Goal: Information Seeking & Learning: Learn about a topic

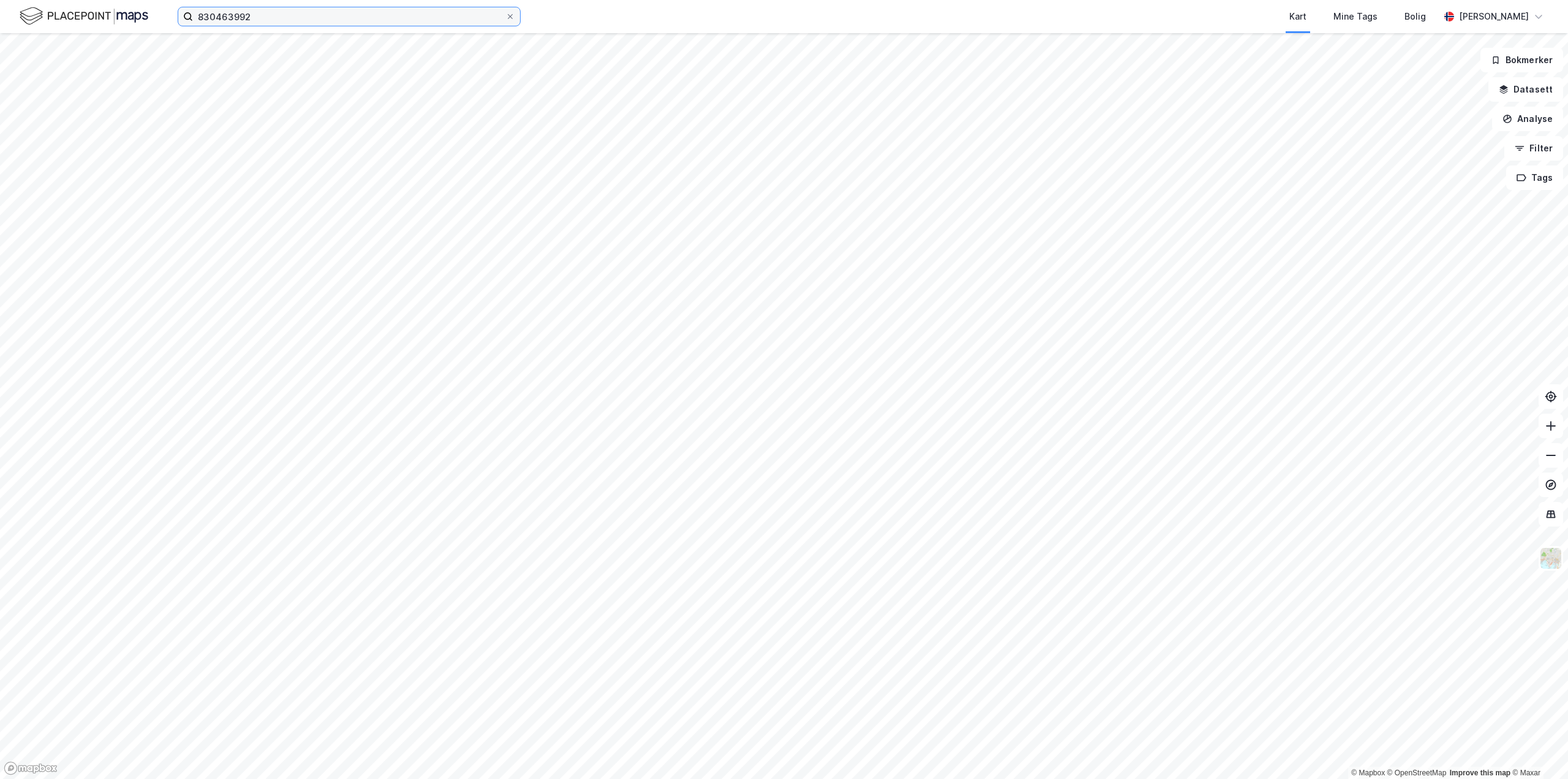
click at [257, 8] on input "830463992" at bounding box center [349, 16] width 312 height 18
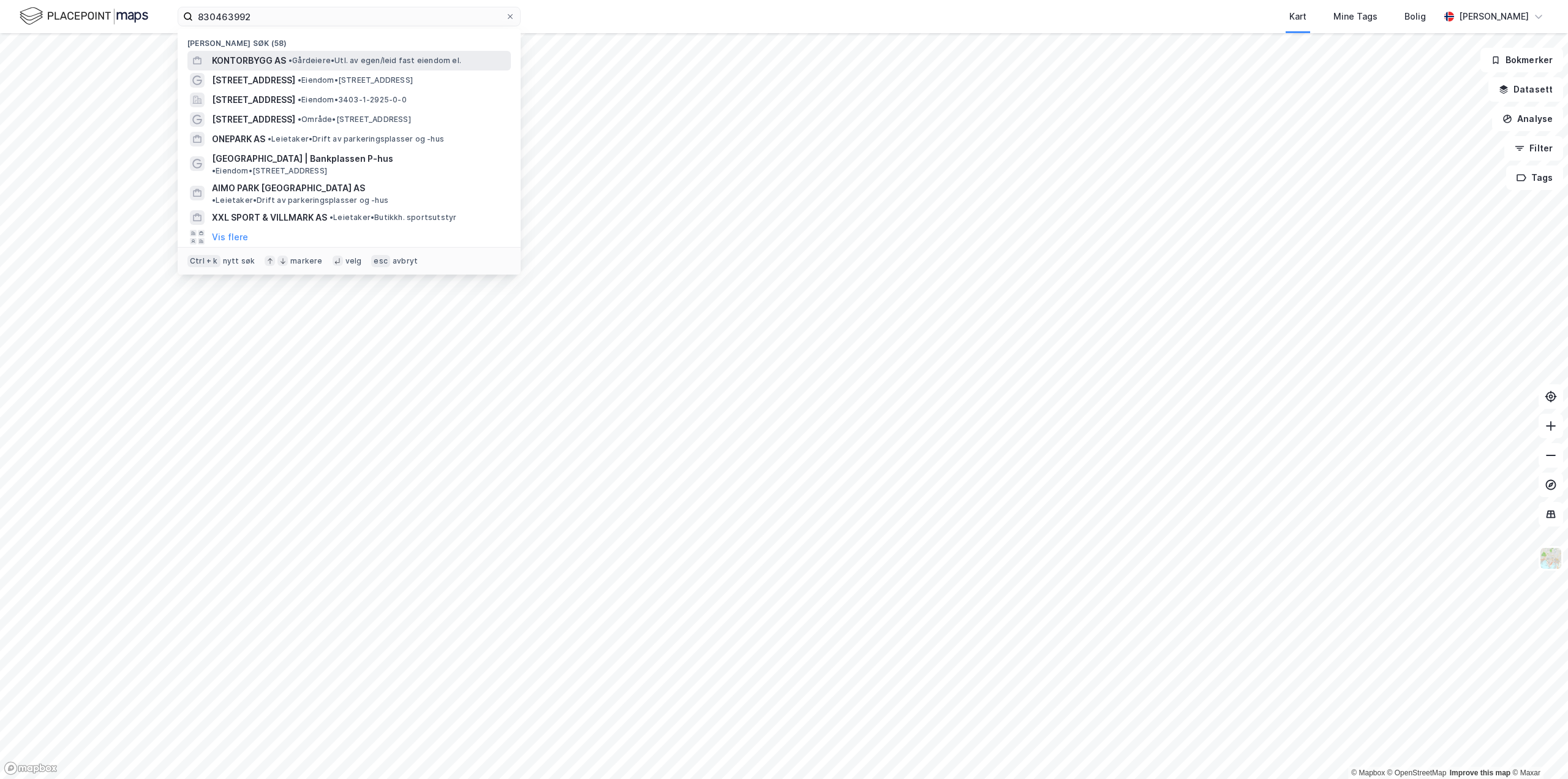
click at [268, 62] on span "KONTORBYGG AS" at bounding box center [249, 60] width 74 height 15
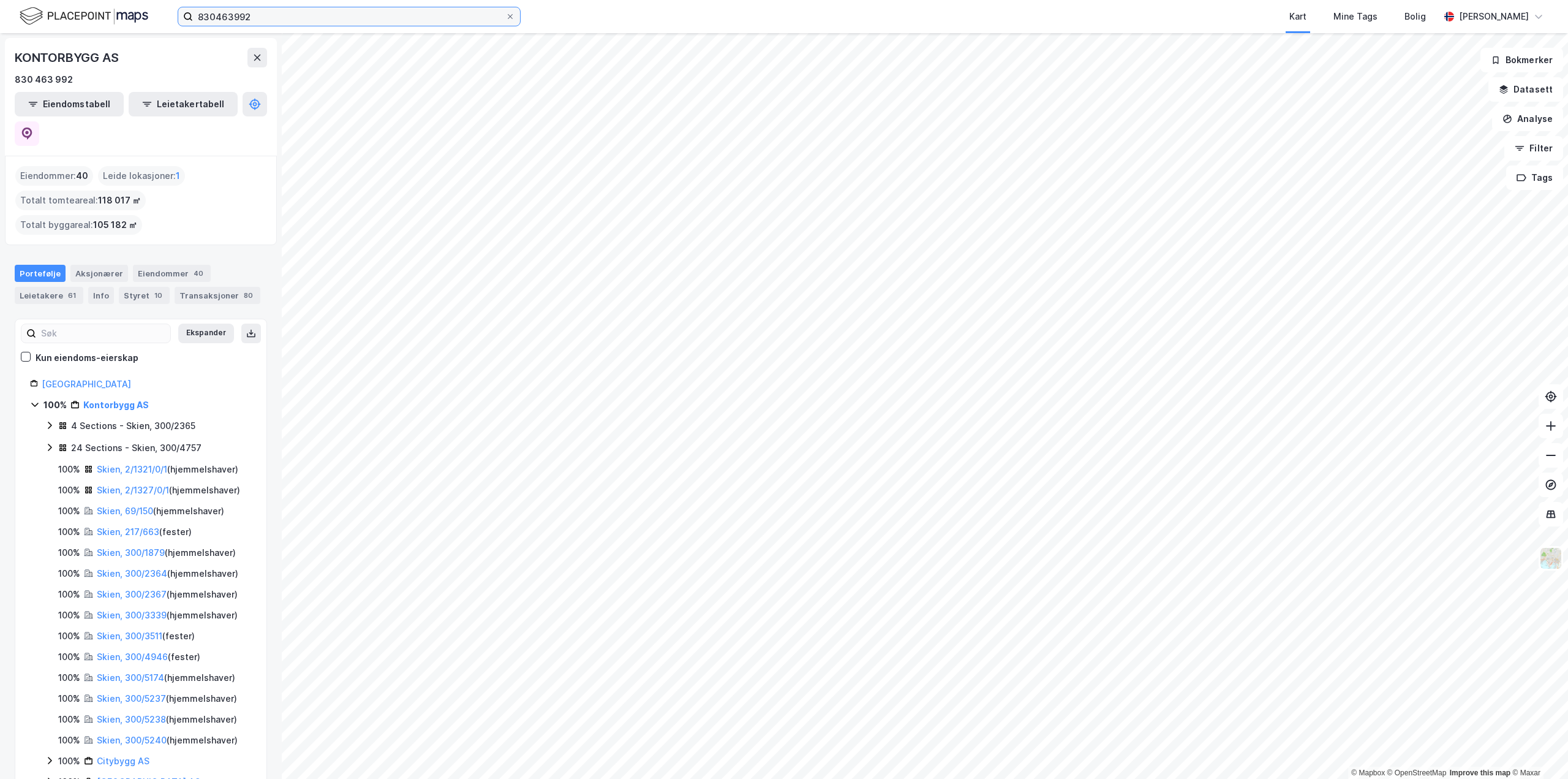
click at [268, 21] on input "830463992" at bounding box center [349, 16] width 312 height 18
click at [164, 13] on div "830463992 Kart Mine Tags [PERSON_NAME] [PERSON_NAME]" at bounding box center [784, 16] width 1568 height 33
click at [173, 110] on button "Leietakertabell" at bounding box center [183, 104] width 109 height 24
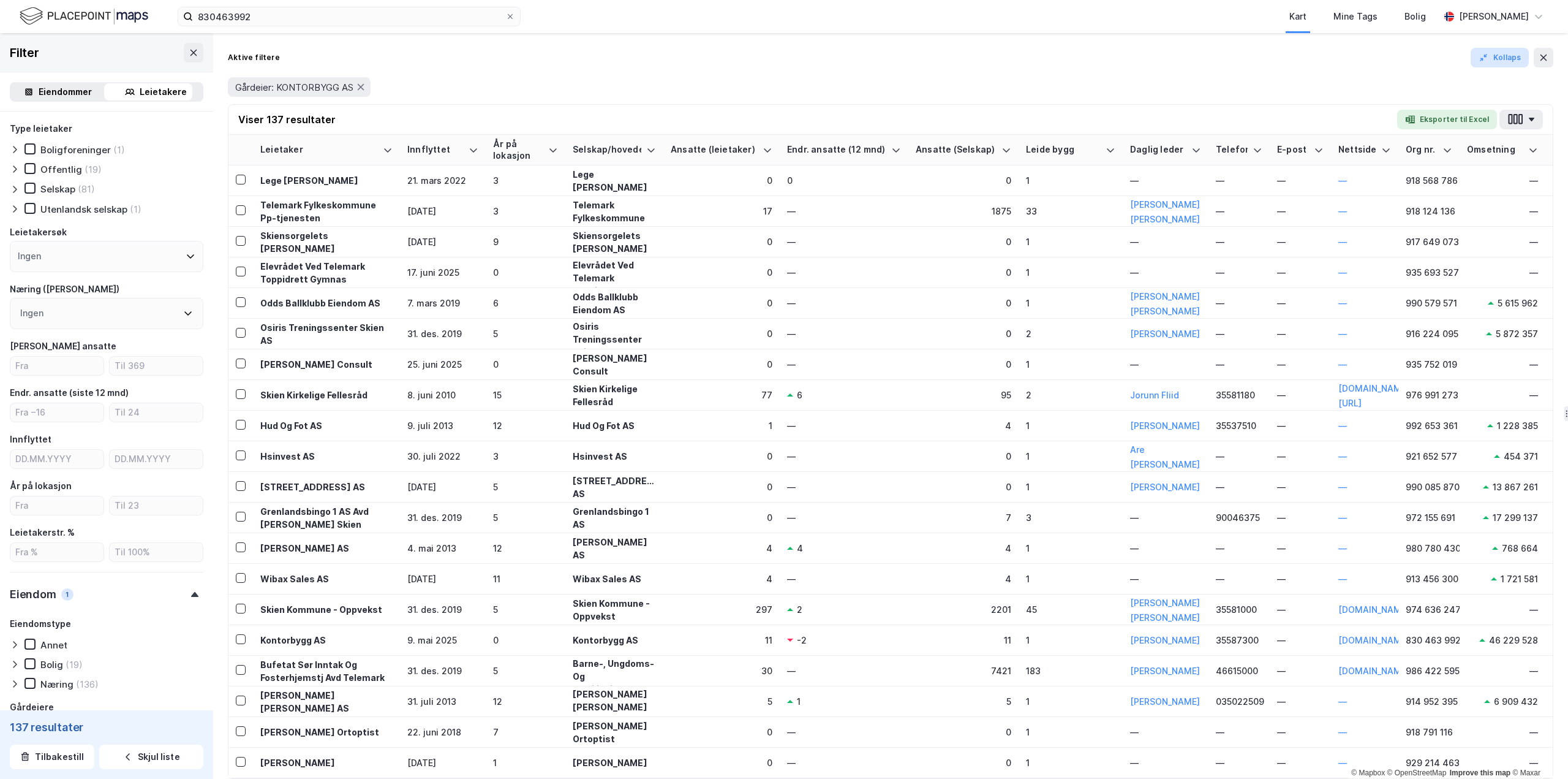
click at [940, 56] on icon "button" at bounding box center [1483, 57] width 10 height 10
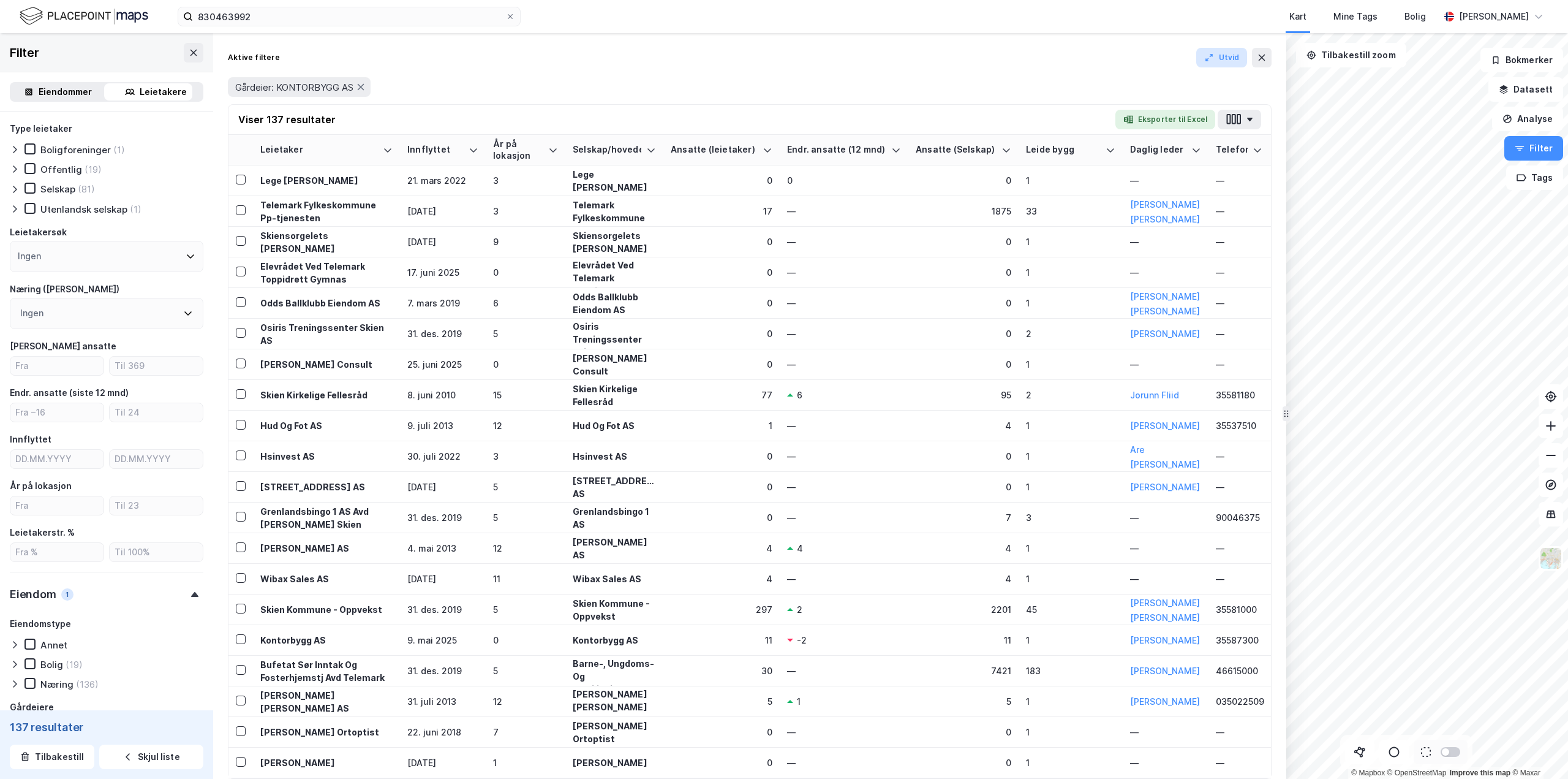
click at [46, 93] on div "Eiendommer" at bounding box center [64, 92] width 53 height 15
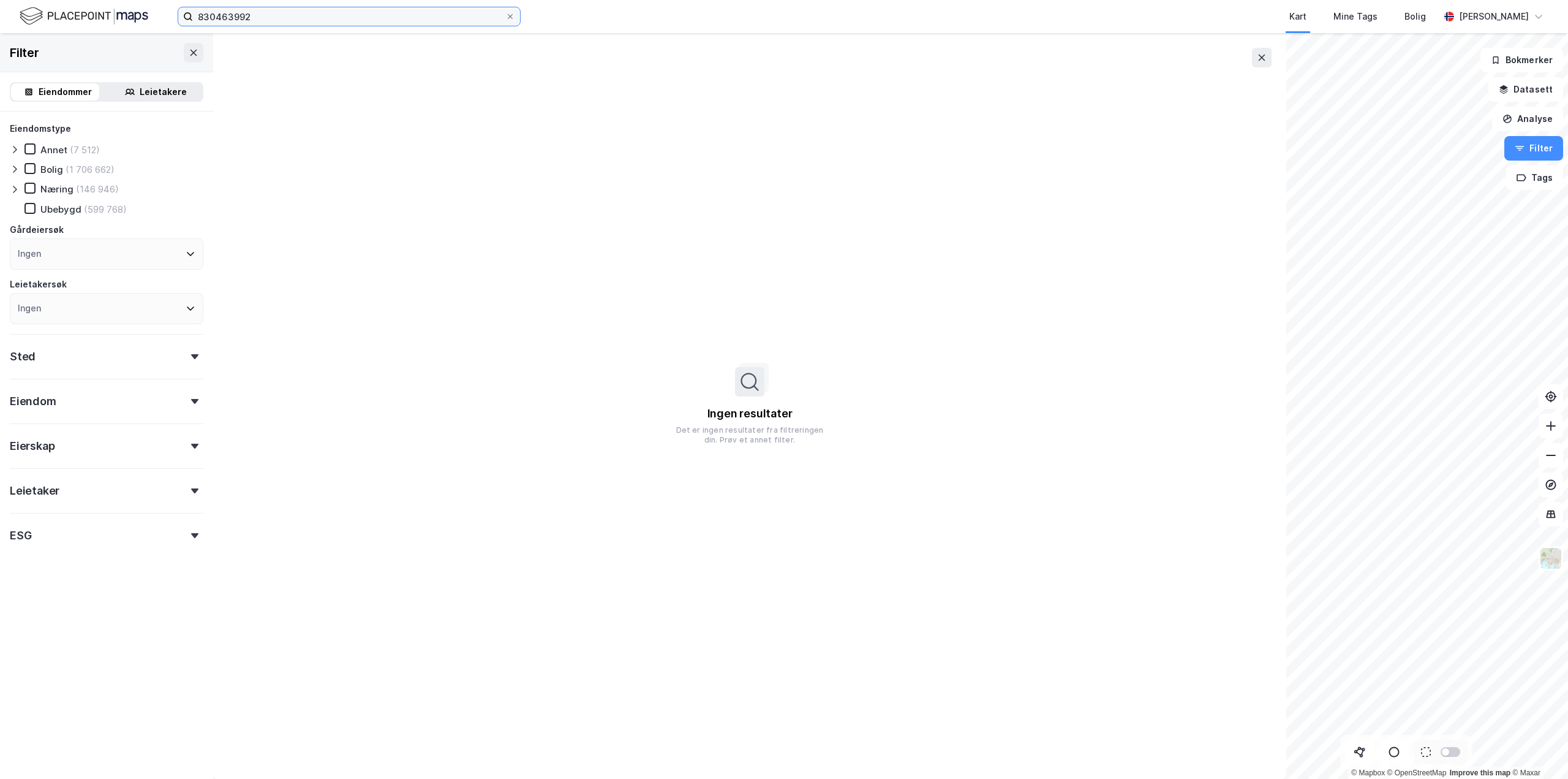
click at [228, 15] on input "830463992" at bounding box center [349, 16] width 312 height 18
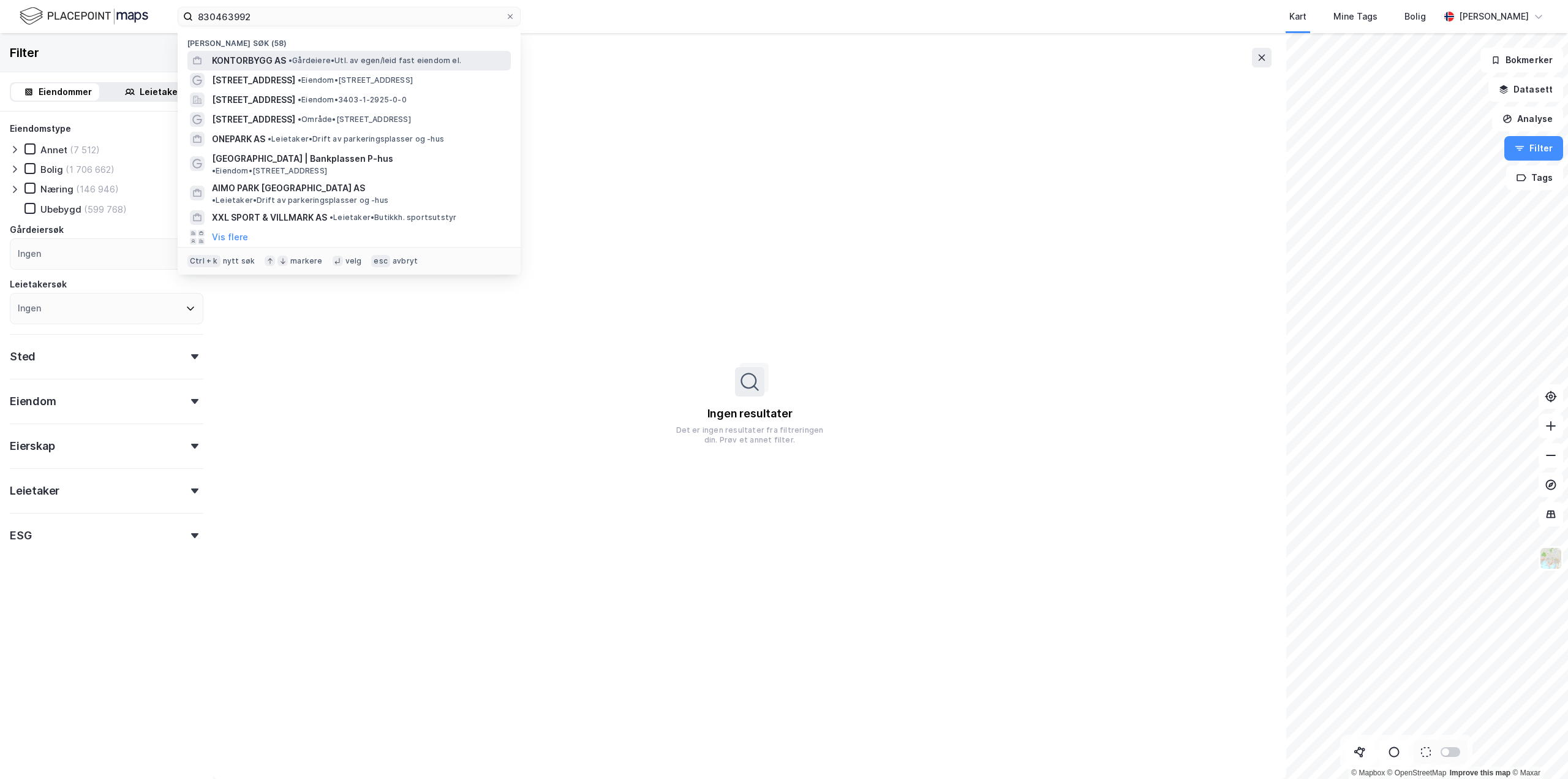
click at [281, 58] on span "KONTORBYGG AS" at bounding box center [249, 60] width 74 height 15
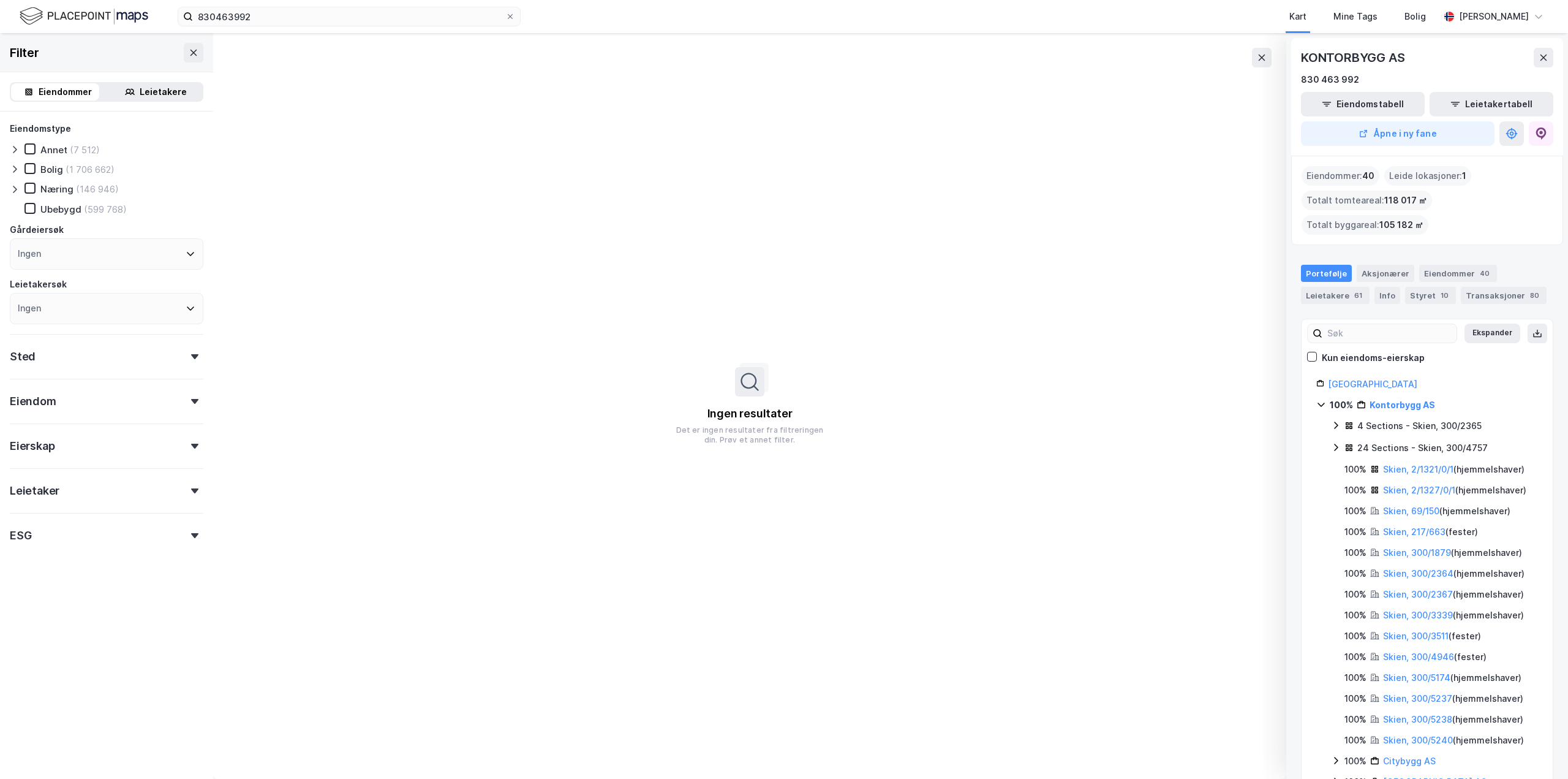
click at [150, 89] on div "Leietakere" at bounding box center [163, 92] width 47 height 15
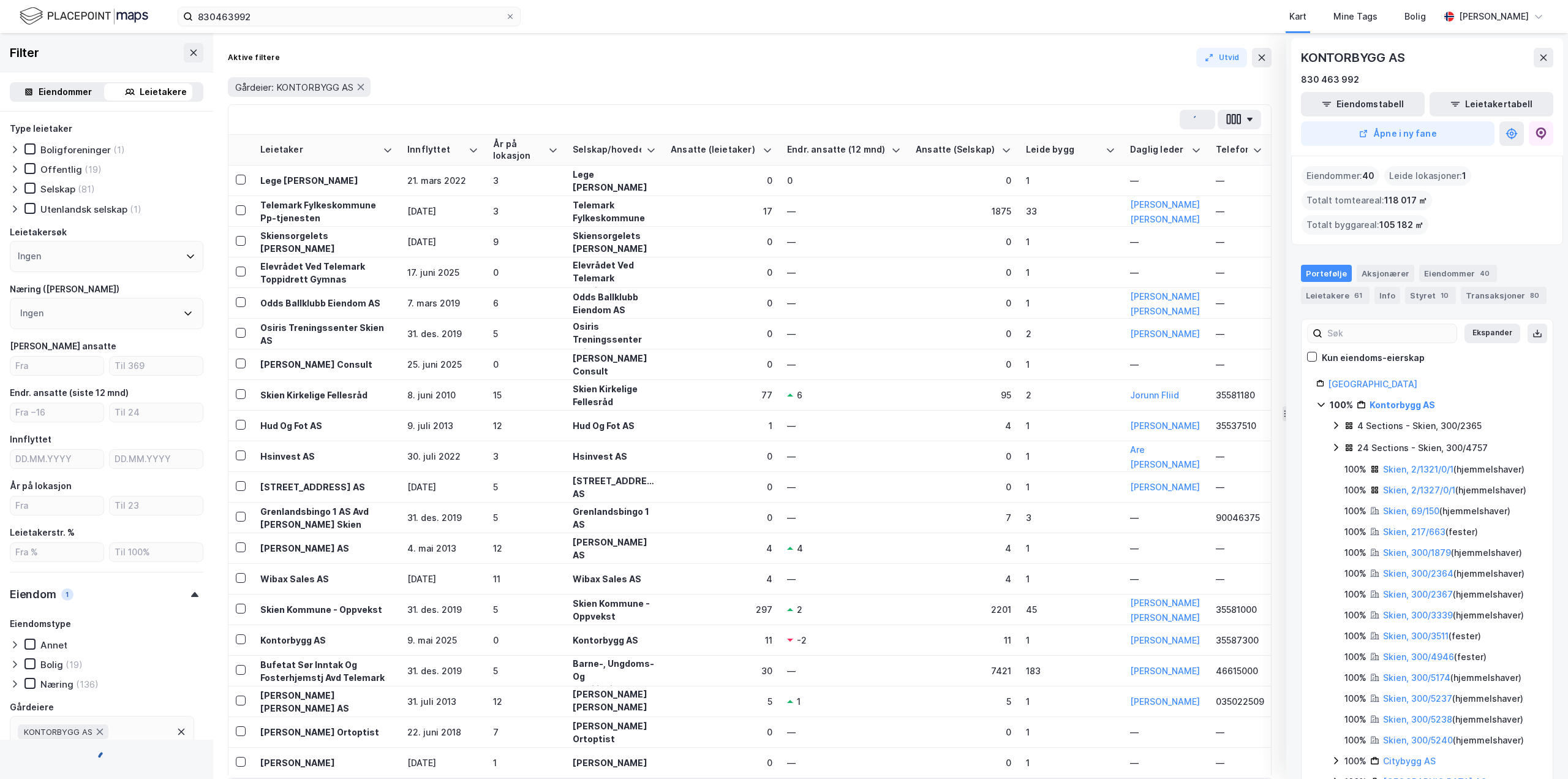
click at [69, 93] on div "Eiendommer" at bounding box center [64, 92] width 53 height 15
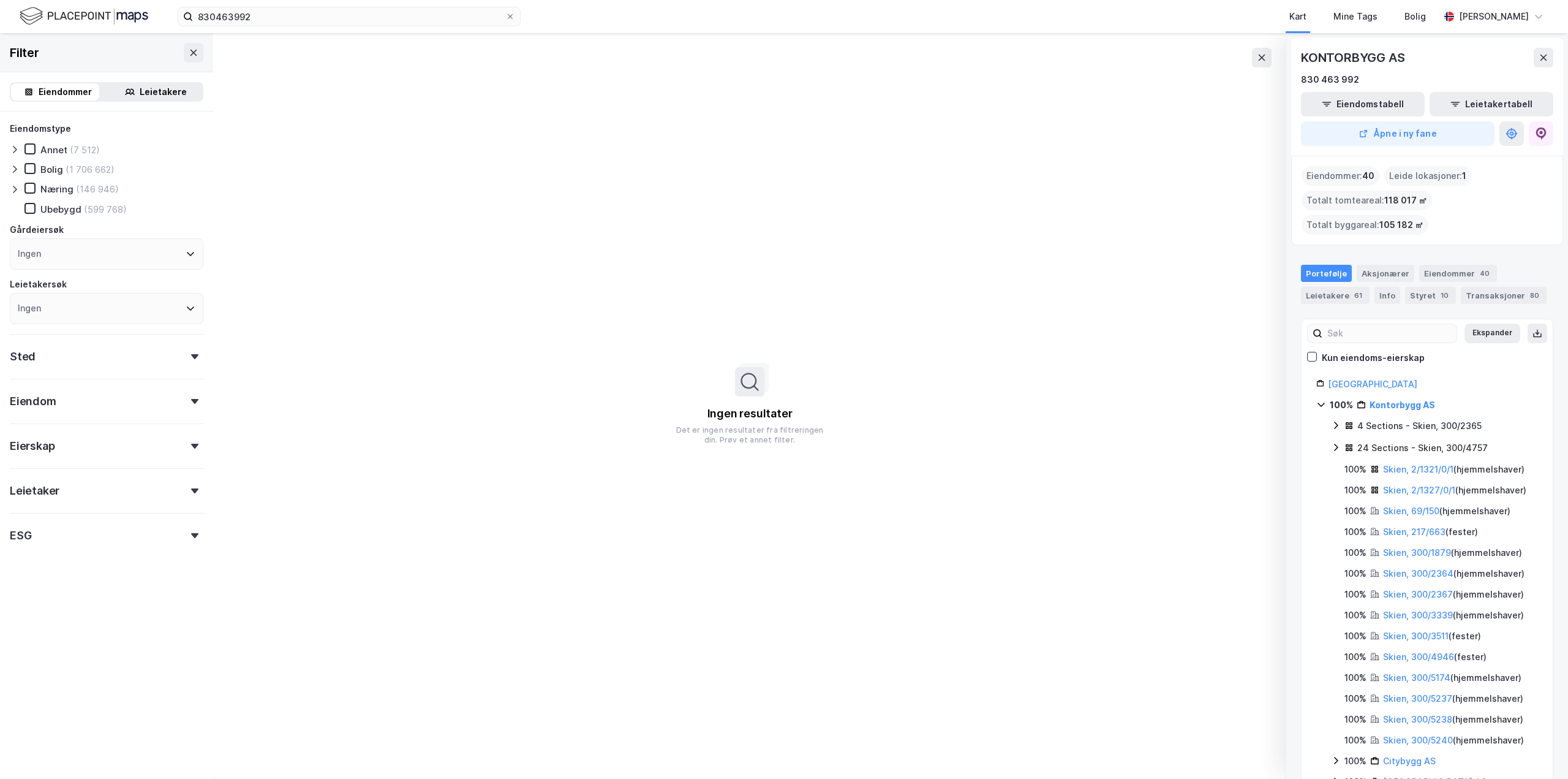
click at [109, 93] on div "Leietakere" at bounding box center [155, 92] width 93 height 17
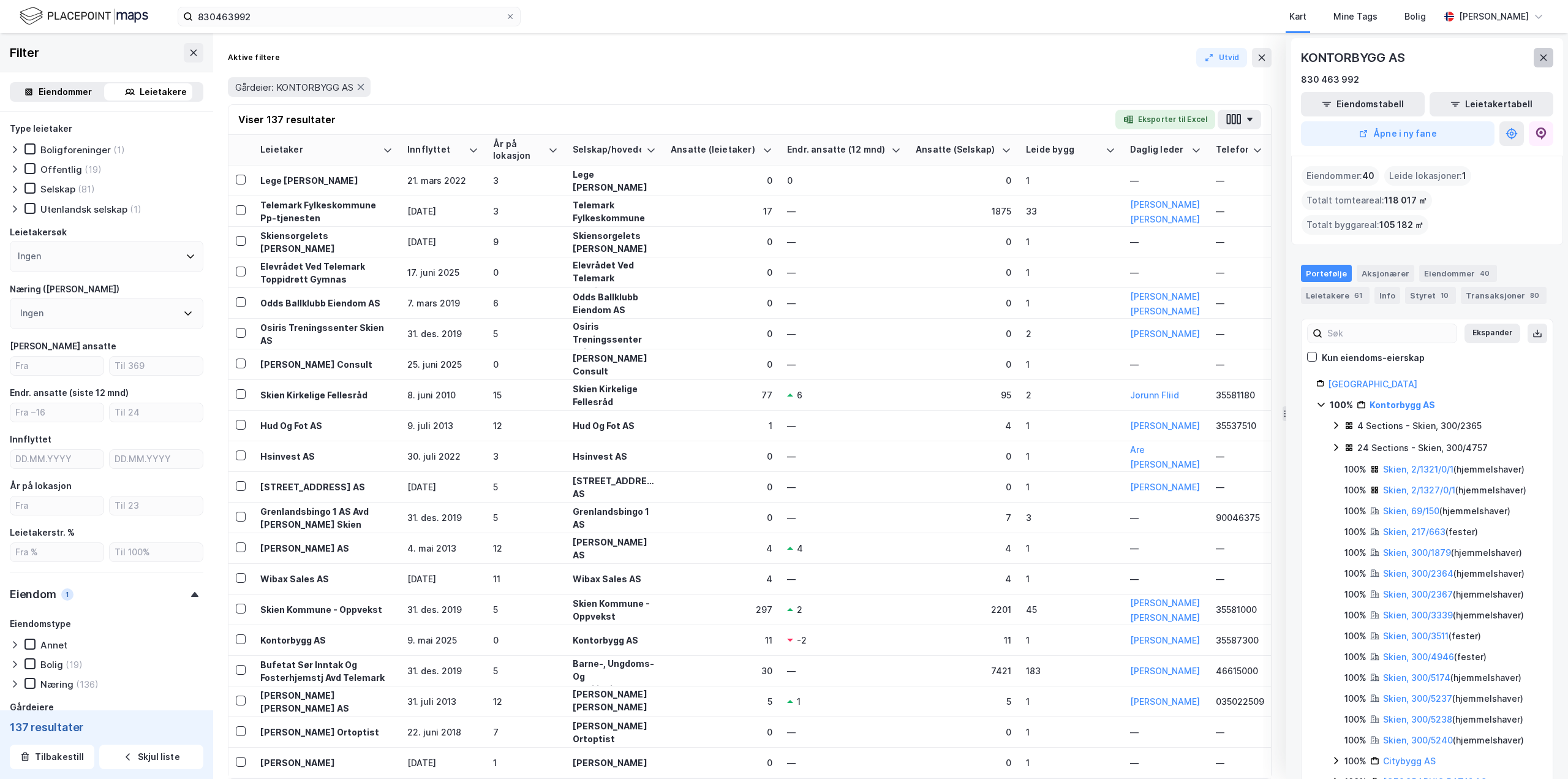
click at [940, 56] on button at bounding box center [1543, 57] width 19 height 19
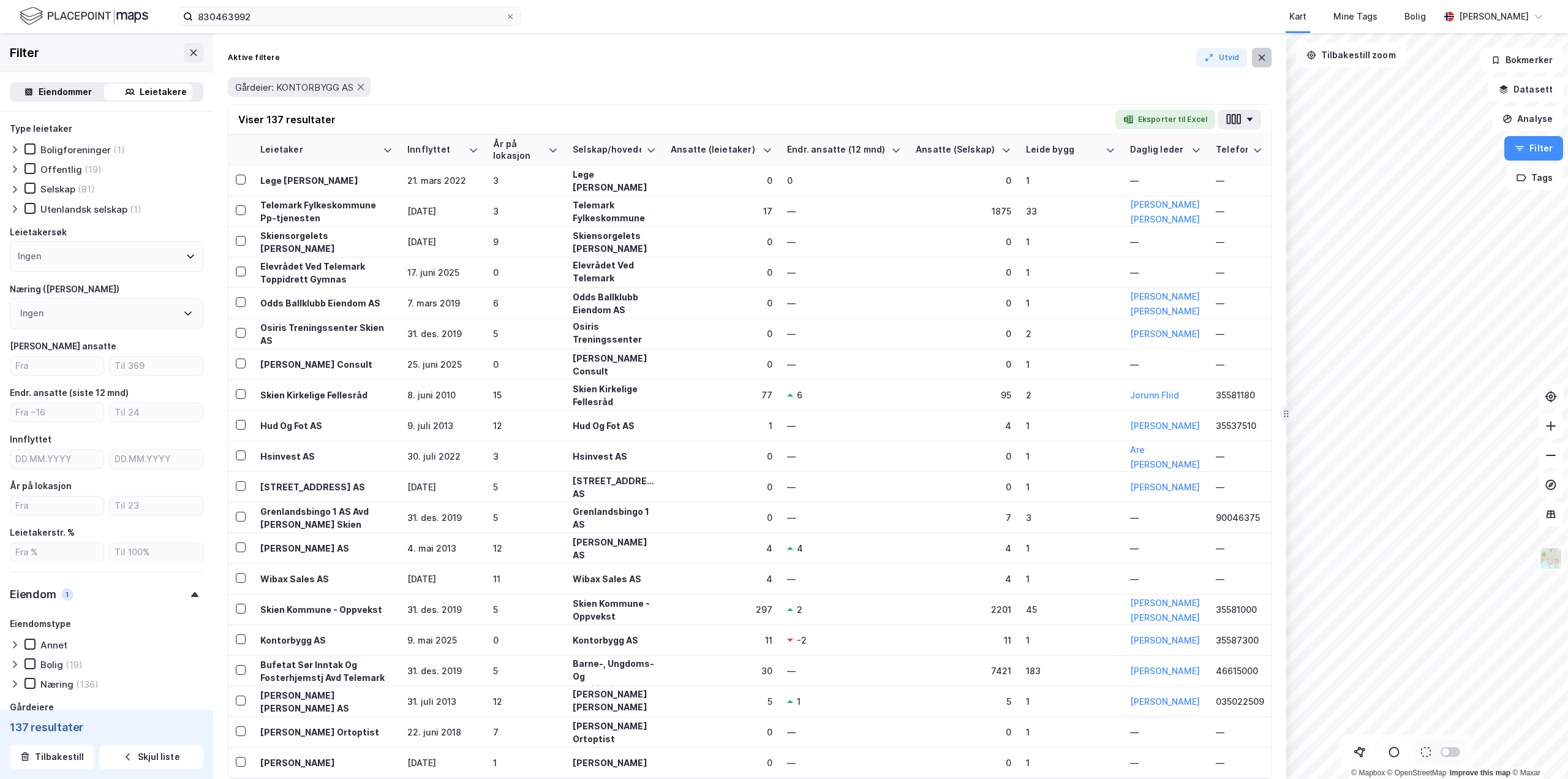
click at [940, 56] on icon at bounding box center [1262, 57] width 7 height 6
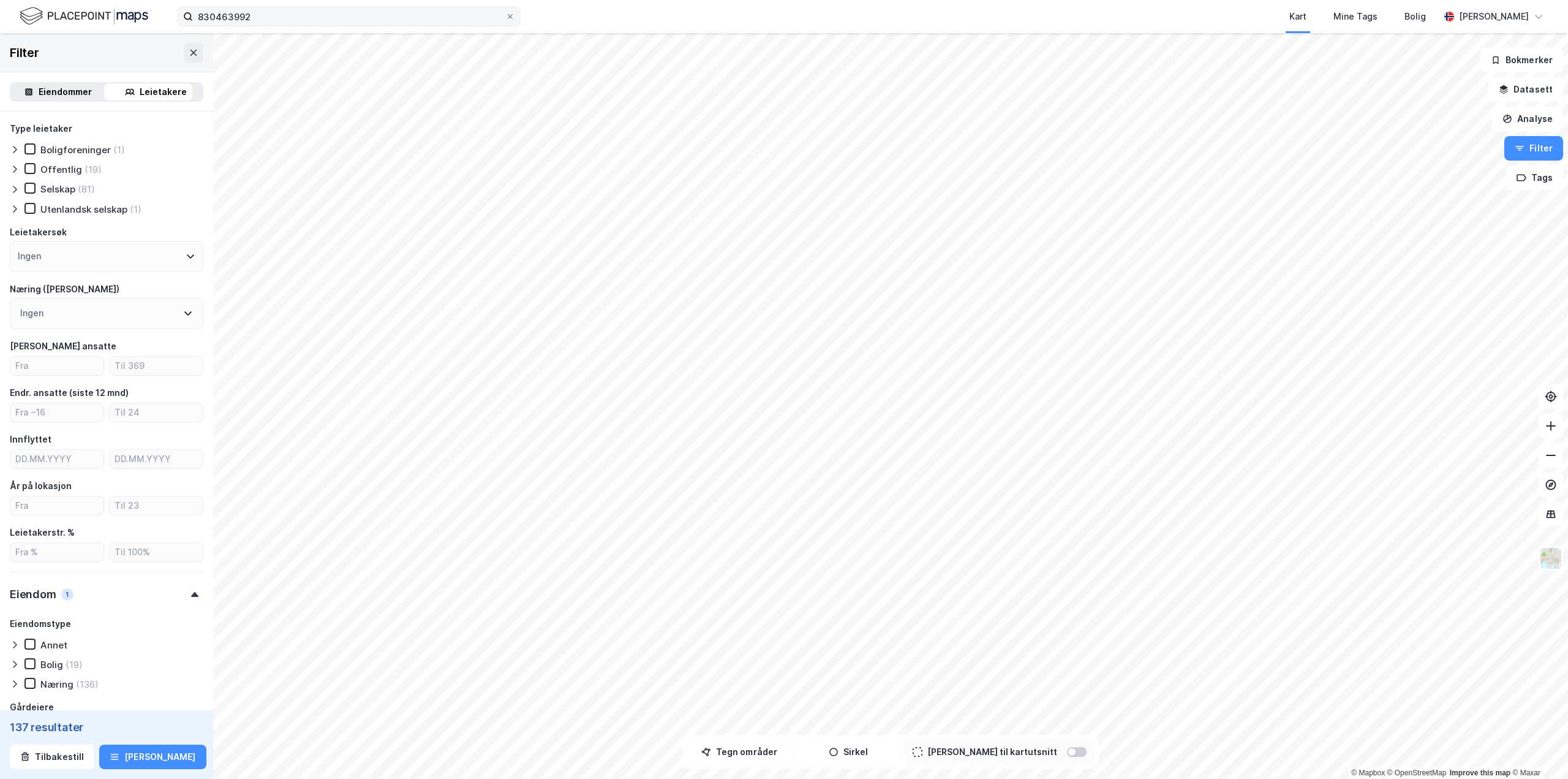
click at [269, 25] on div "830463992 Kart Mine Tags [PERSON_NAME] [PERSON_NAME]" at bounding box center [784, 16] width 1568 height 33
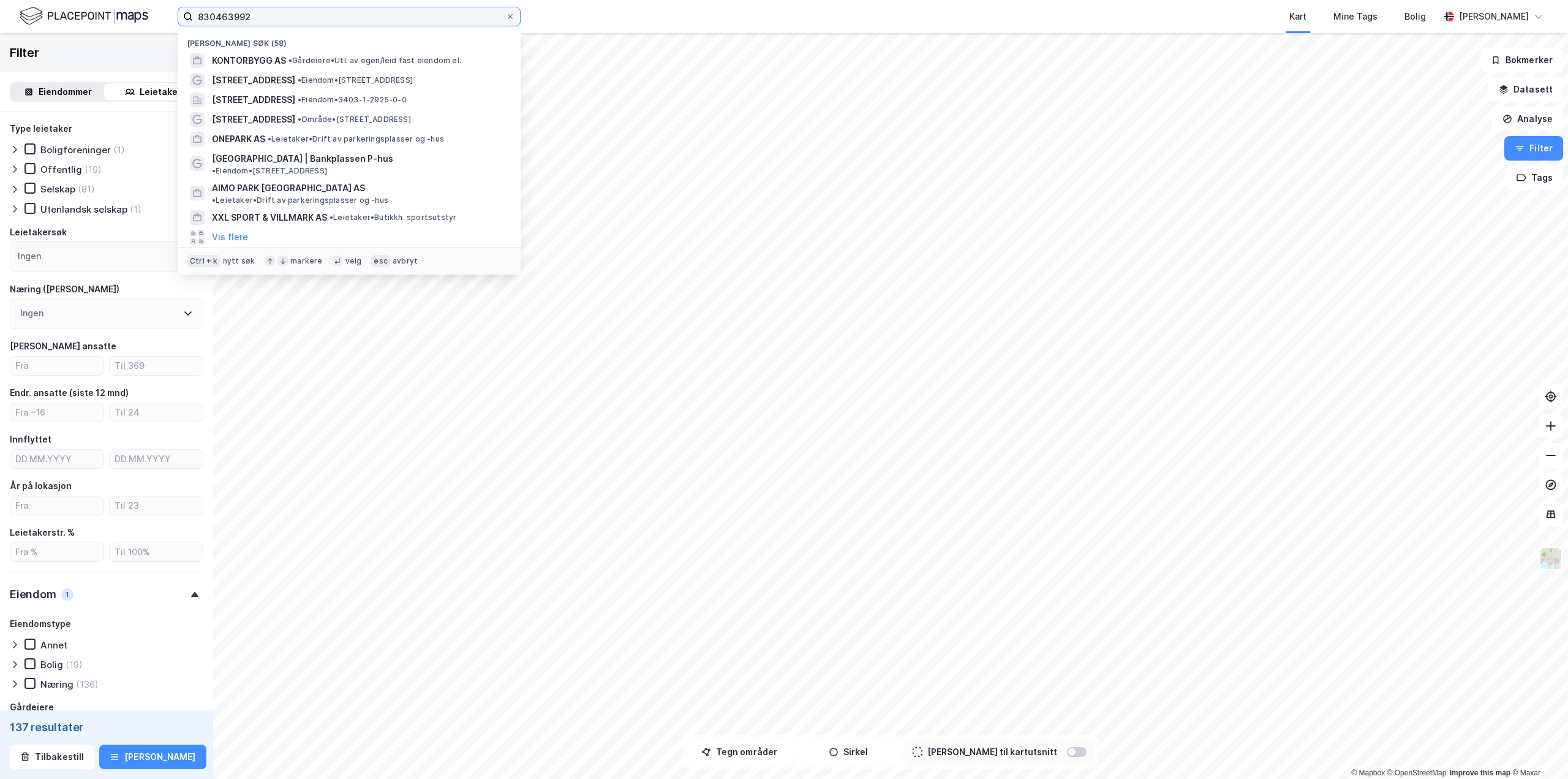
click at [268, 15] on input "830463992" at bounding box center [349, 16] width 312 height 18
click at [234, 56] on span "KONTORBYGG AS" at bounding box center [249, 60] width 74 height 15
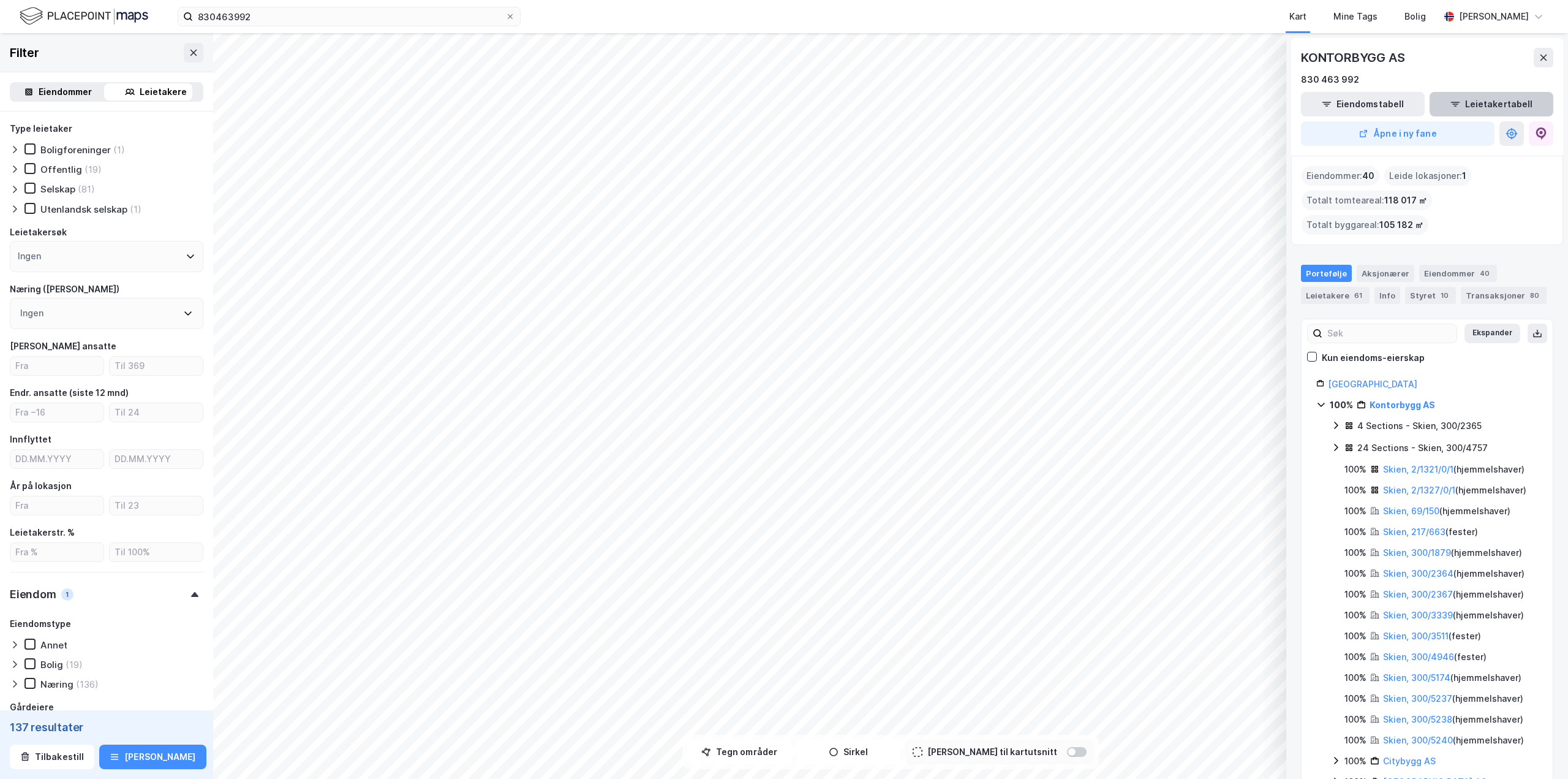
click at [940, 103] on button "Leietakertabell" at bounding box center [1491, 104] width 124 height 24
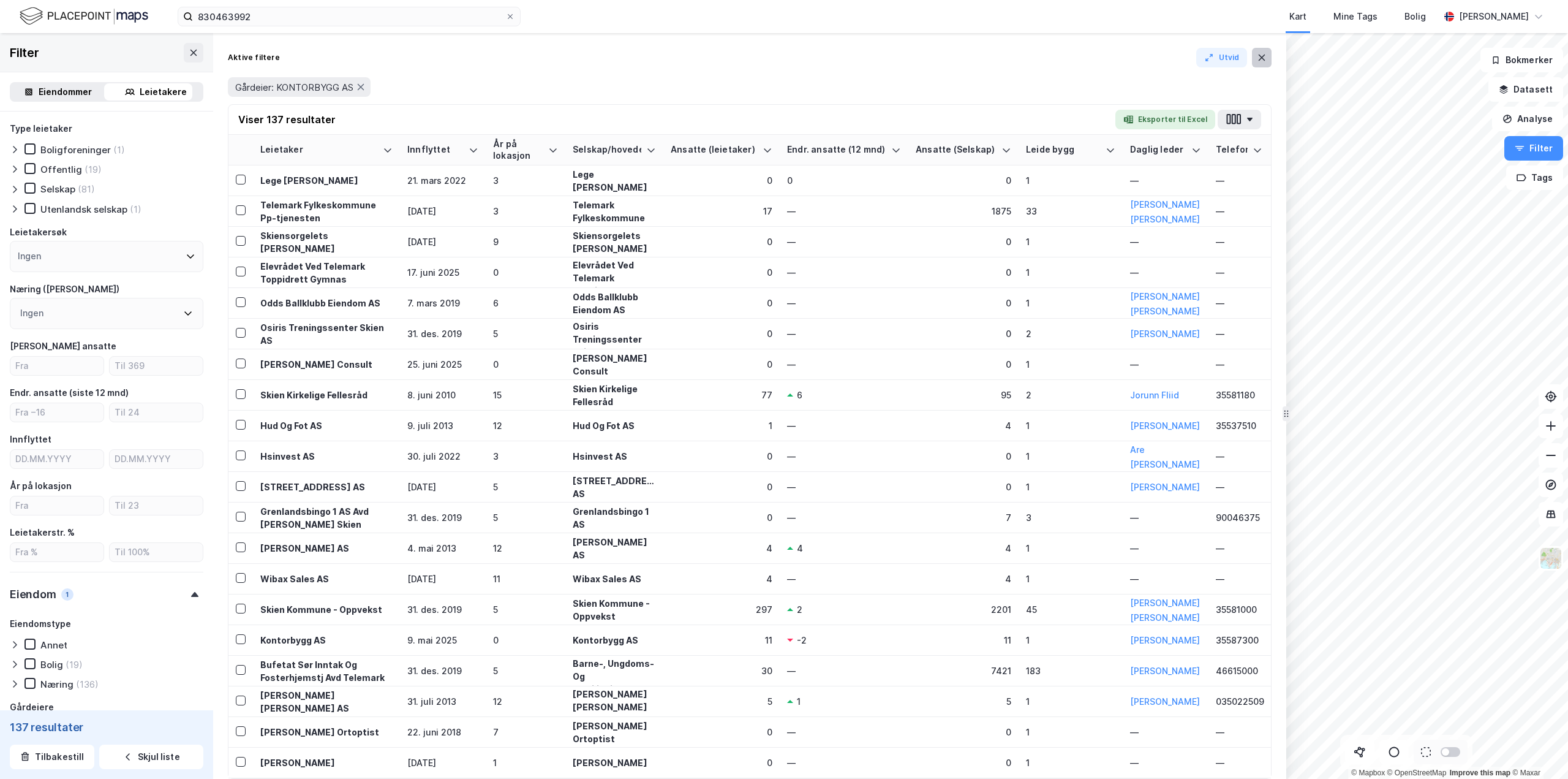
click at [940, 54] on icon at bounding box center [1262, 57] width 10 height 10
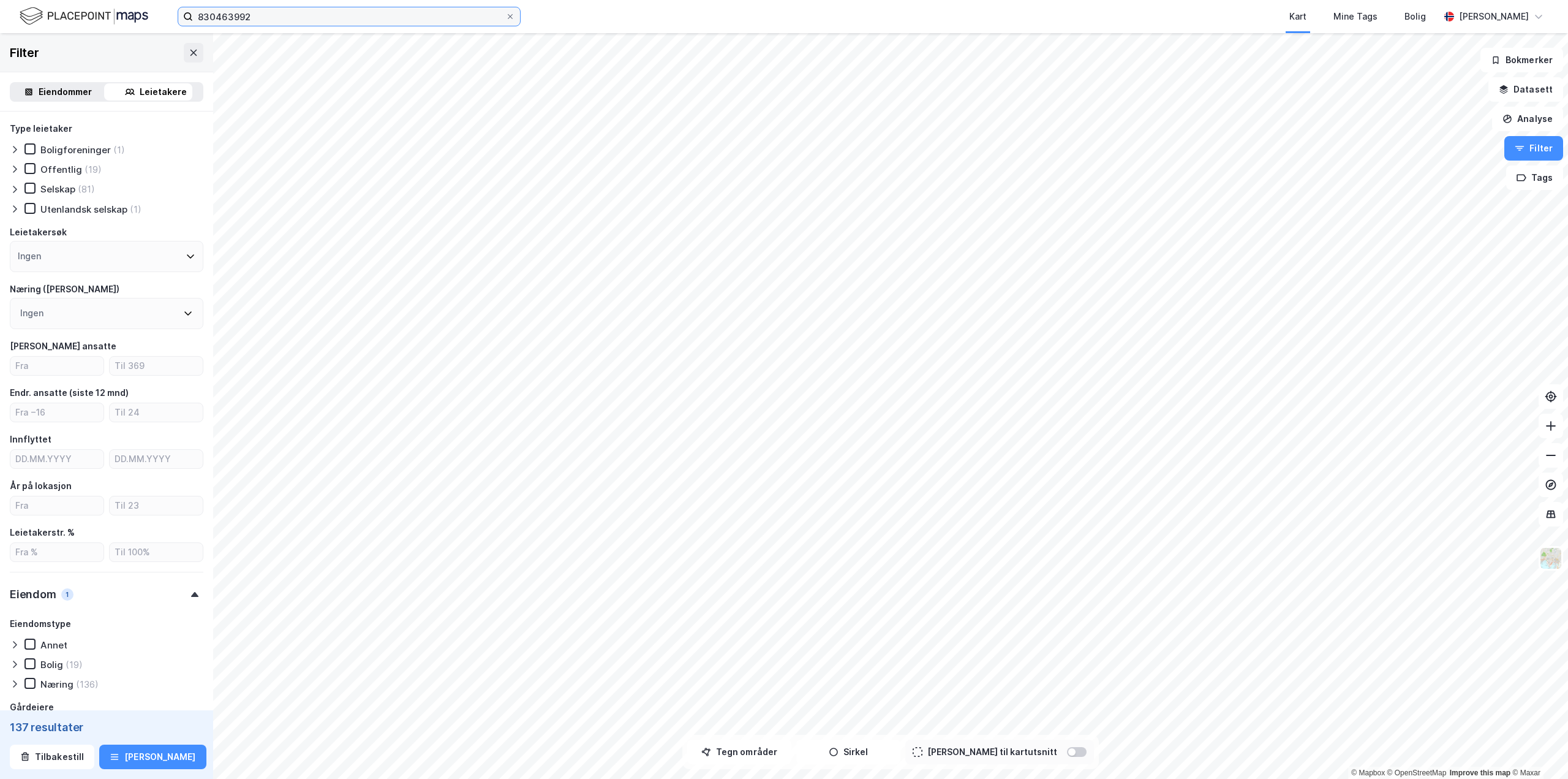
click at [277, 18] on input "830463992" at bounding box center [349, 16] width 312 height 18
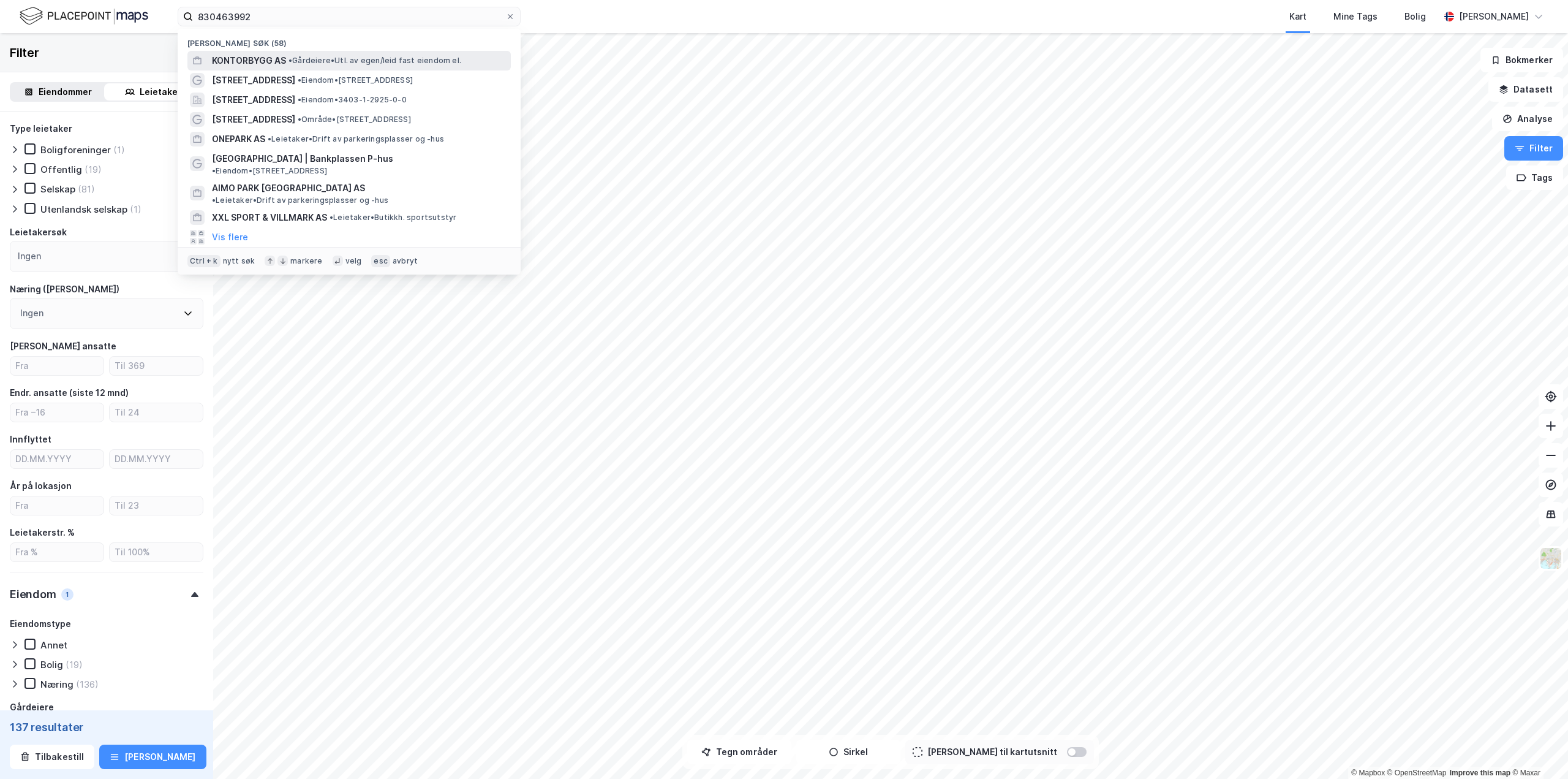
click at [243, 58] on span "KONTORBYGG AS" at bounding box center [249, 60] width 74 height 15
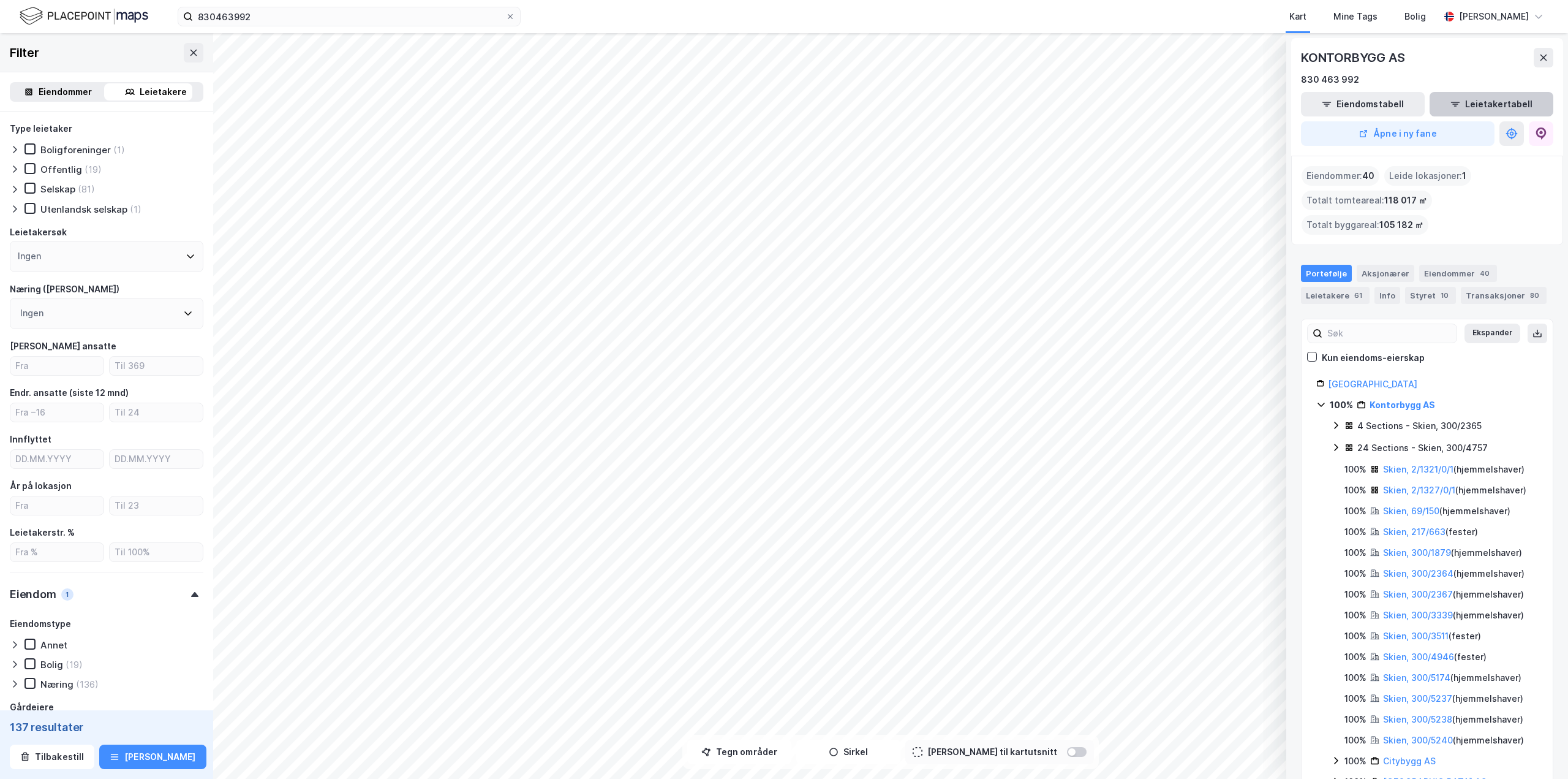
click at [940, 101] on button "Leietakertabell" at bounding box center [1491, 104] width 124 height 24
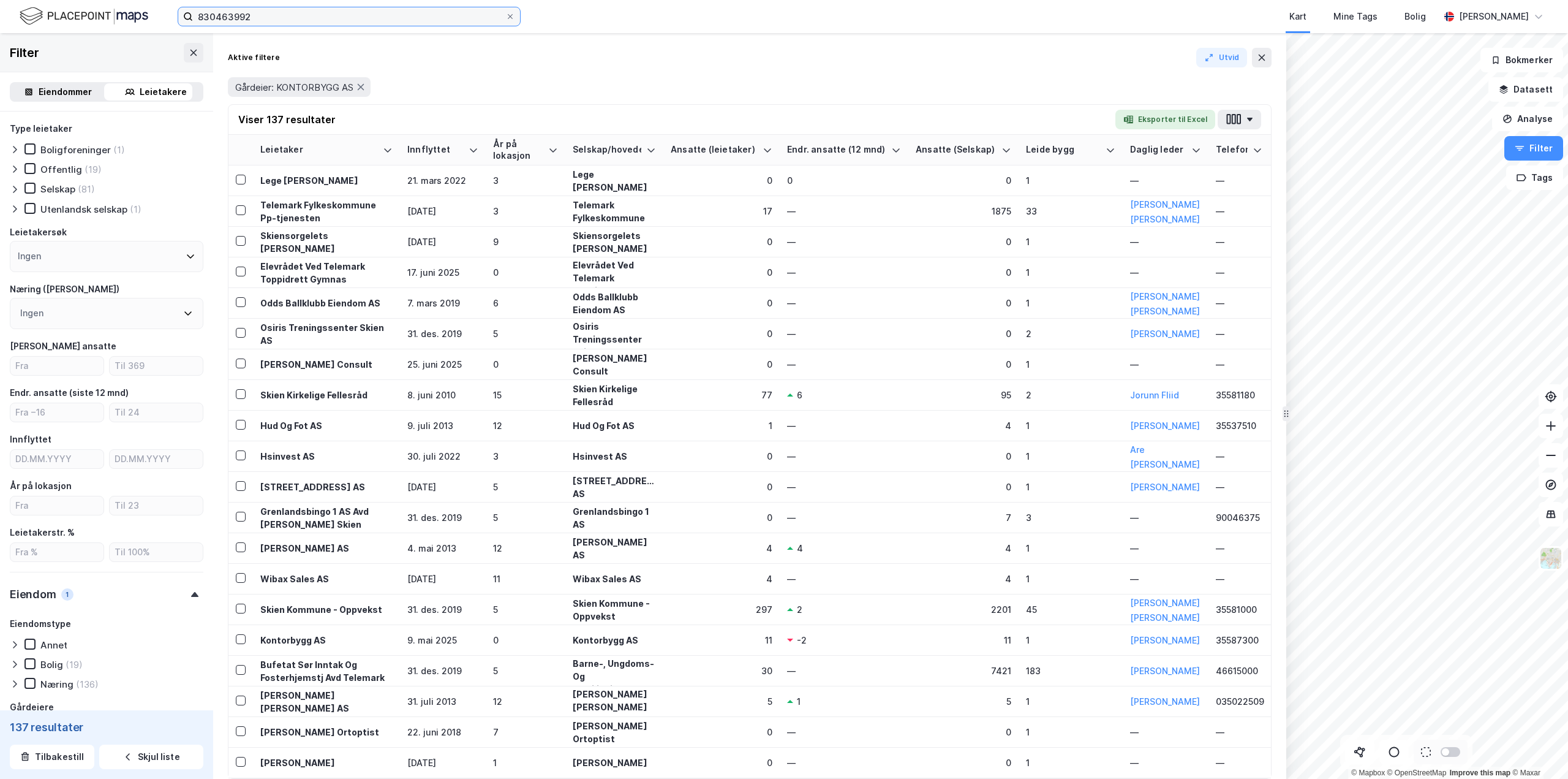
click at [308, 19] on input "830463992" at bounding box center [349, 16] width 312 height 18
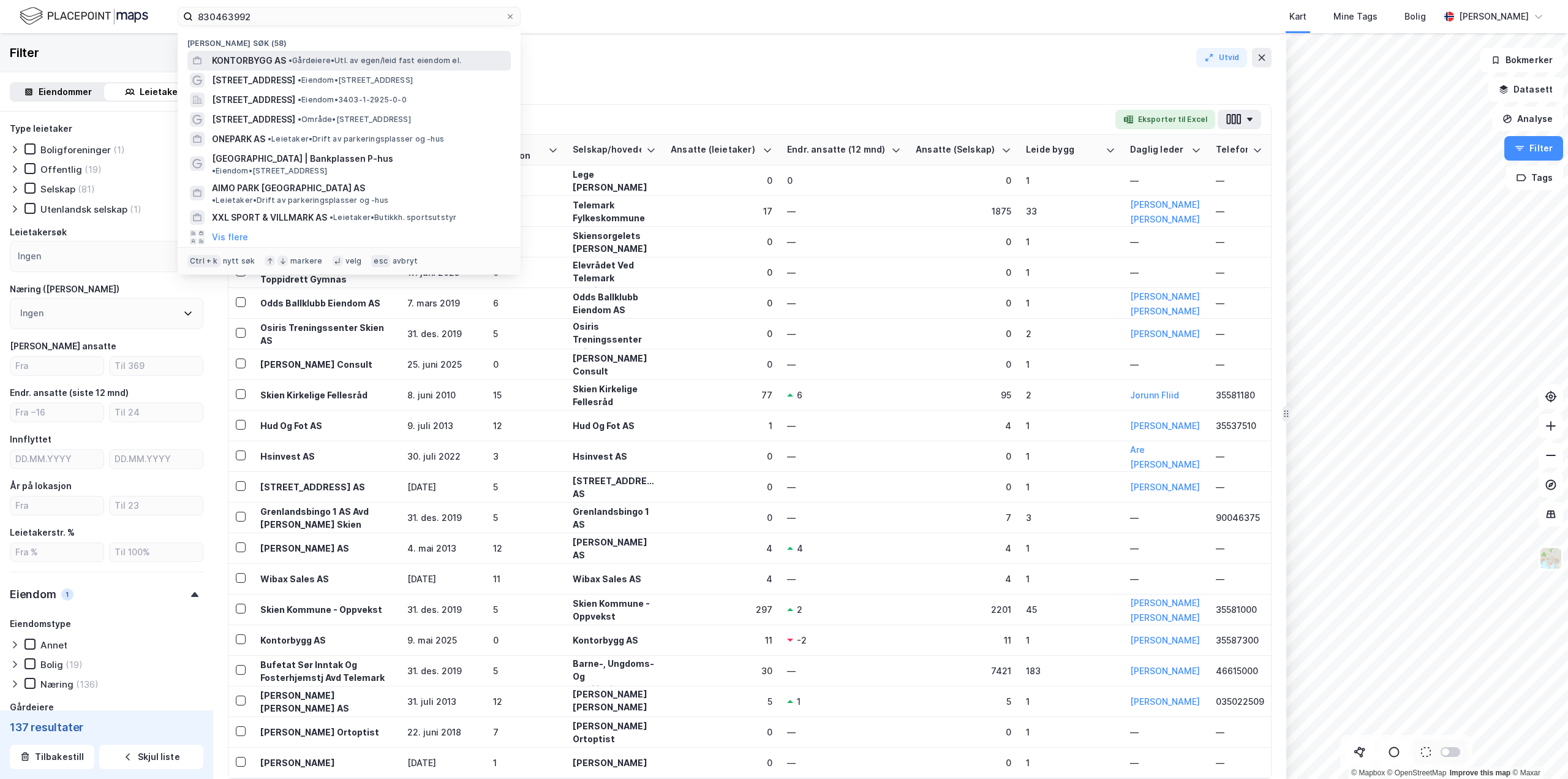
click at [275, 58] on span "KONTORBYGG AS" at bounding box center [249, 60] width 74 height 15
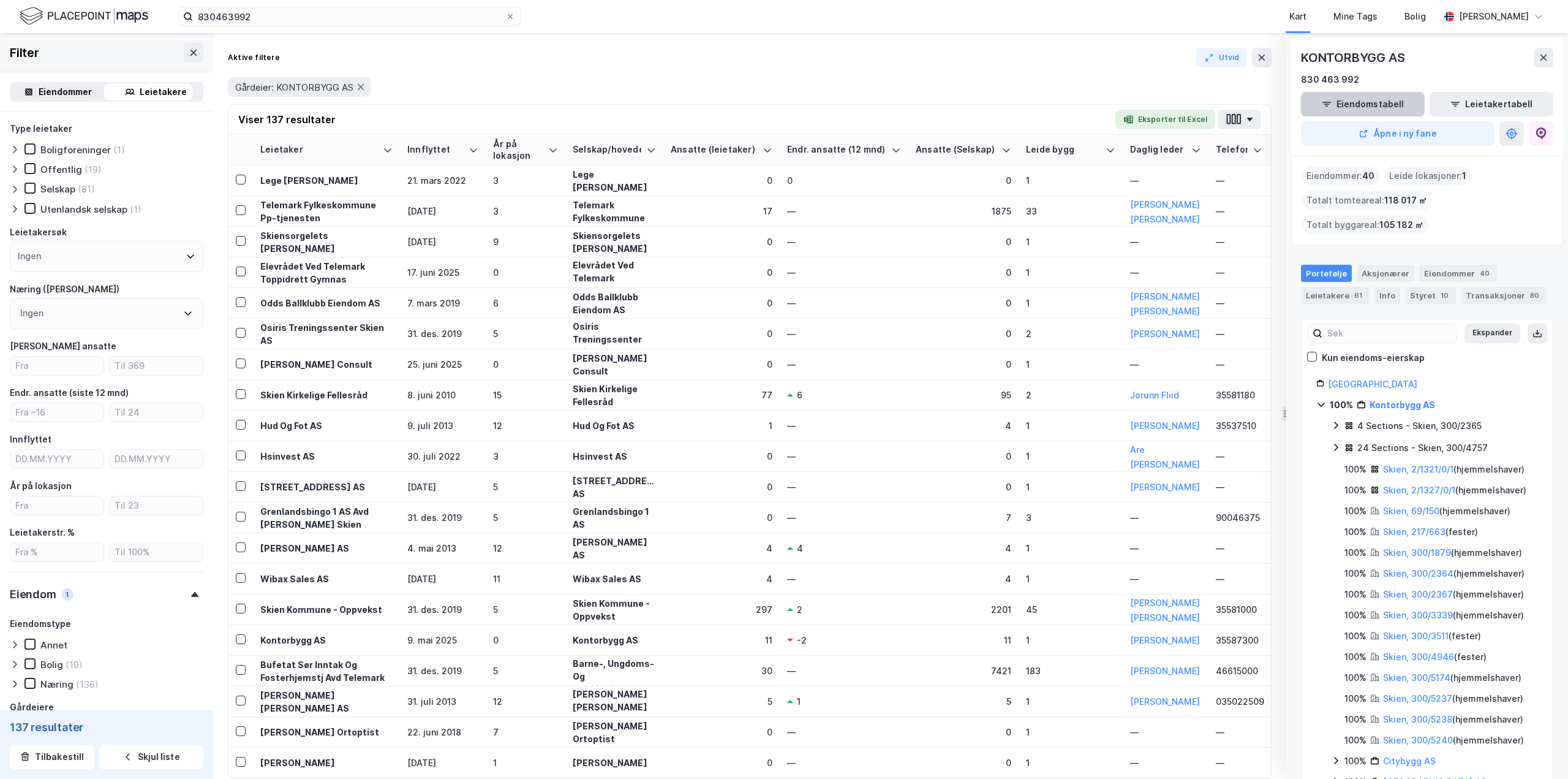
click at [940, 104] on button "Eiendomstabell" at bounding box center [1362, 104] width 124 height 24
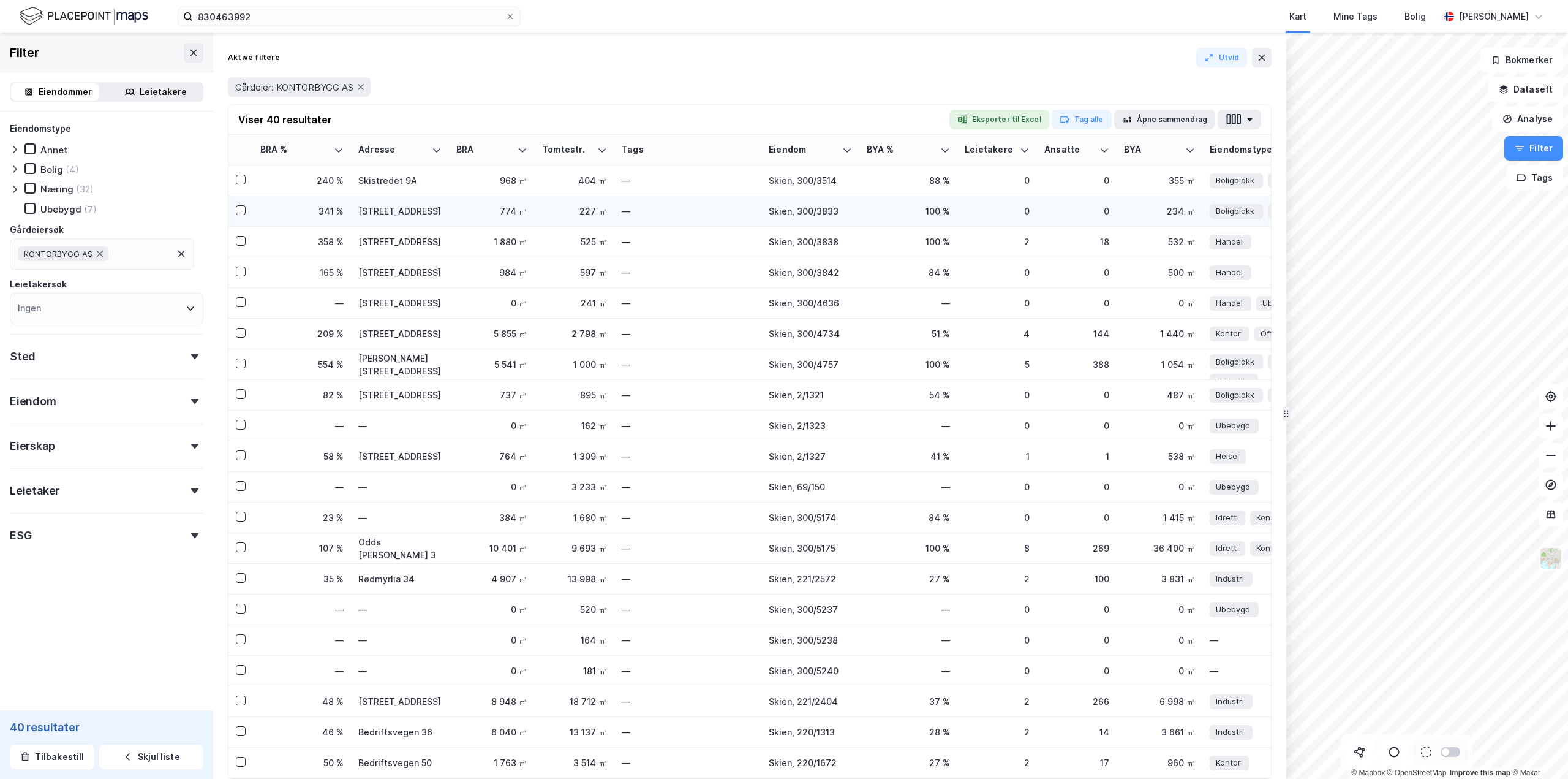
scroll to position [438, 0]
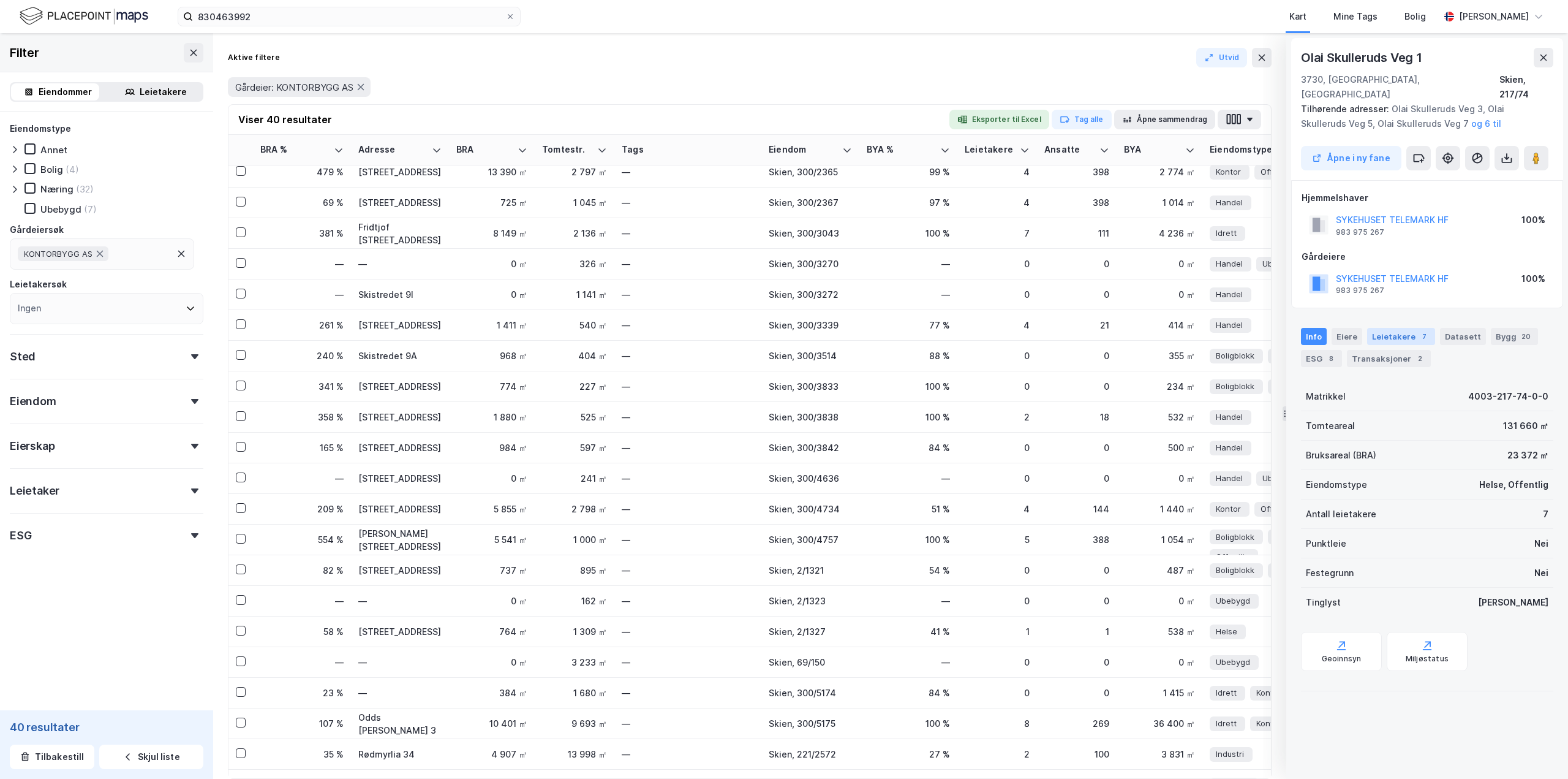
click at [940, 328] on div "Leietakere 7" at bounding box center [1401, 337] width 68 height 17
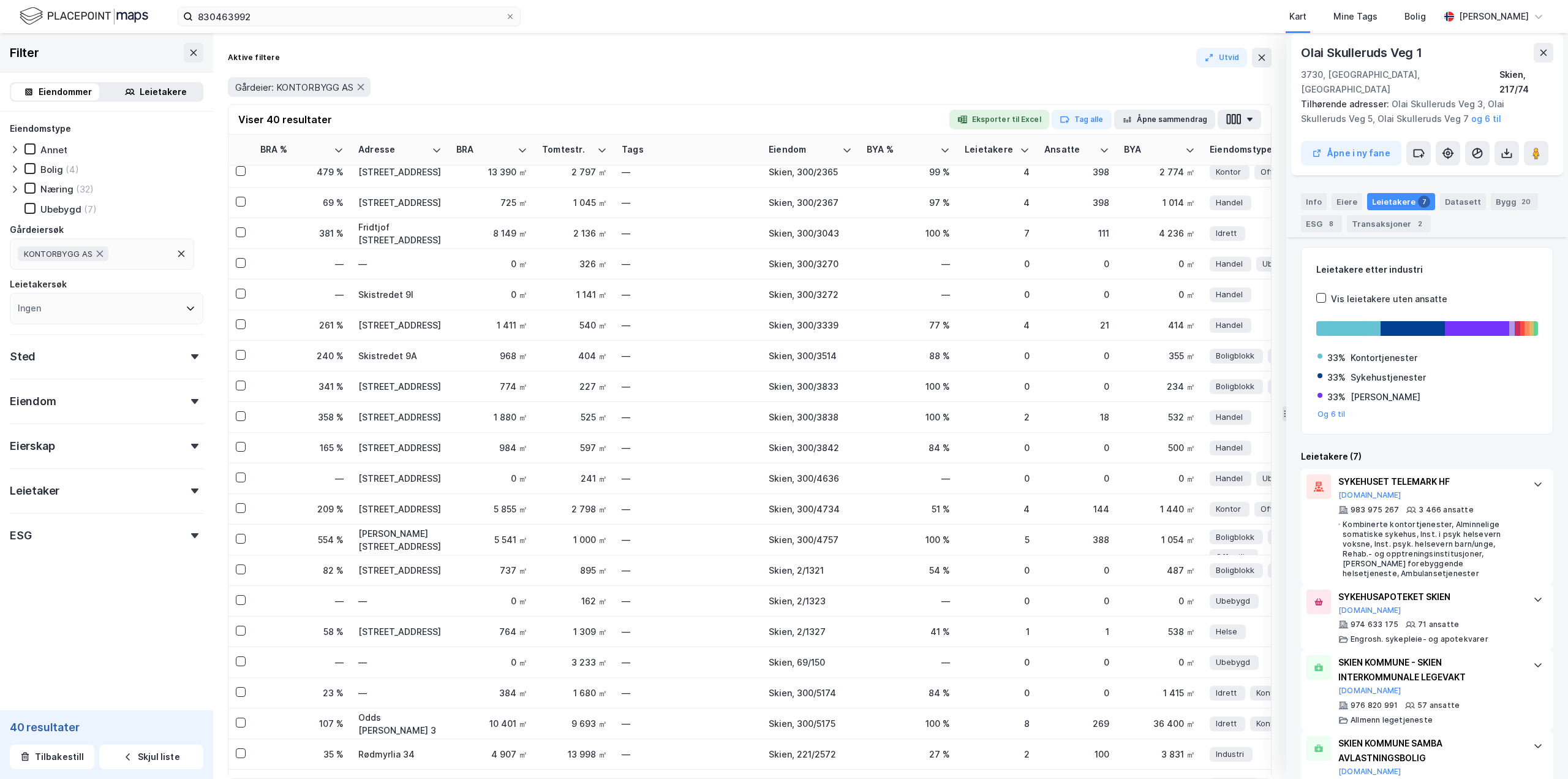
scroll to position [0, 0]
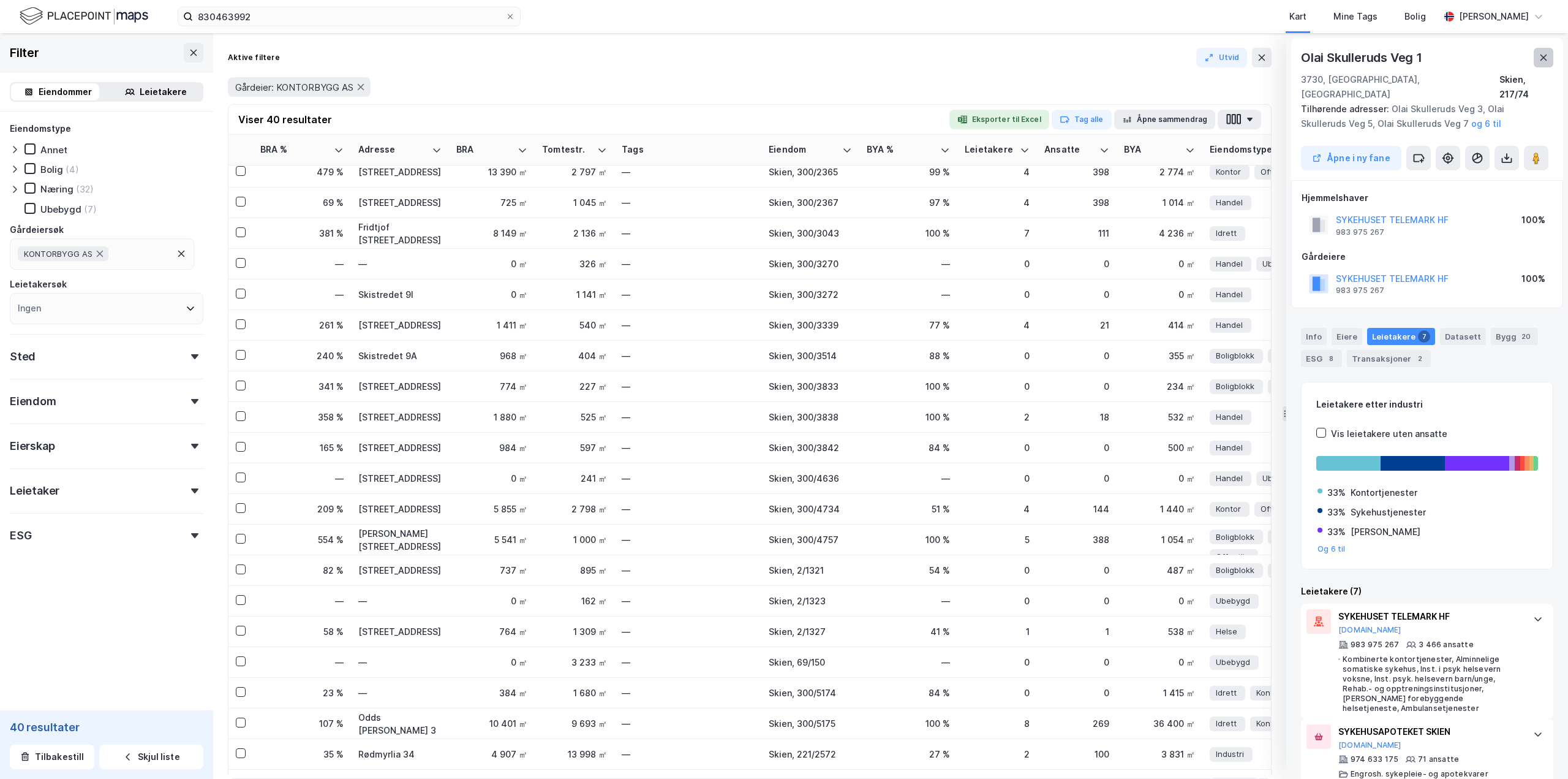
click at [940, 58] on icon at bounding box center [1543, 57] width 10 height 10
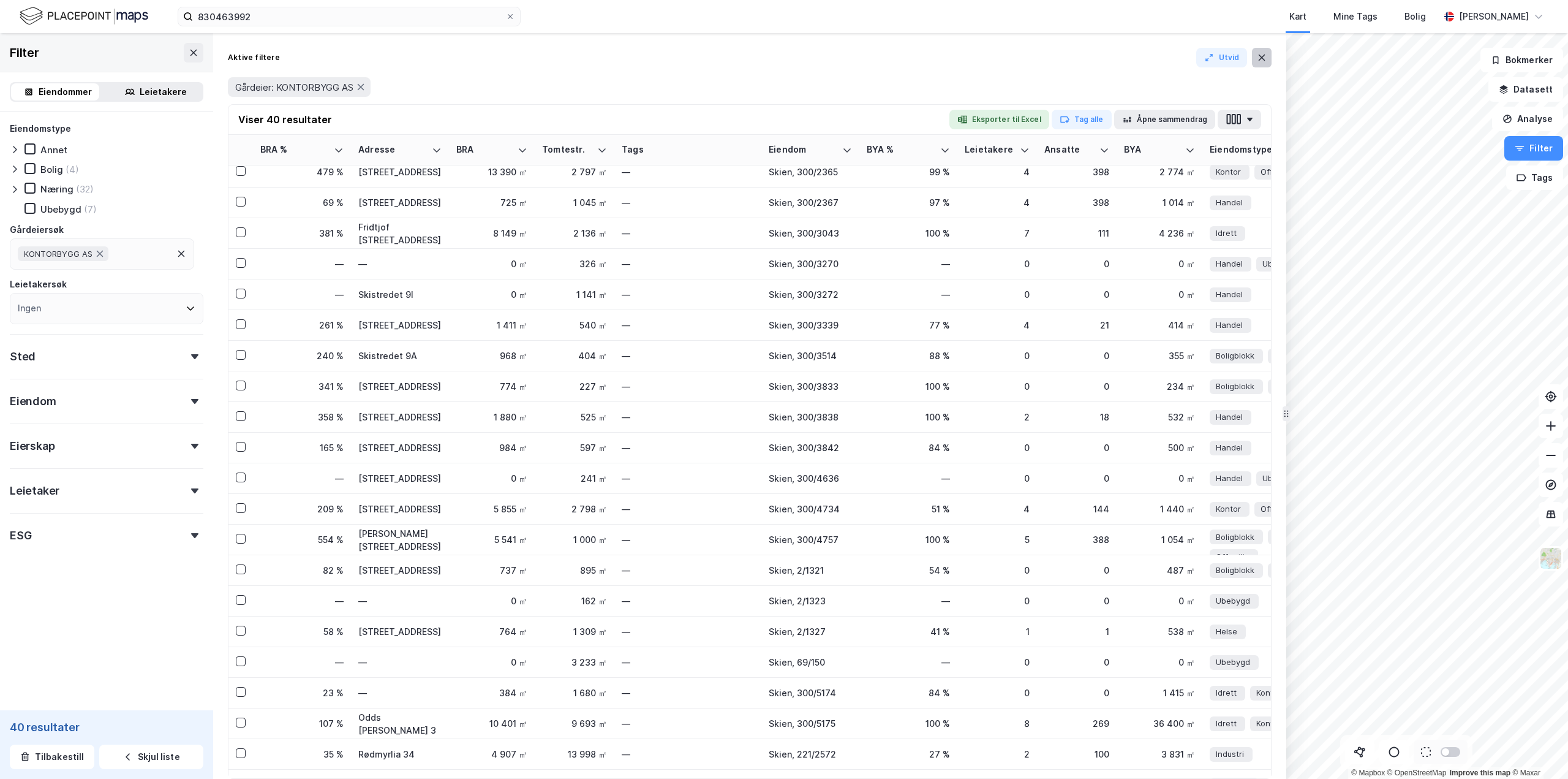
click at [940, 53] on icon at bounding box center [1262, 57] width 10 height 10
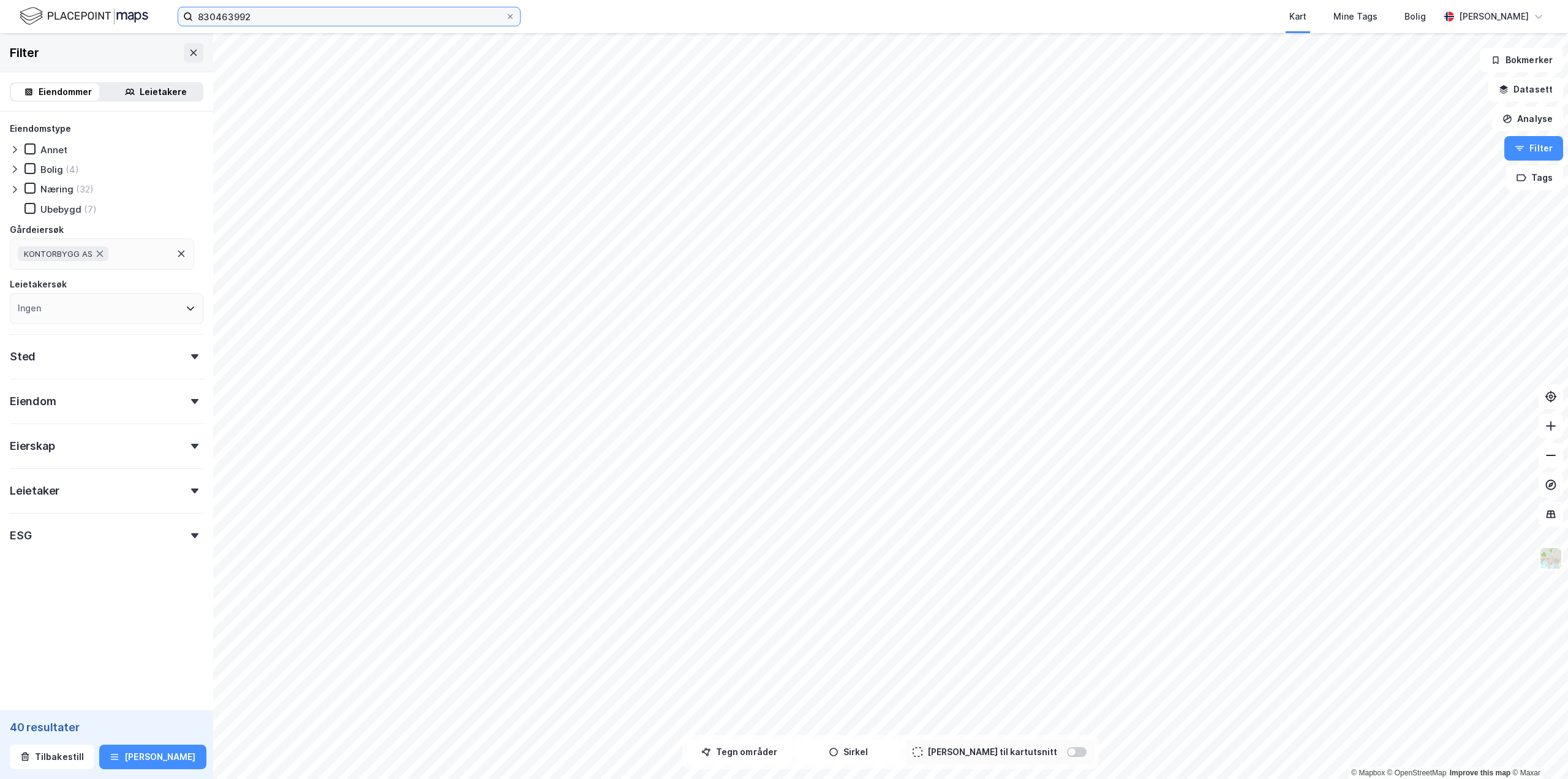
click at [245, 17] on input "830463992" at bounding box center [349, 16] width 312 height 18
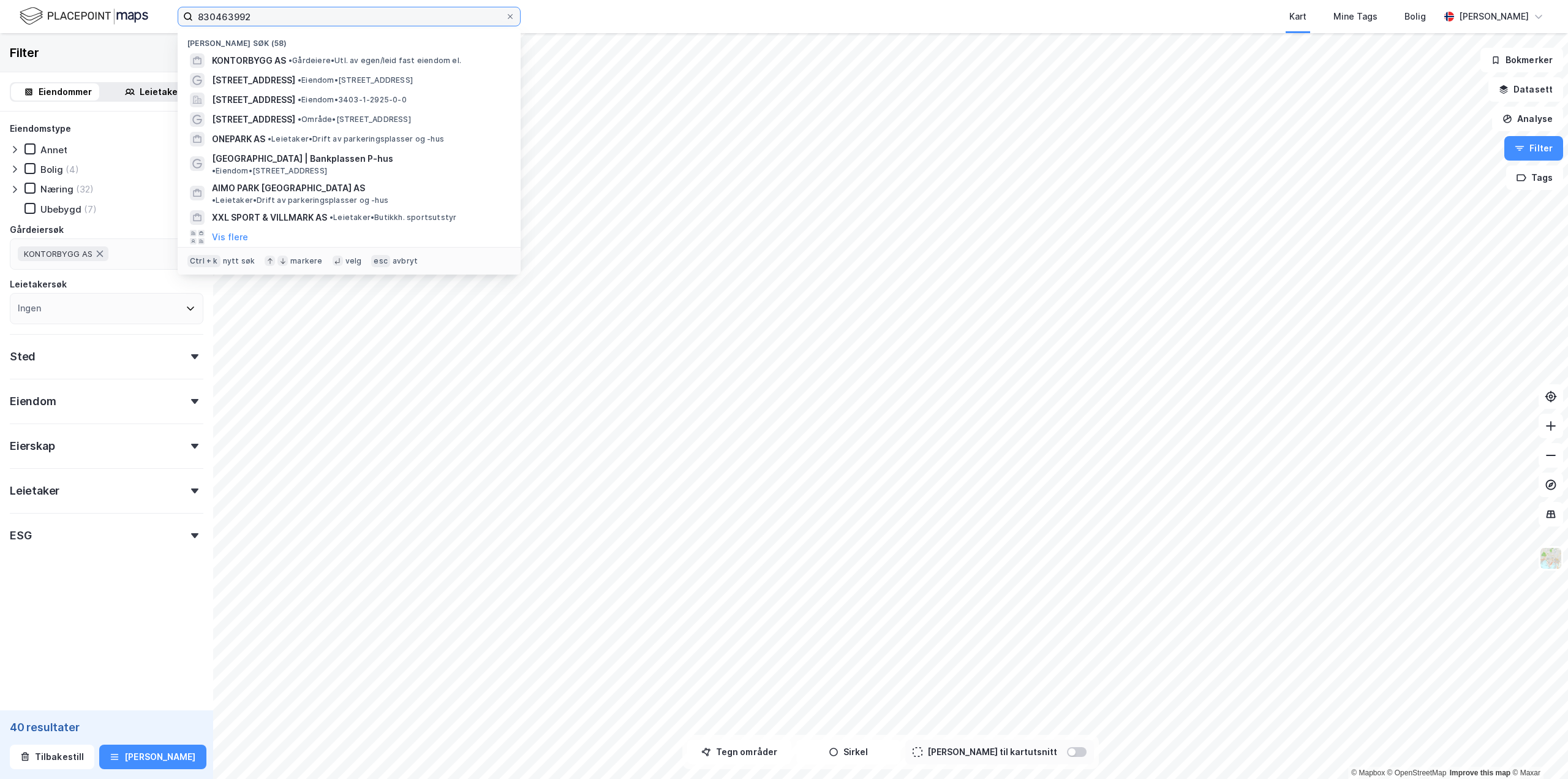
click at [222, 15] on input "830463992" at bounding box center [349, 16] width 312 height 18
click at [296, 18] on input "830463992" at bounding box center [349, 16] width 312 height 18
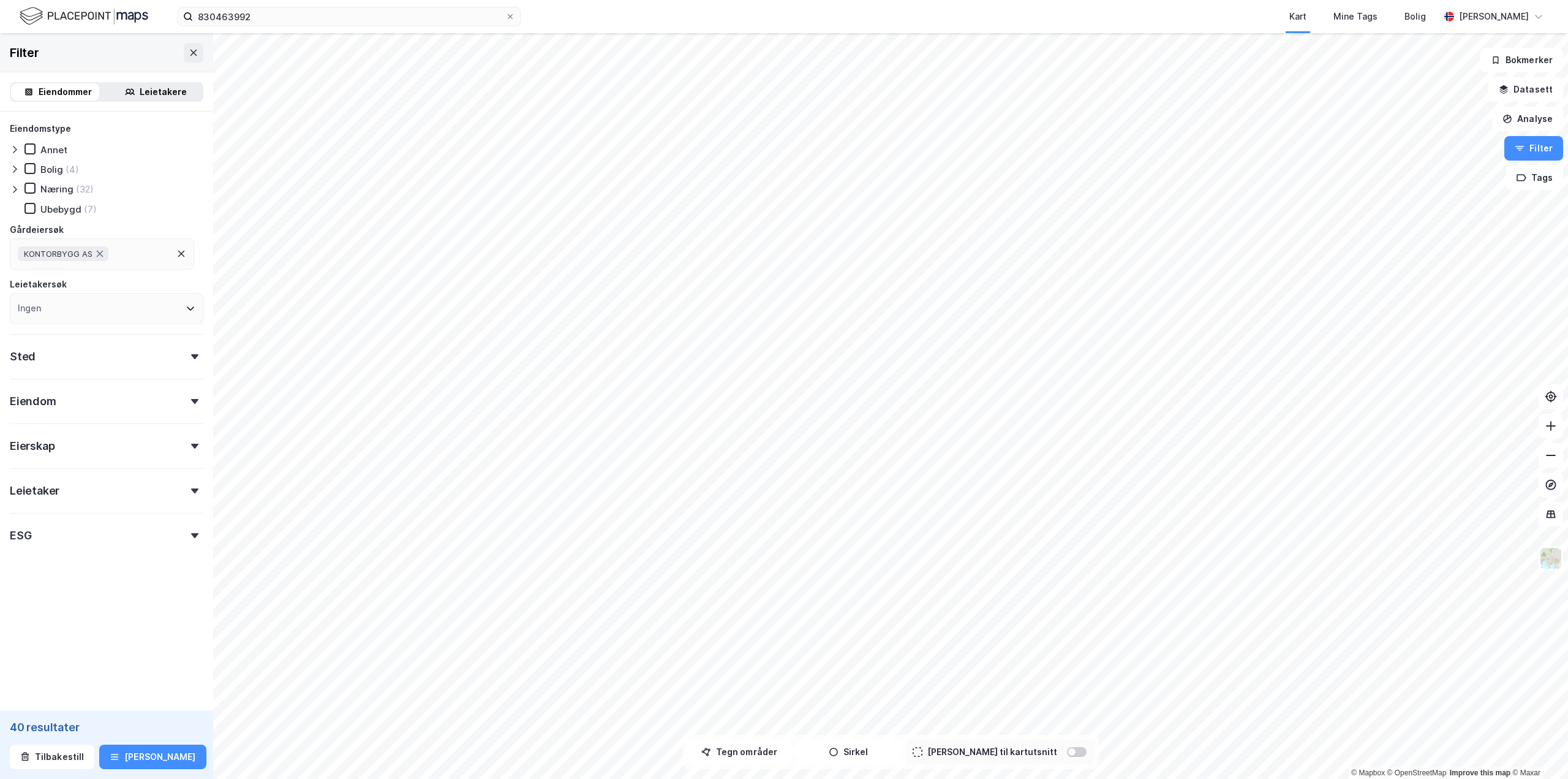
click at [45, 14] on img at bounding box center [83, 16] width 128 height 22
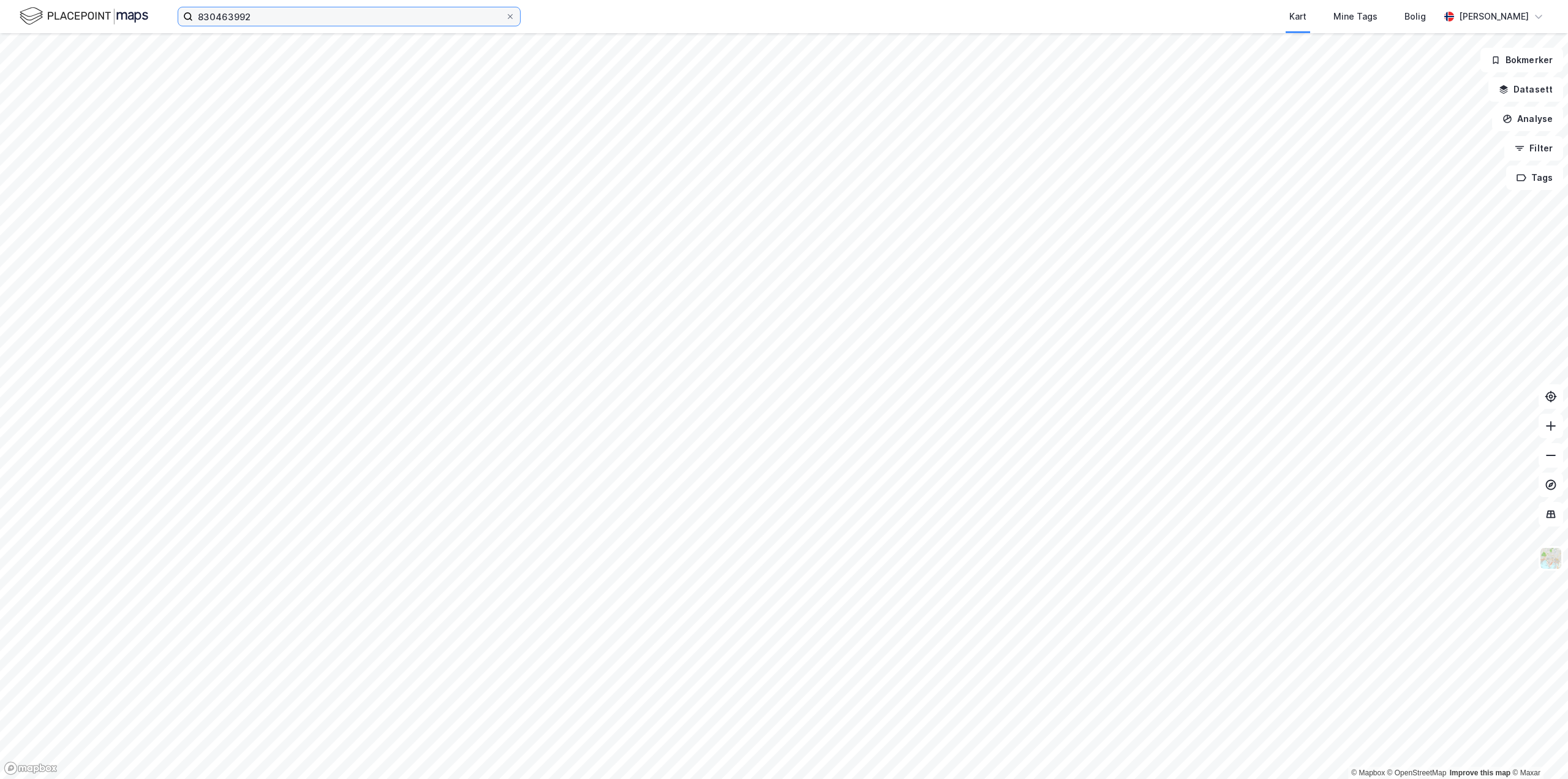
click at [279, 12] on input "830463992" at bounding box center [349, 16] width 312 height 18
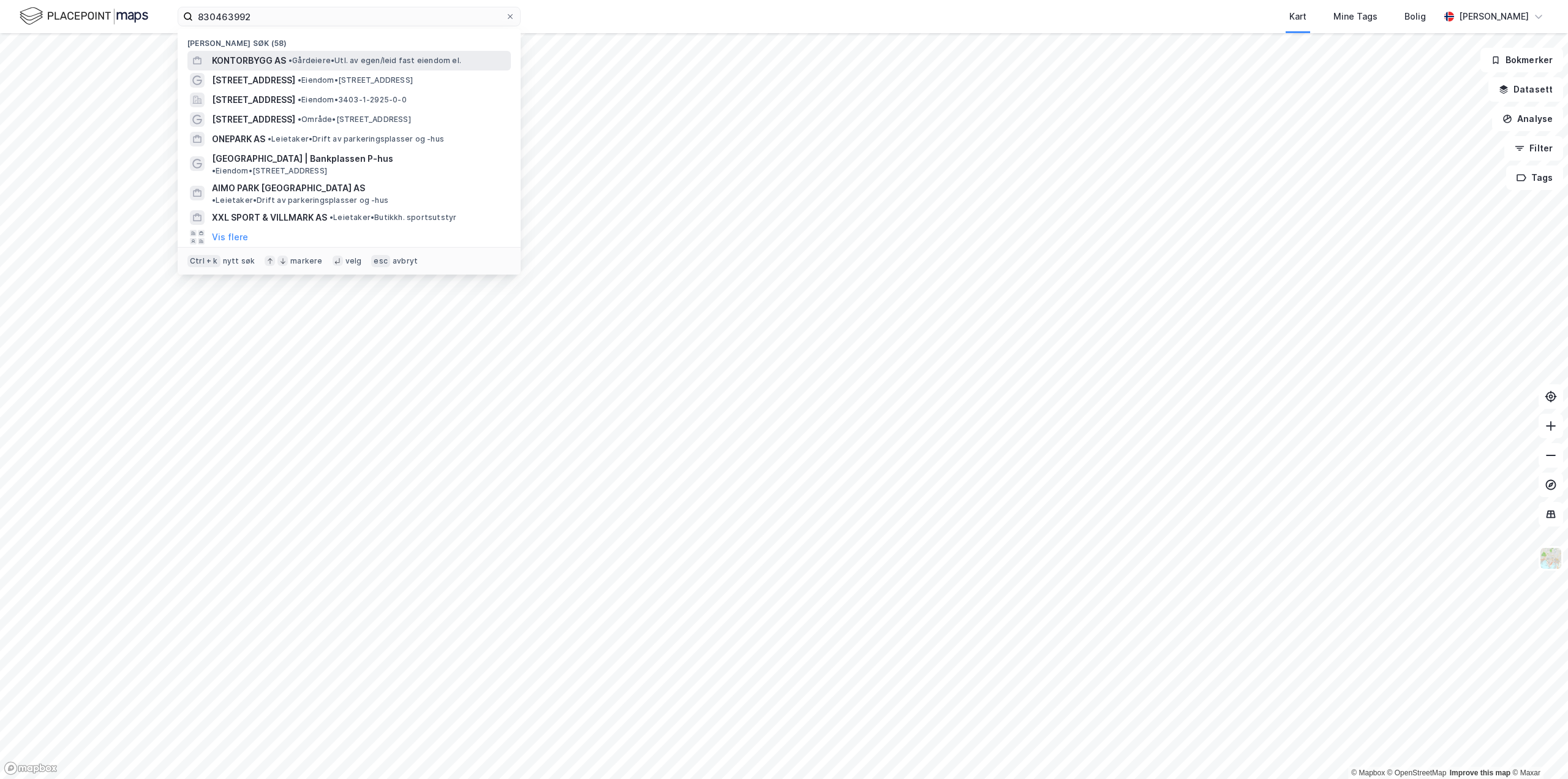
click at [266, 65] on span "KONTORBYGG AS" at bounding box center [249, 60] width 74 height 15
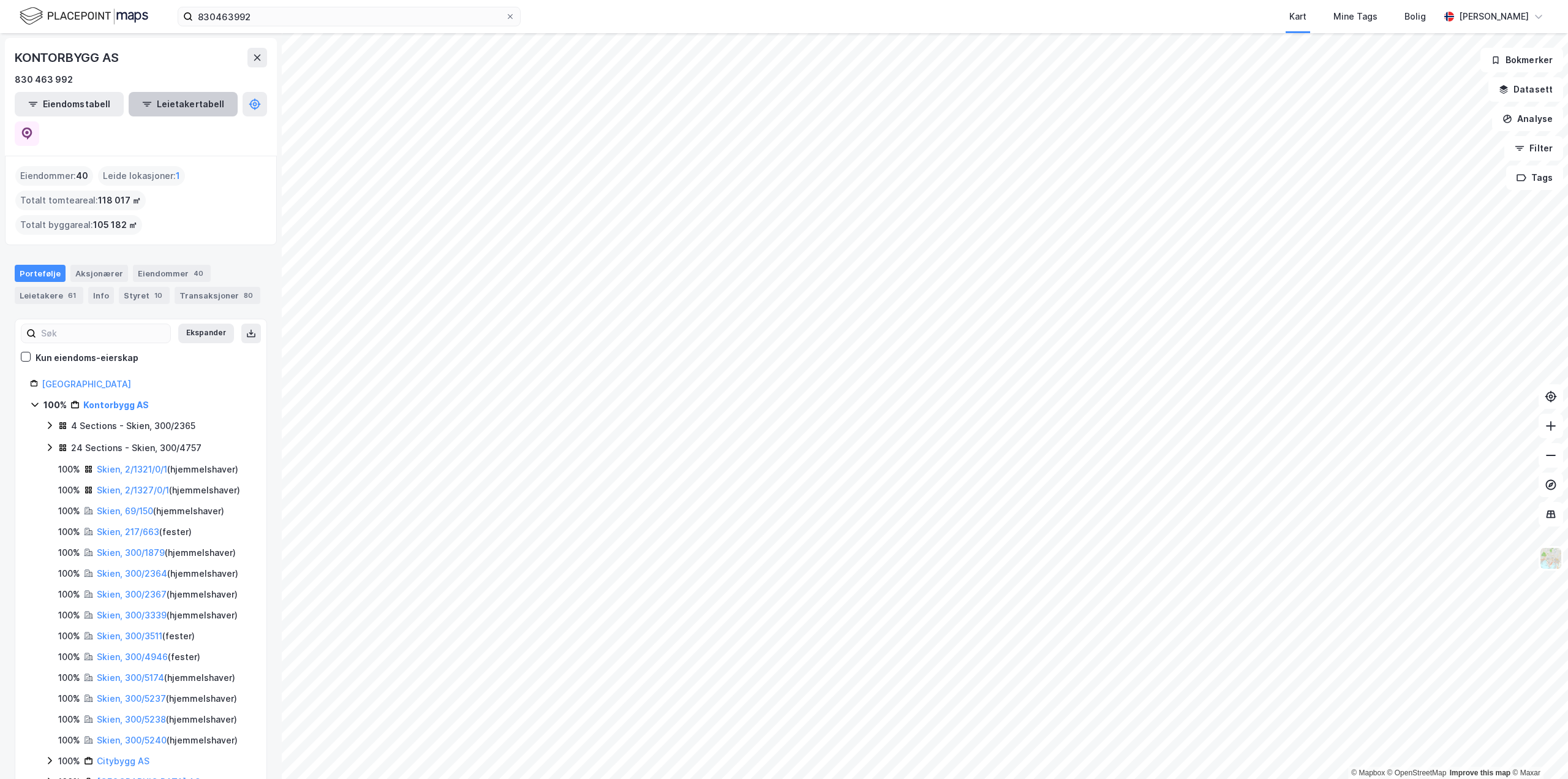
click at [148, 108] on button "Leietakertabell" at bounding box center [183, 104] width 109 height 24
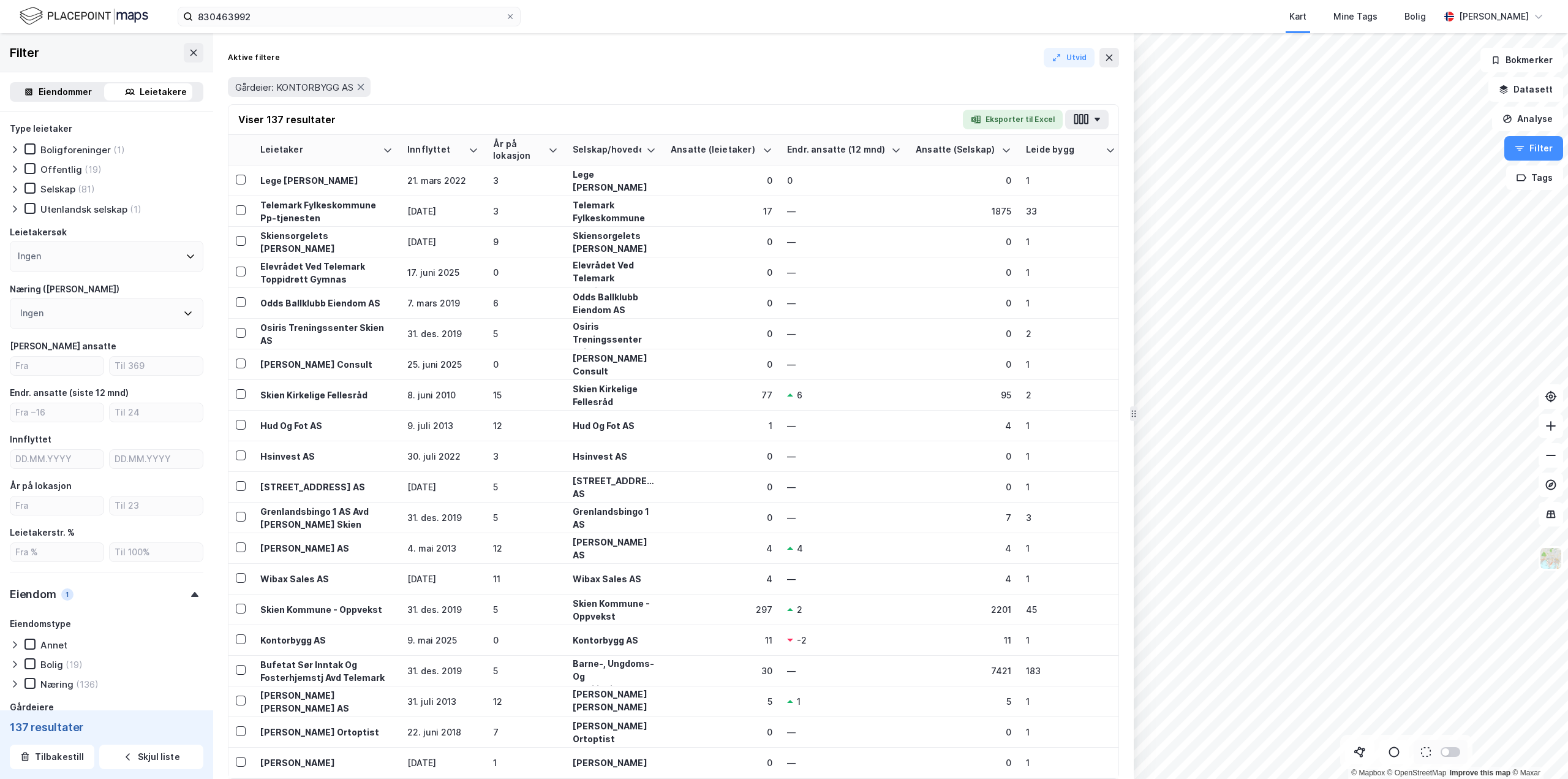
drag, startPoint x: 1286, startPoint y: 274, endPoint x: 1133, endPoint y: 281, distance: 153.2
click at [537, 392] on div "15" at bounding box center [525, 395] width 65 height 13
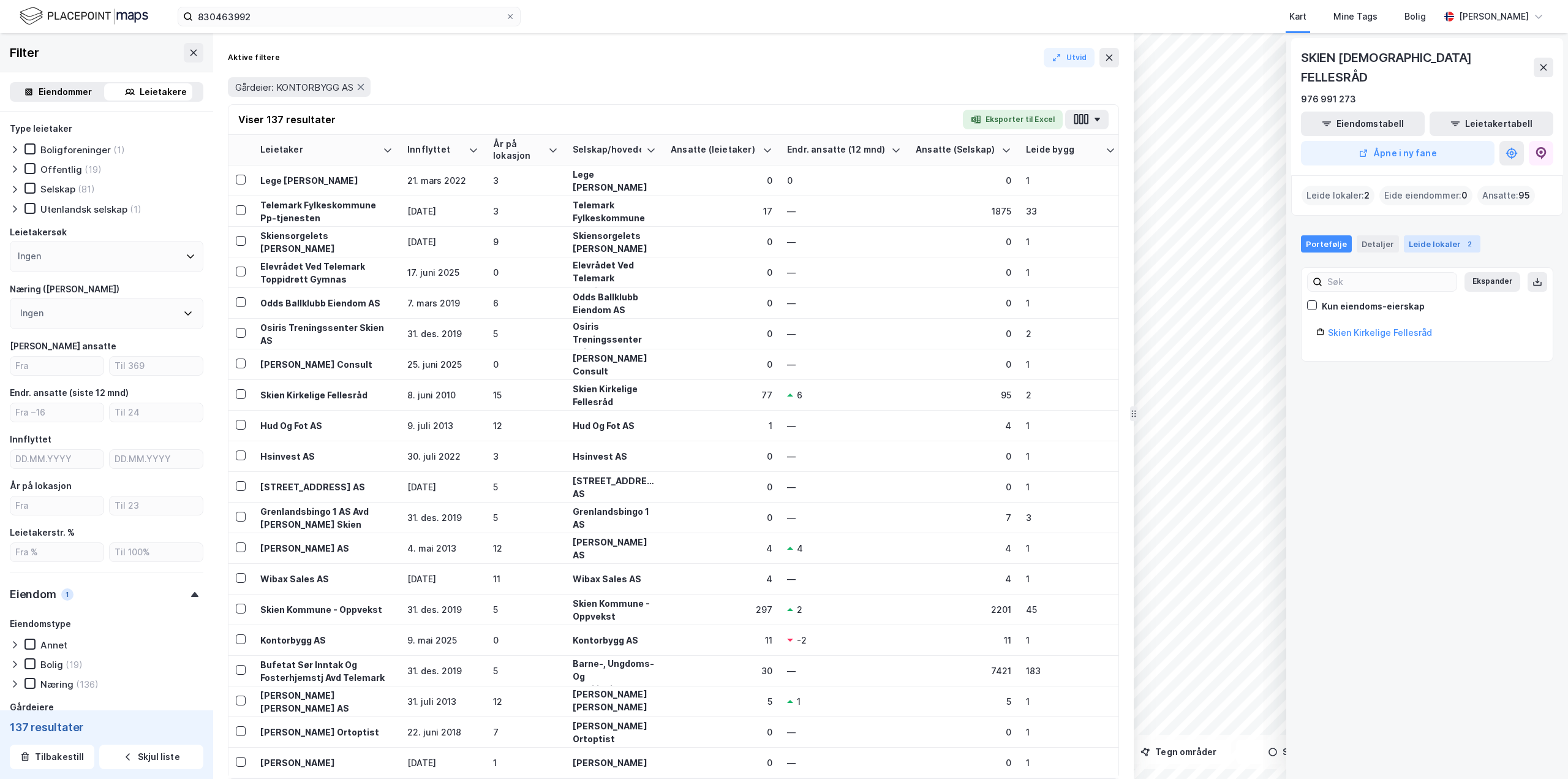
click at [940, 235] on div "Leide lokaler 2" at bounding box center [1442, 244] width 77 height 17
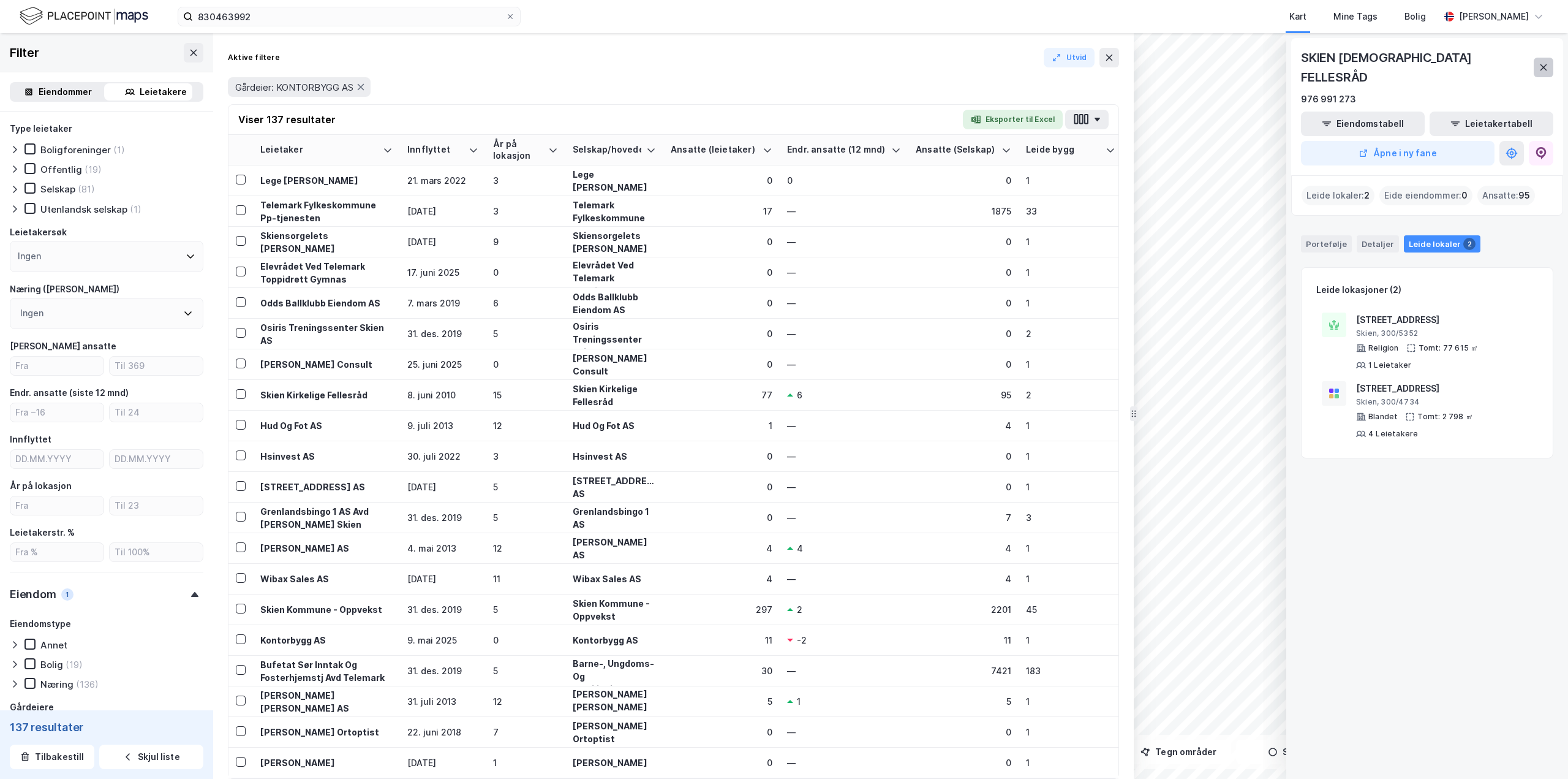
click at [940, 63] on icon at bounding box center [1543, 67] width 10 height 10
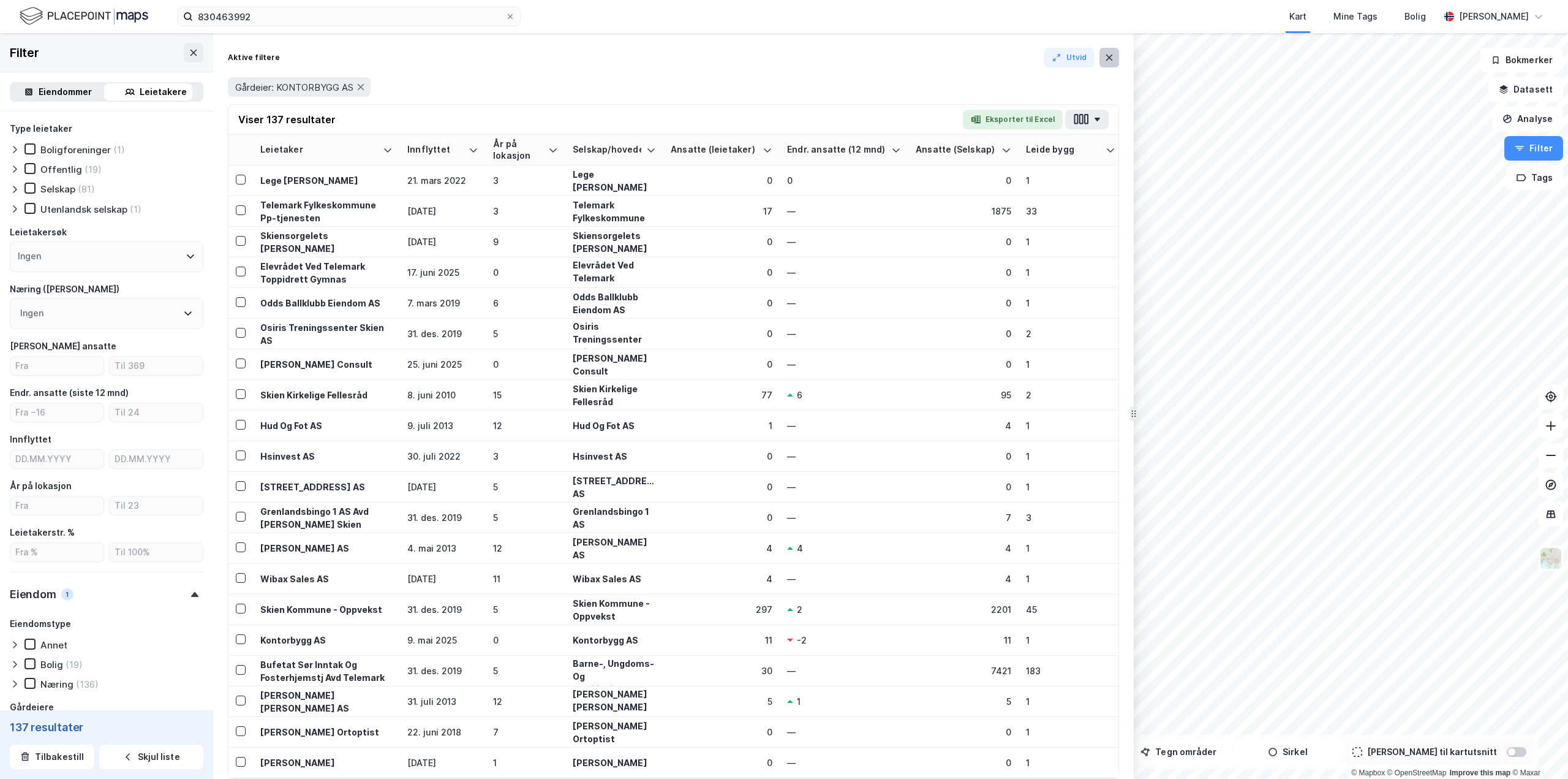
click at [940, 60] on icon at bounding box center [1109, 57] width 10 height 10
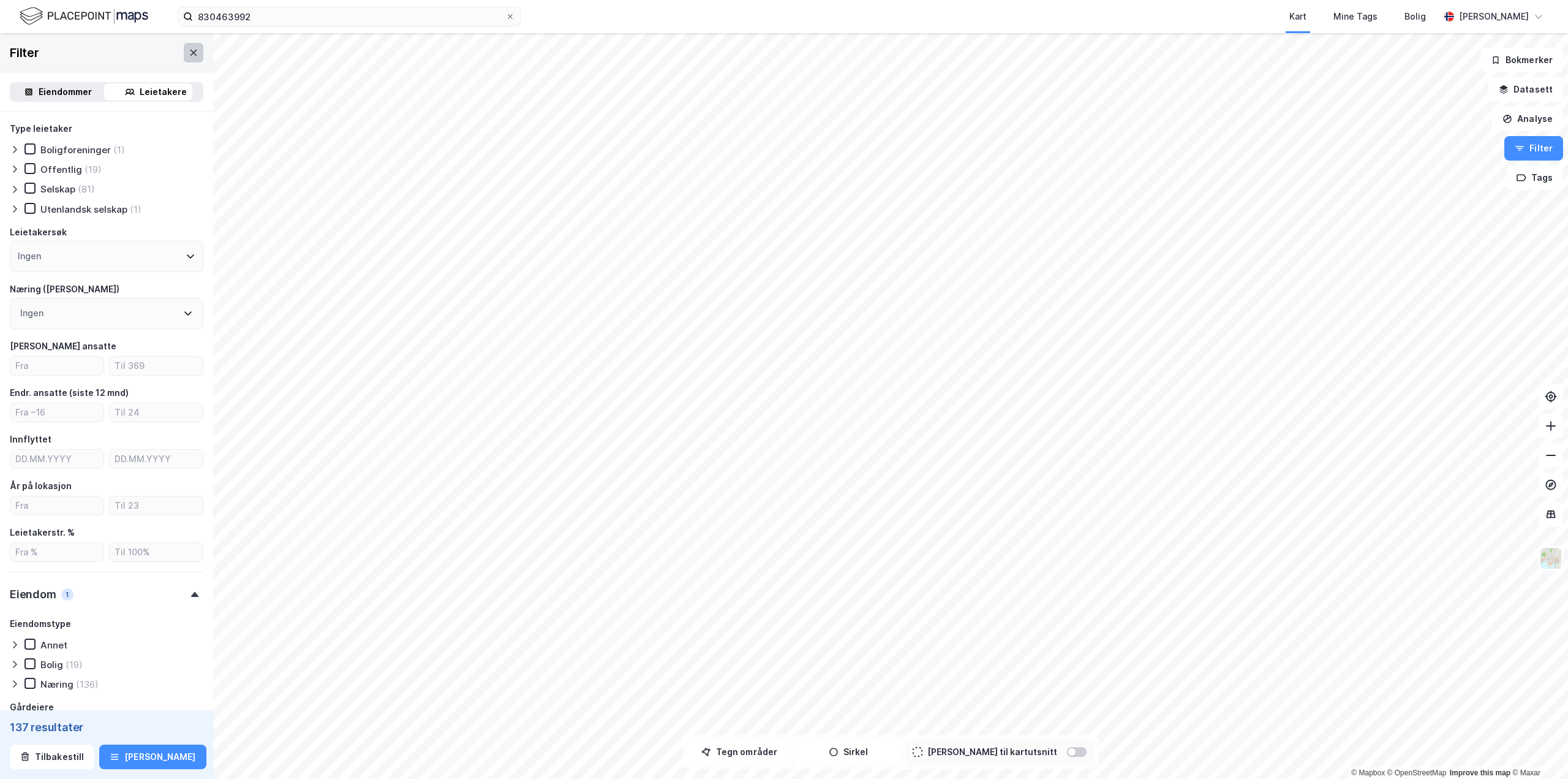
click at [191, 51] on icon at bounding box center [194, 52] width 7 height 6
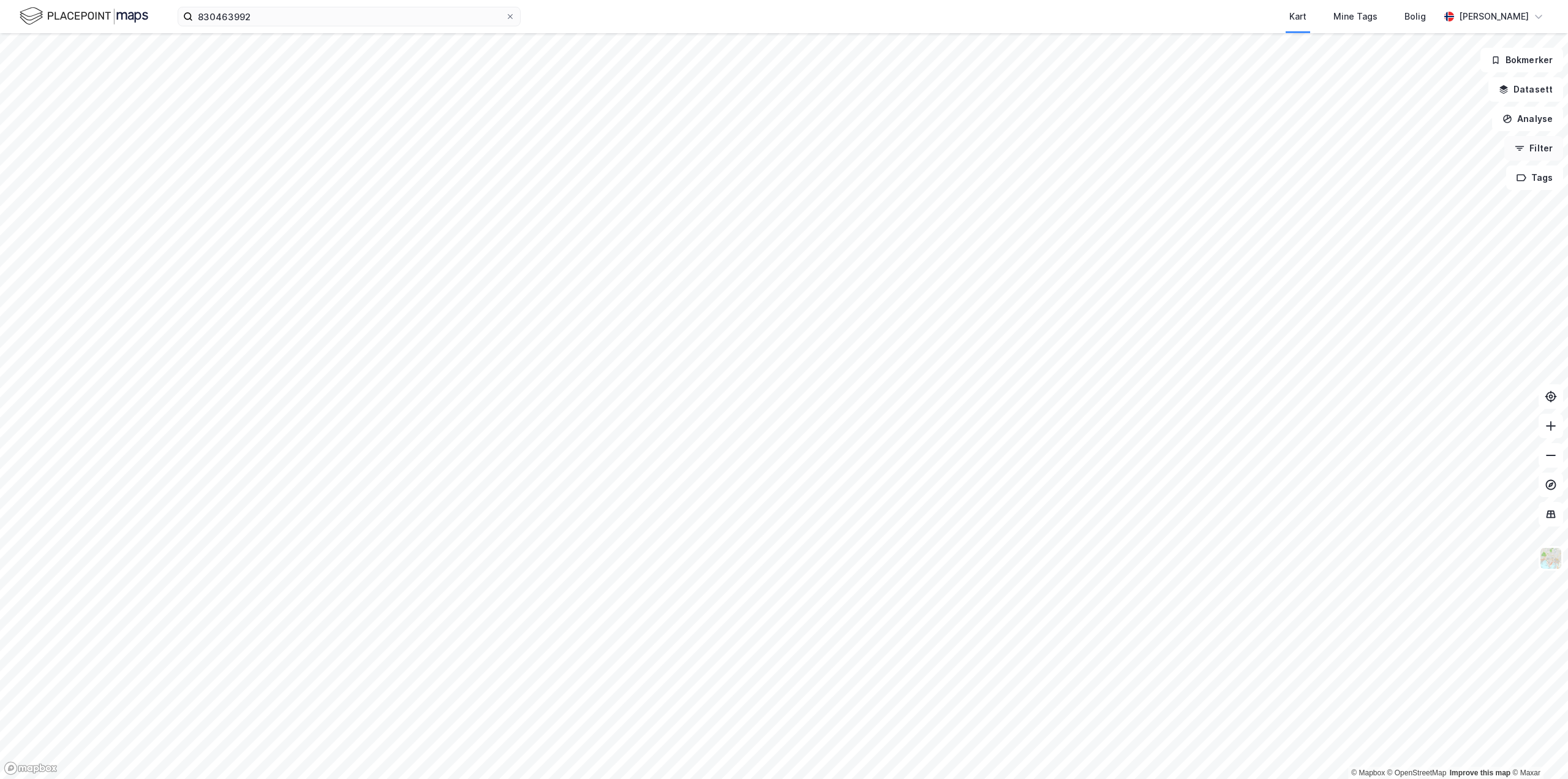
click at [940, 150] on button "Filter" at bounding box center [1534, 148] width 59 height 24
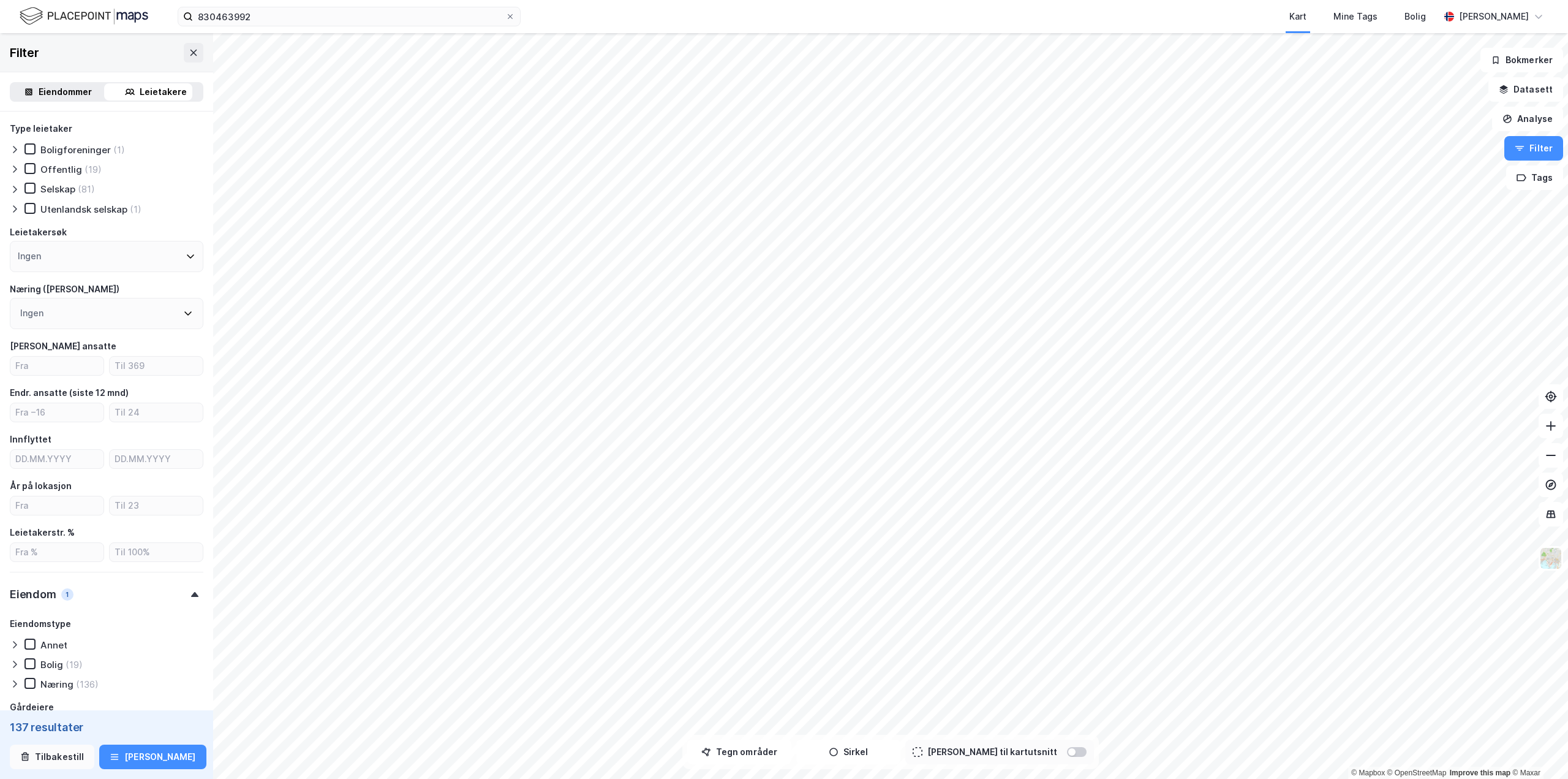
click at [53, 484] on button "Tilbakestill" at bounding box center [52, 757] width 85 height 24
click at [41, 484] on input "number" at bounding box center [56, 505] width 93 height 18
type input "4"
click at [48, 366] on input "number" at bounding box center [56, 366] width 93 height 18
type input "10"
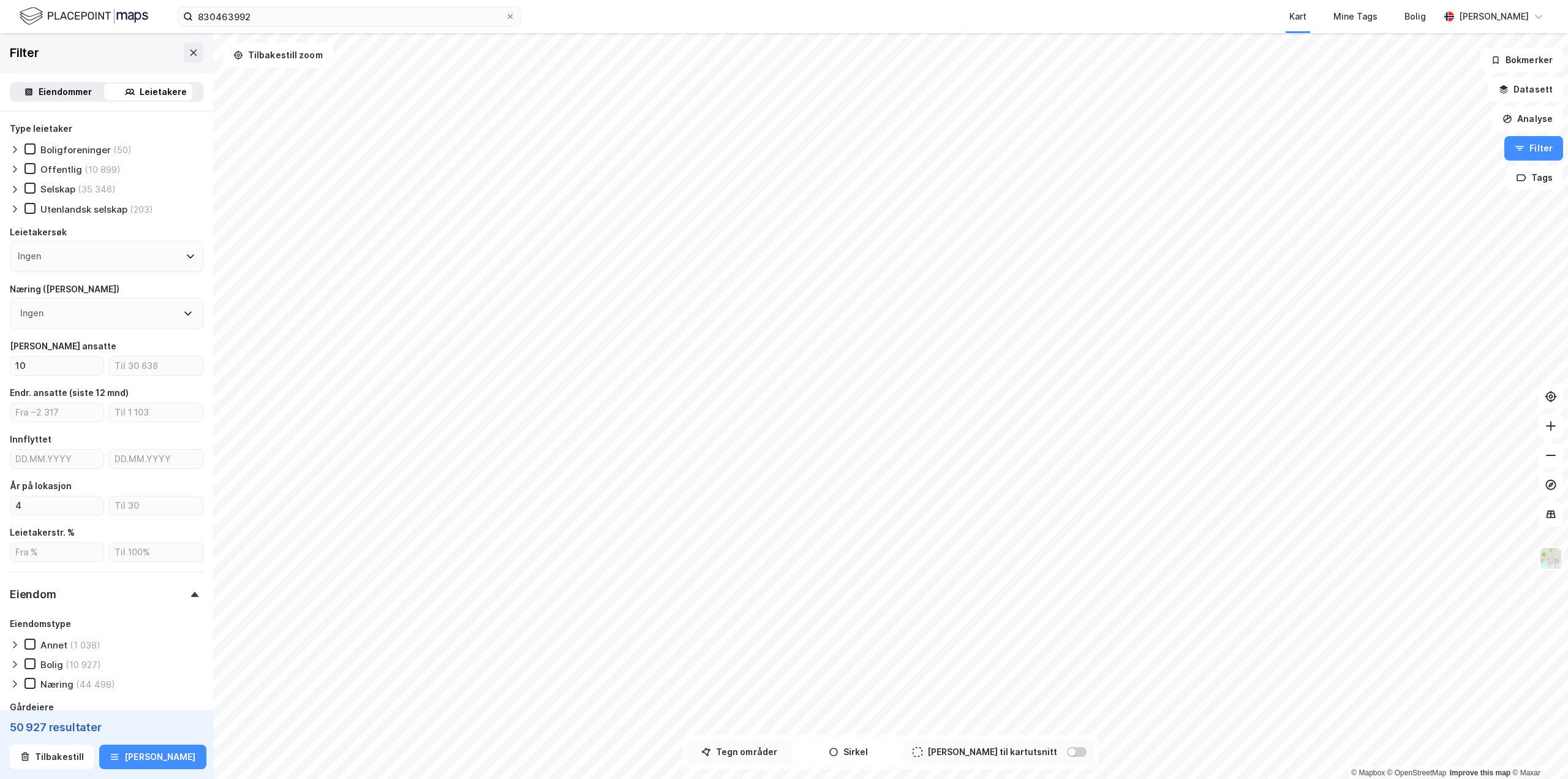
click at [741, 484] on button "Tegn områder" at bounding box center [739, 751] width 104 height 24
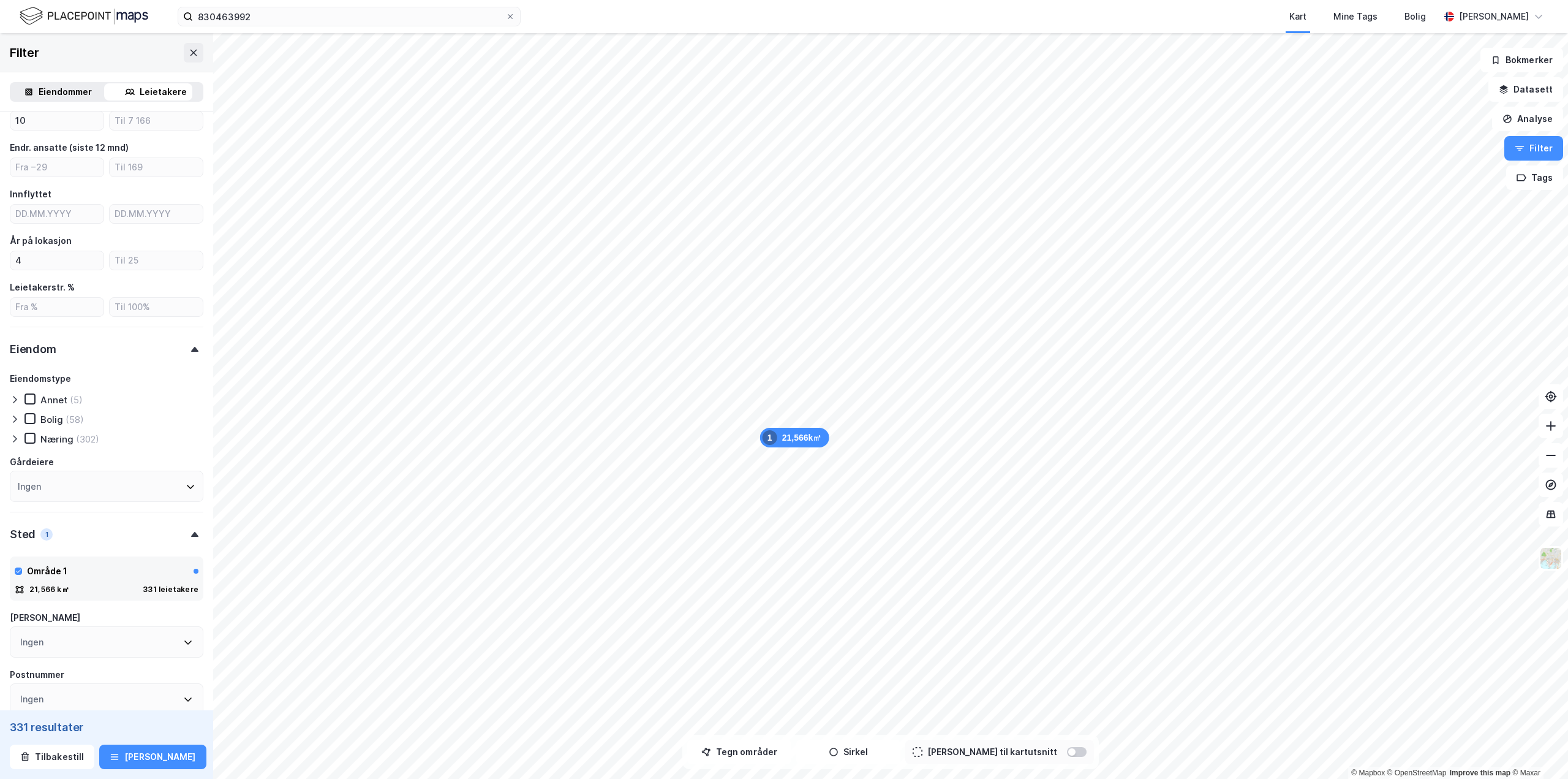
scroll to position [366, 0]
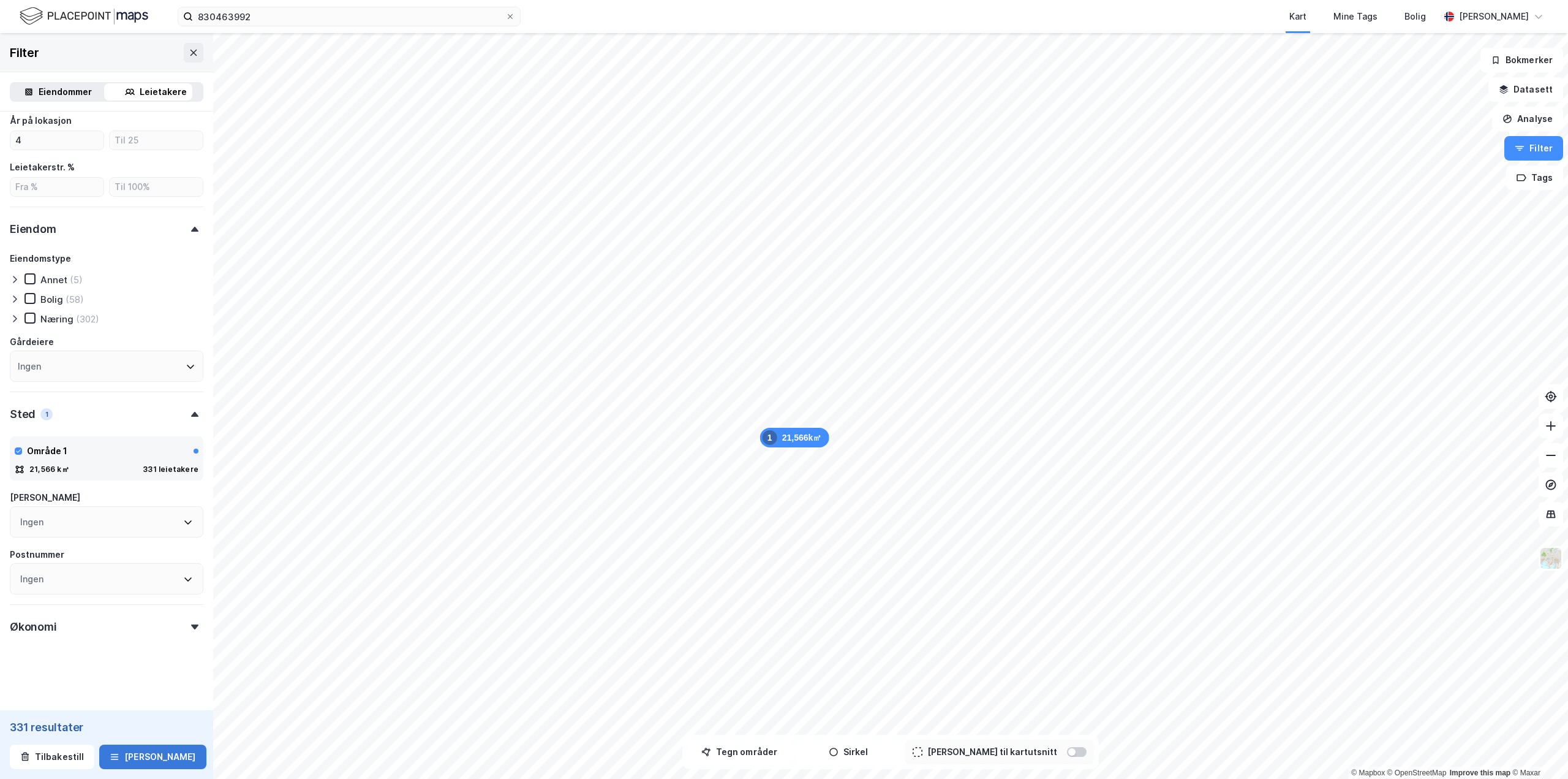
click at [154, 484] on button "[PERSON_NAME]" at bounding box center [153, 757] width 107 height 24
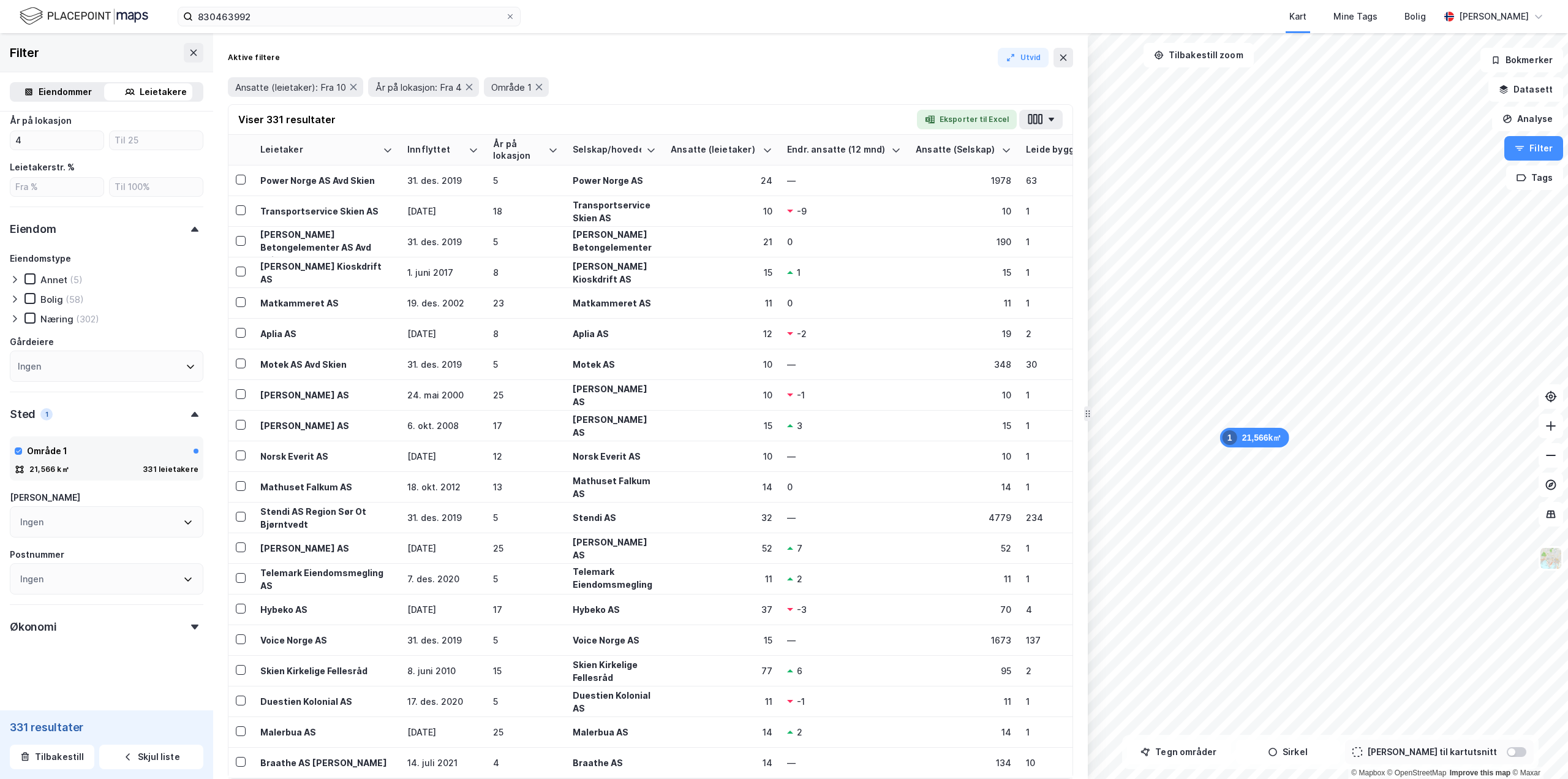
drag, startPoint x: 1132, startPoint y: 202, endPoint x: 1086, endPoint y: 212, distance: 47.1
click at [515, 147] on div "År på lokasjon" at bounding box center [518, 150] width 50 height 23
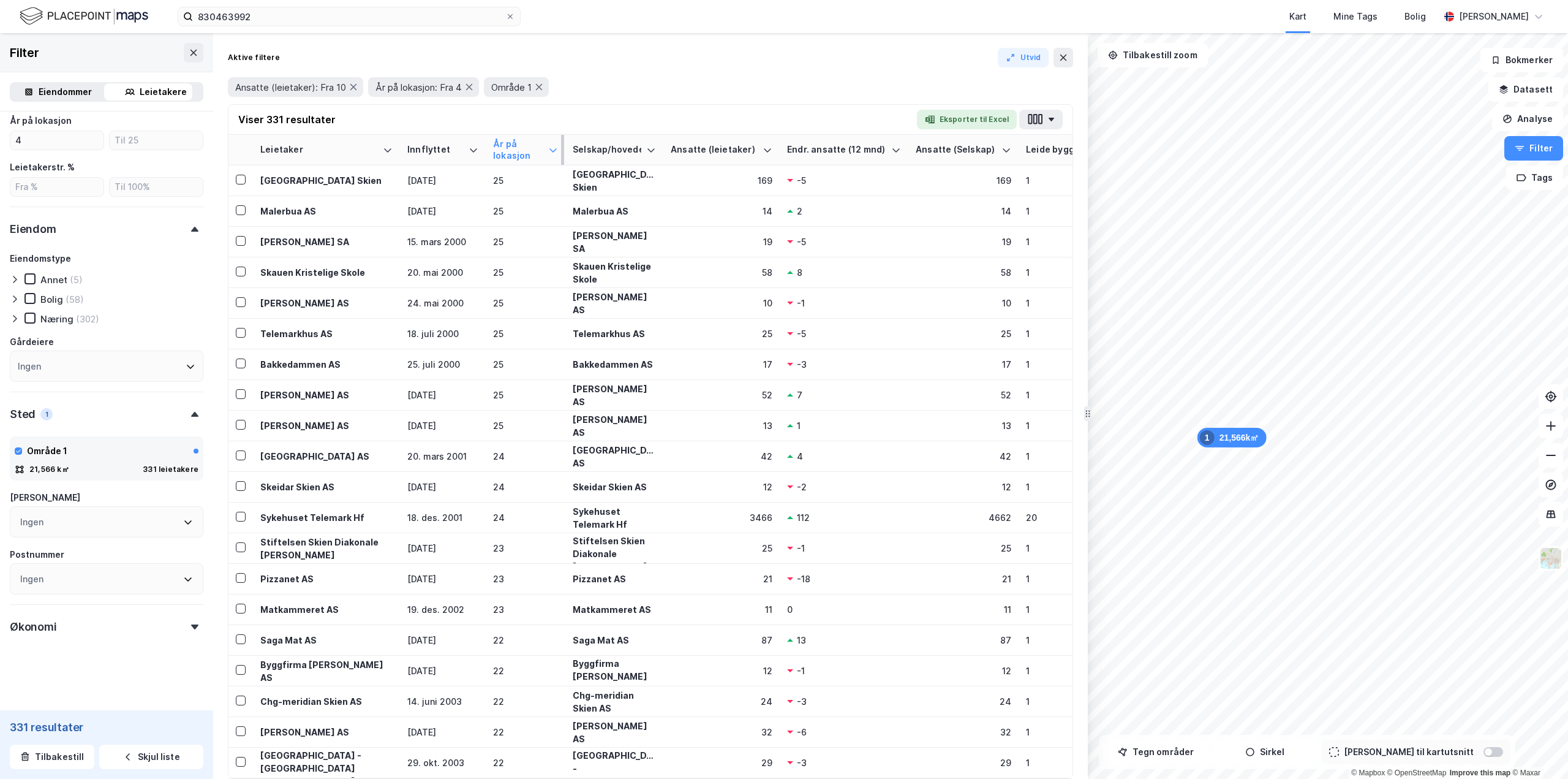
click at [525, 149] on div "År på lokasjon" at bounding box center [518, 150] width 50 height 23
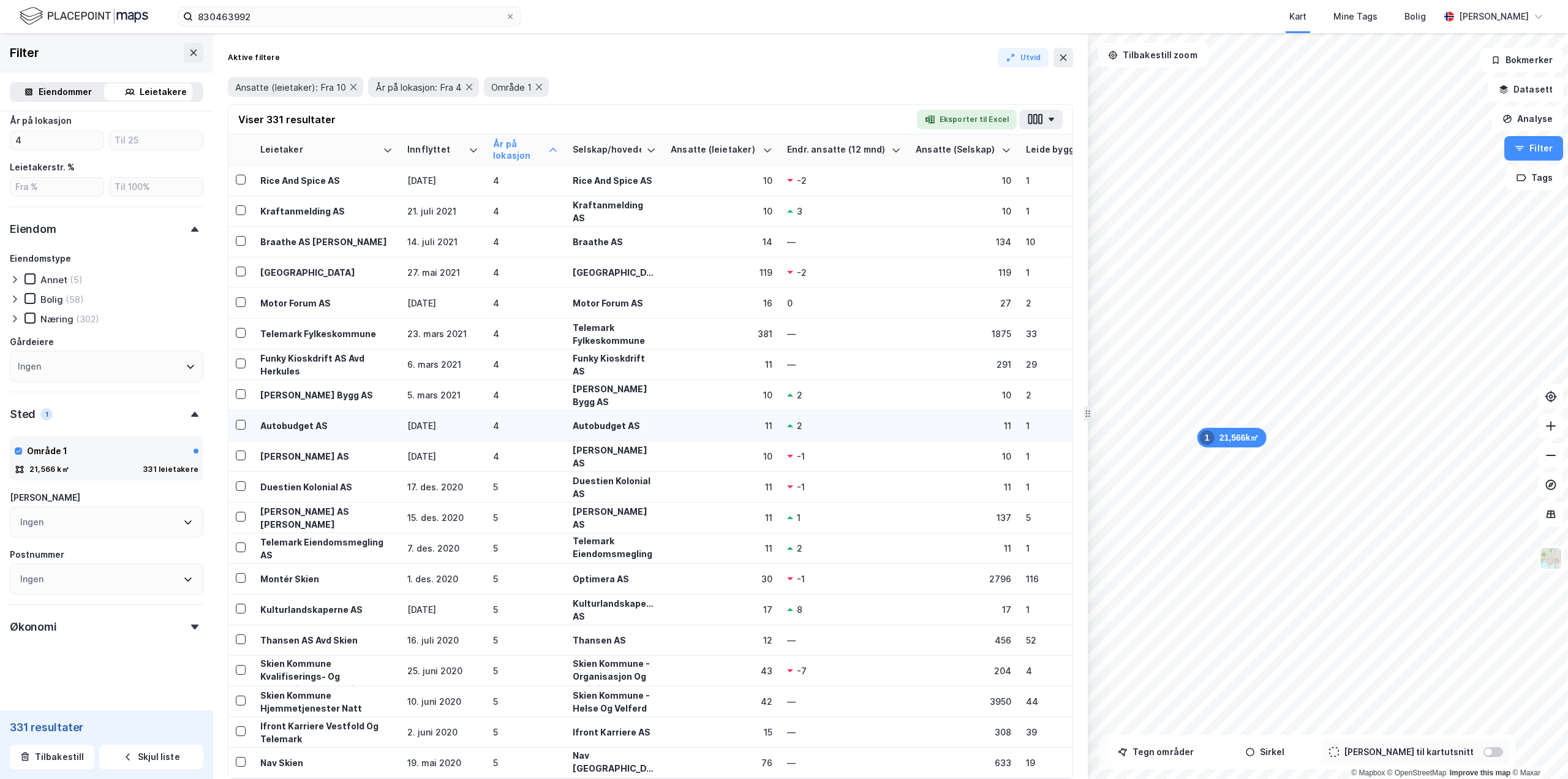
click at [544, 423] on div "4" at bounding box center [525, 425] width 65 height 13
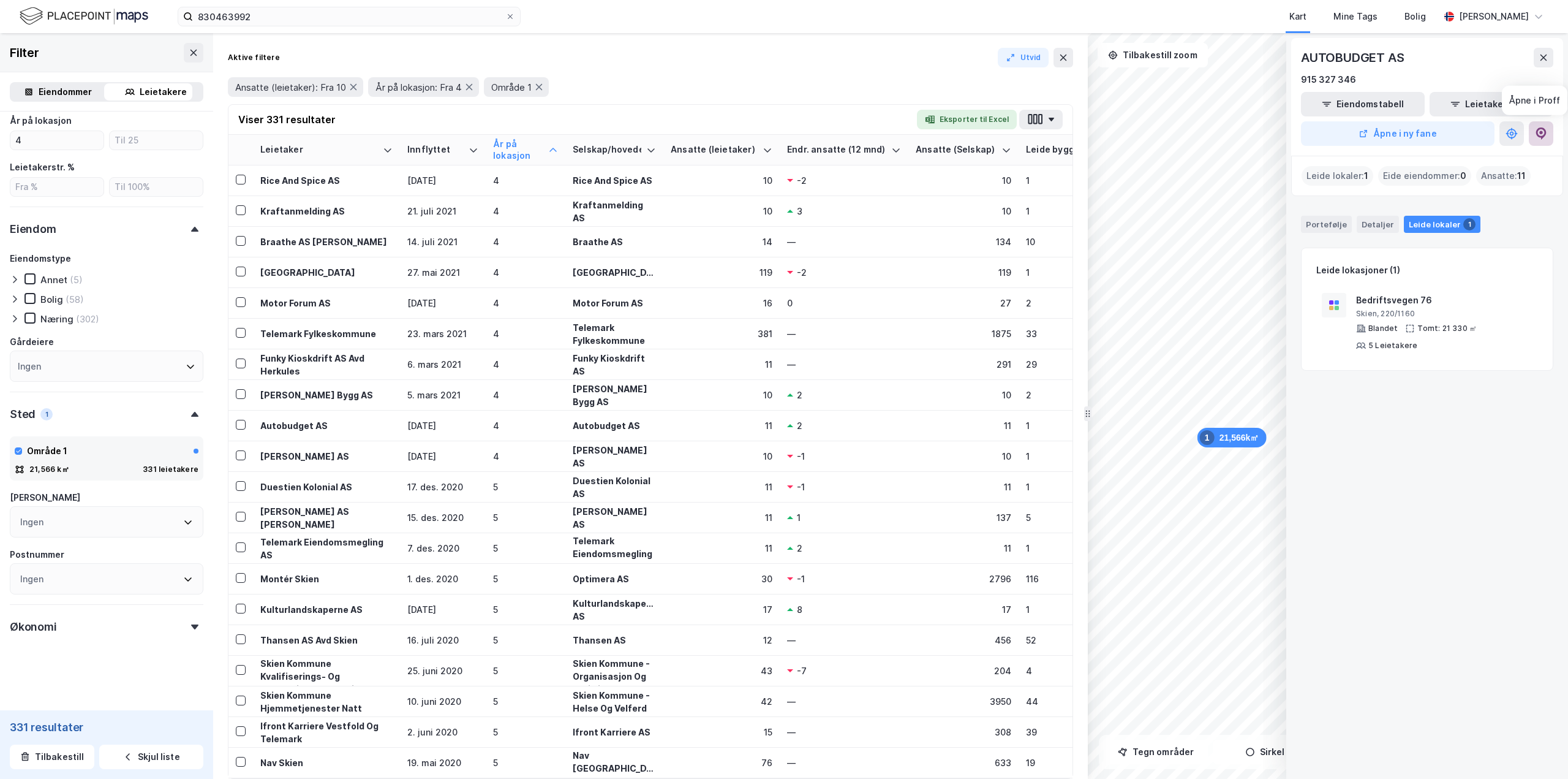
click at [940, 137] on icon at bounding box center [1541, 134] width 12 height 12
click at [940, 313] on div "Skien, 220/1160" at bounding box center [1444, 313] width 177 height 10
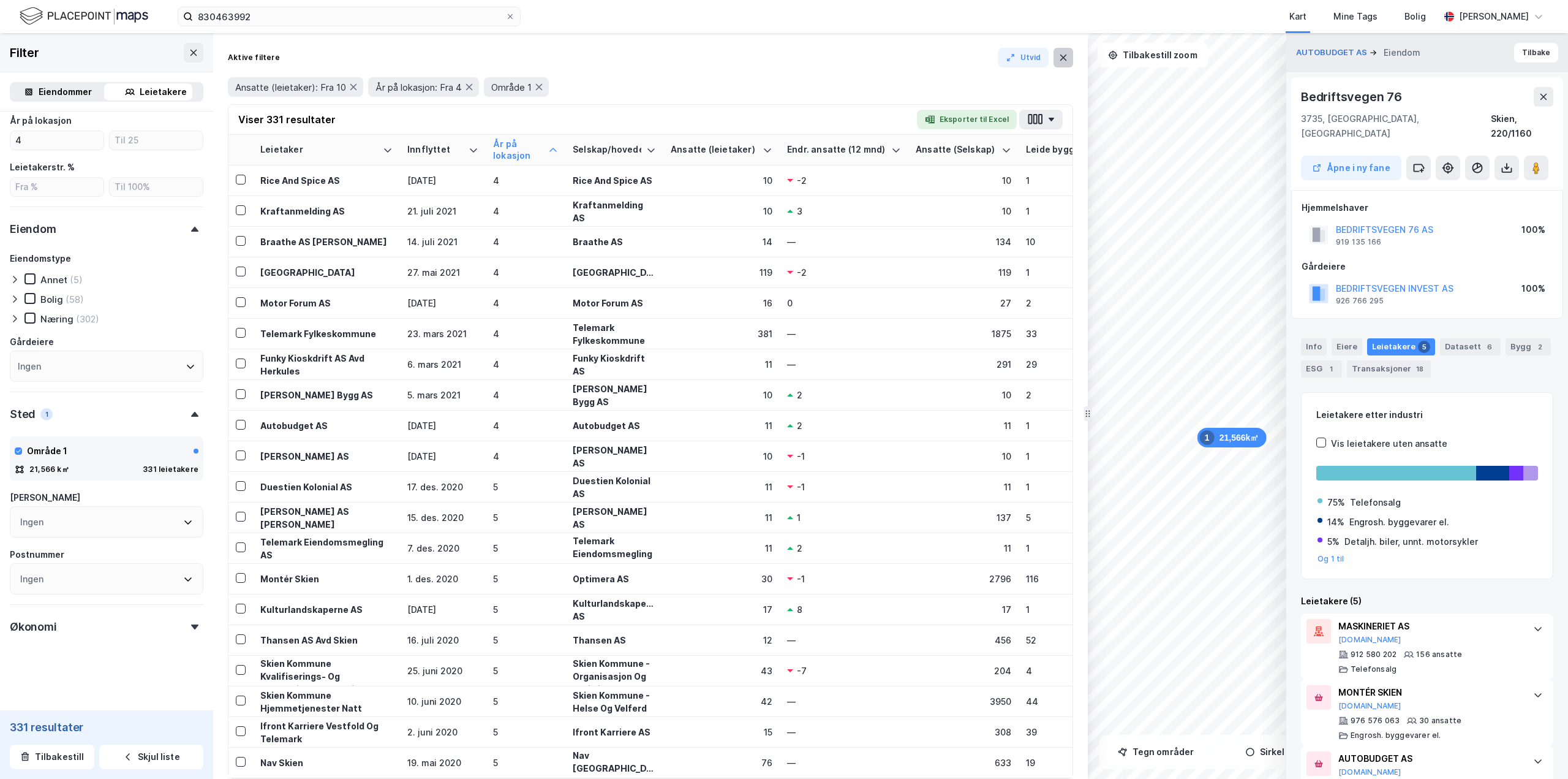
click at [940, 62] on icon at bounding box center [1063, 57] width 10 height 10
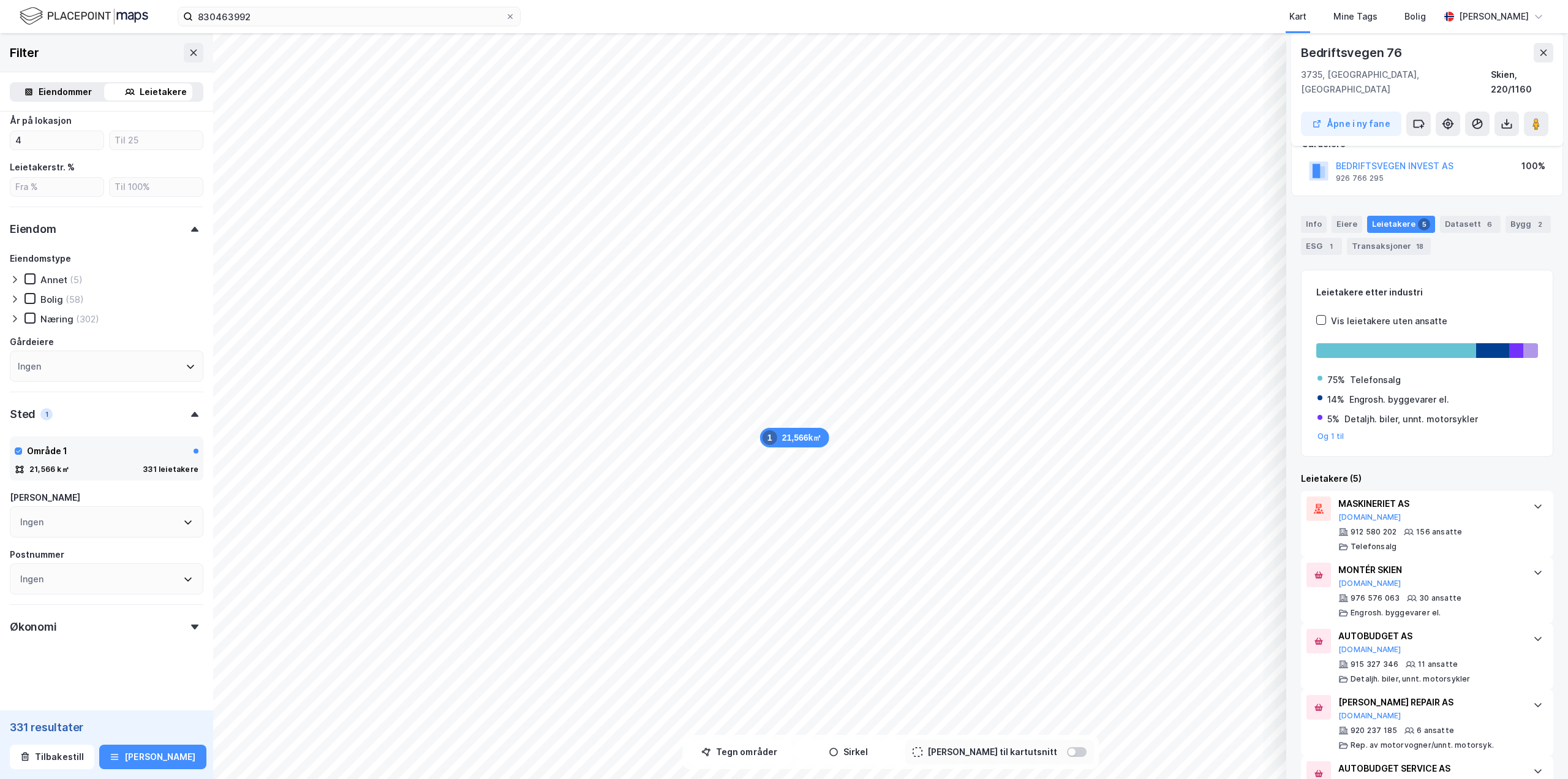
scroll to position [161, 0]
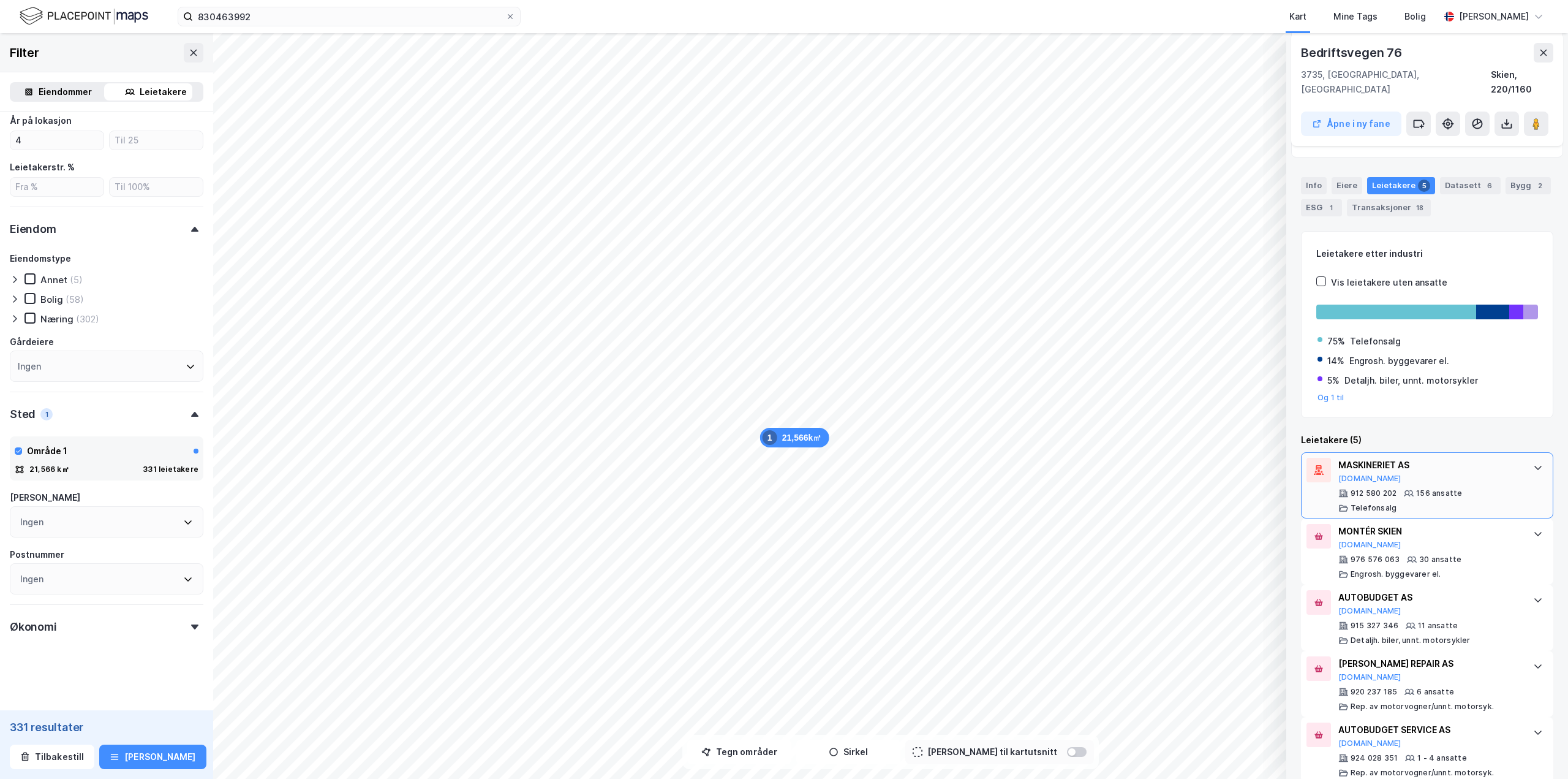
click at [940, 462] on div "MASKINERIET AS [DOMAIN_NAME]" at bounding box center [1430, 470] width 183 height 26
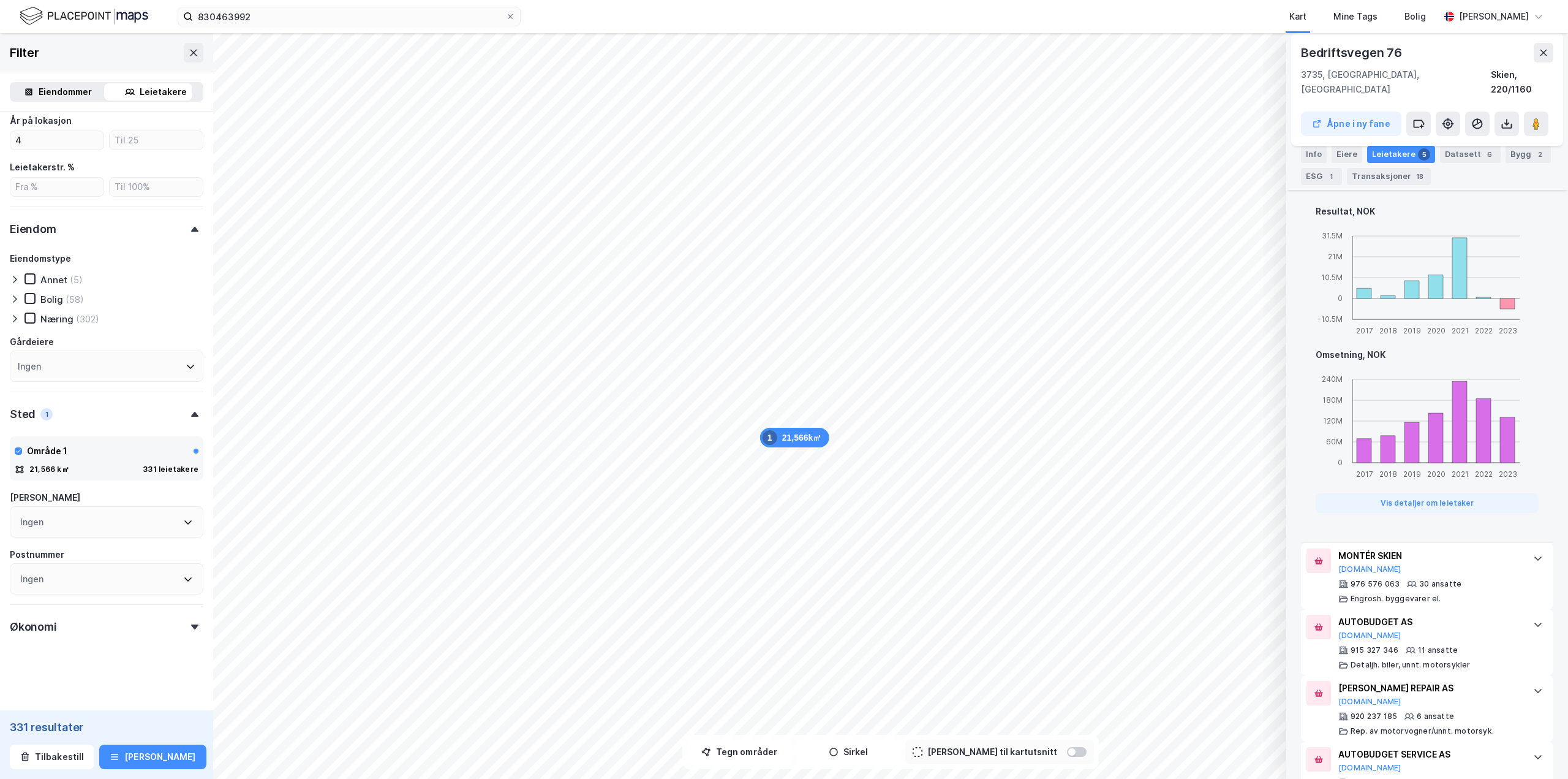
scroll to position [815, 0]
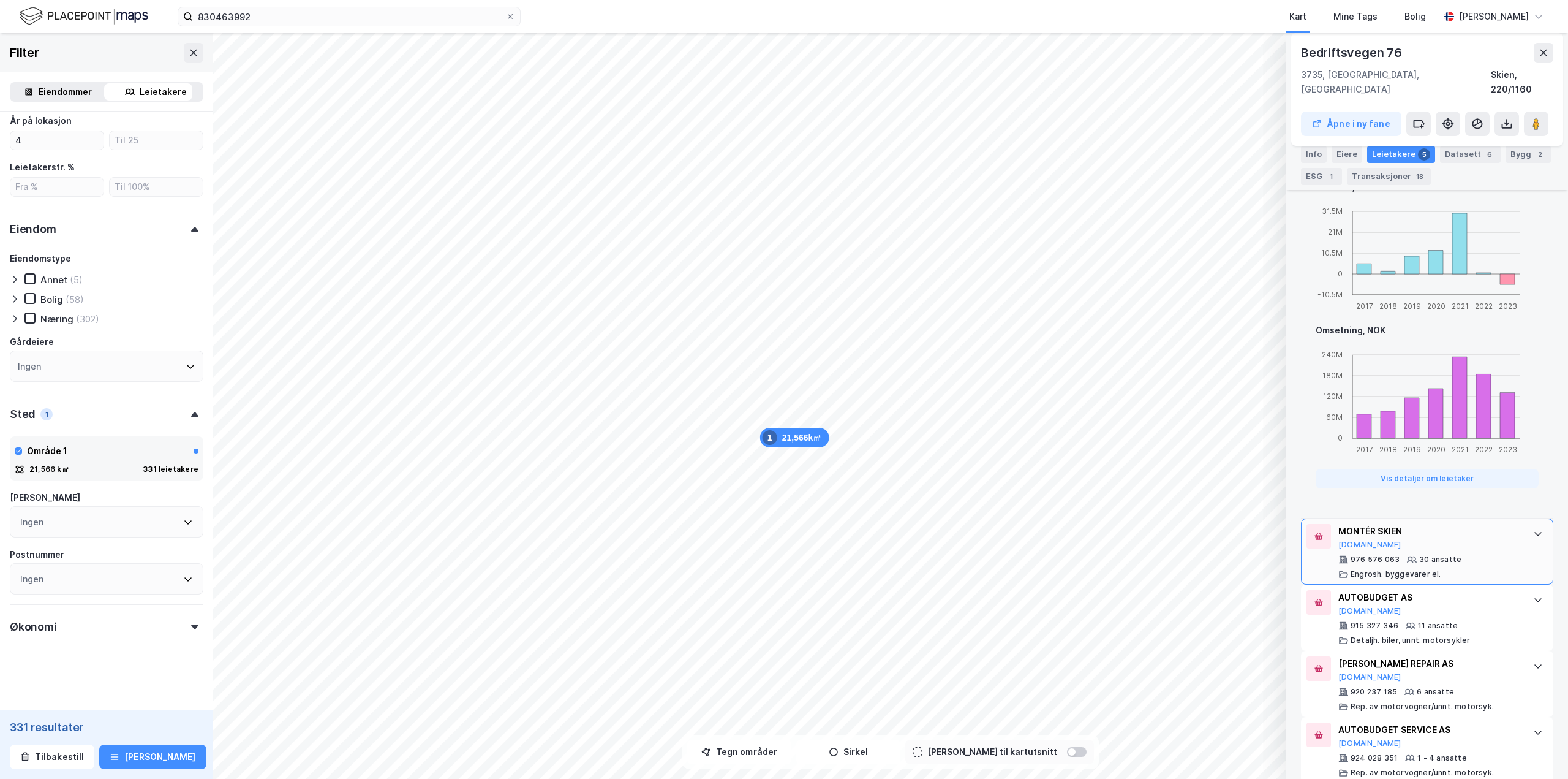
click at [940, 484] on div "MONTÉR SKIEN [DOMAIN_NAME]" at bounding box center [1430, 536] width 183 height 26
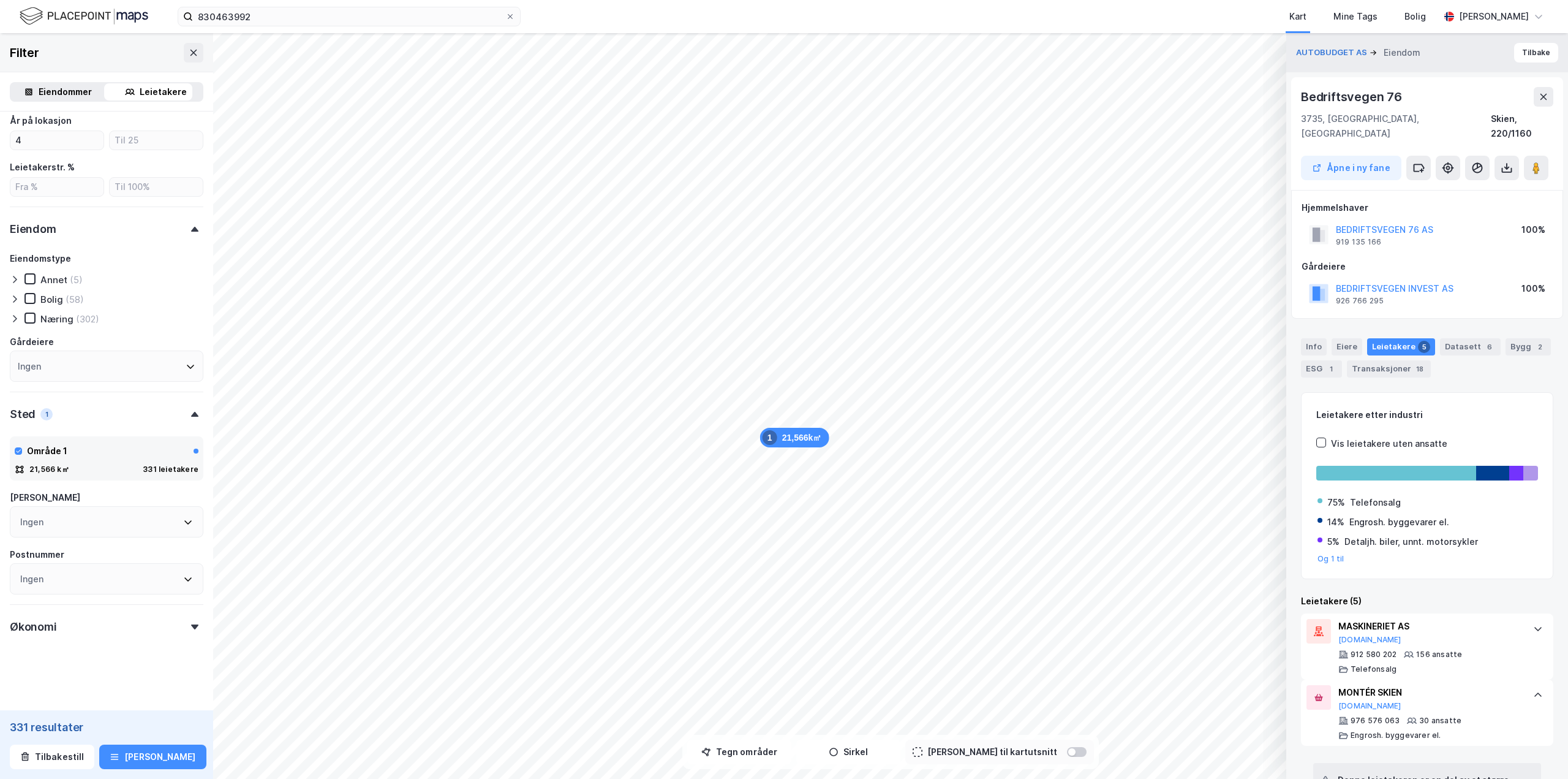
scroll to position [122, 0]
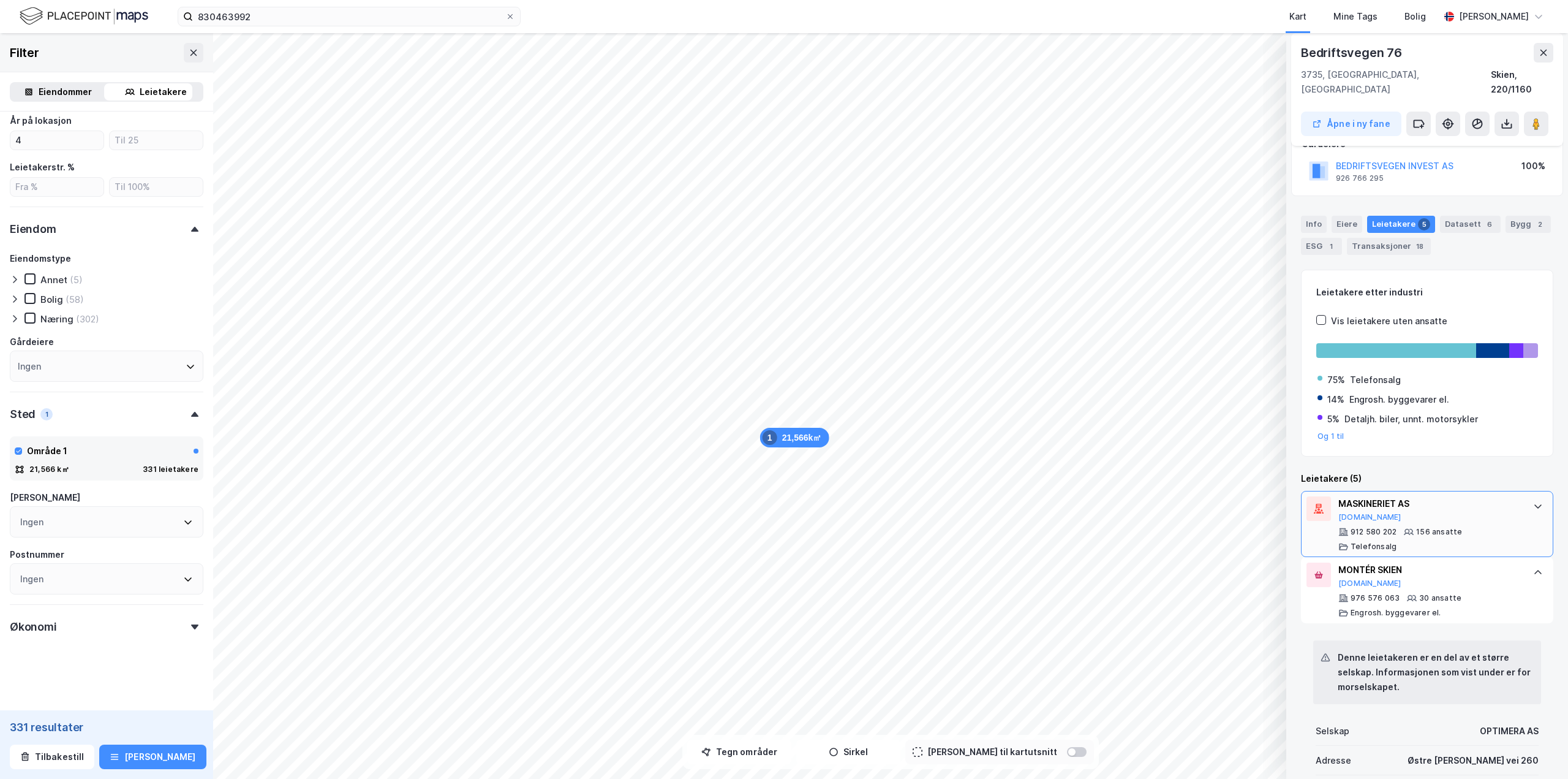
click at [940, 484] on div "912 580 202 156 ansatte Telefonsalg" at bounding box center [1430, 539] width 183 height 24
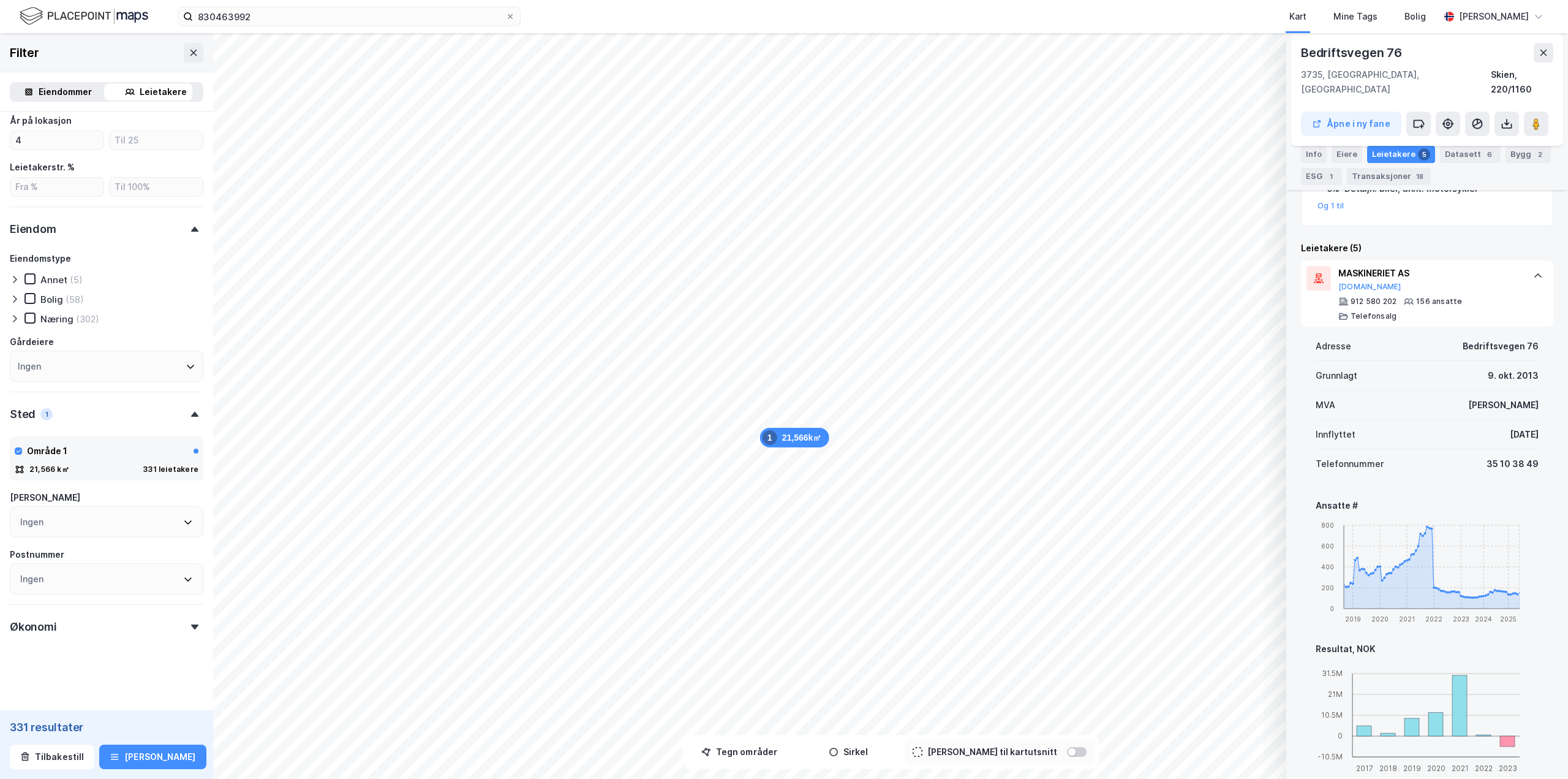
scroll to position [368, 0]
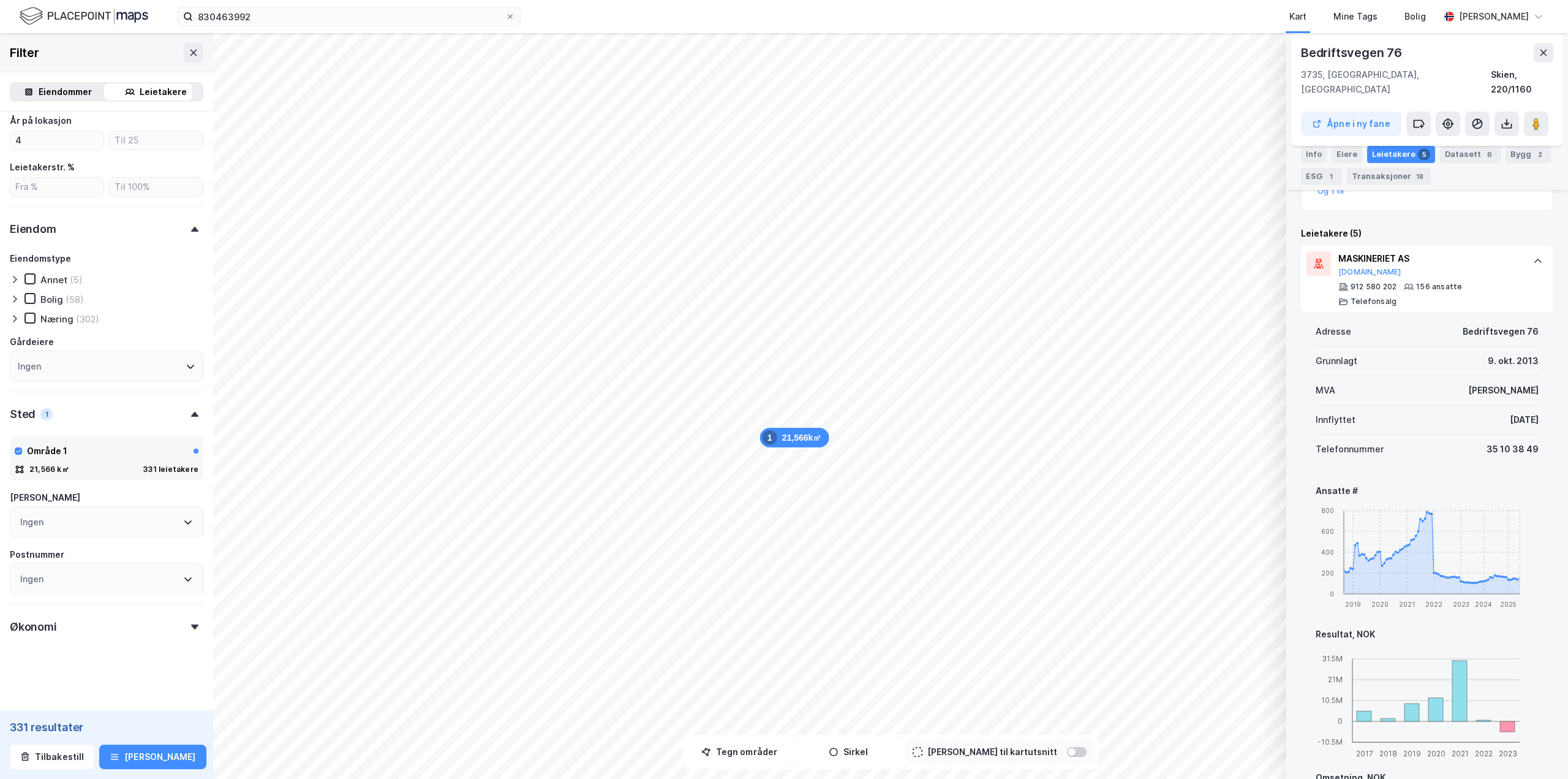
click at [940, 413] on div "[DATE]" at bounding box center [1524, 420] width 29 height 15
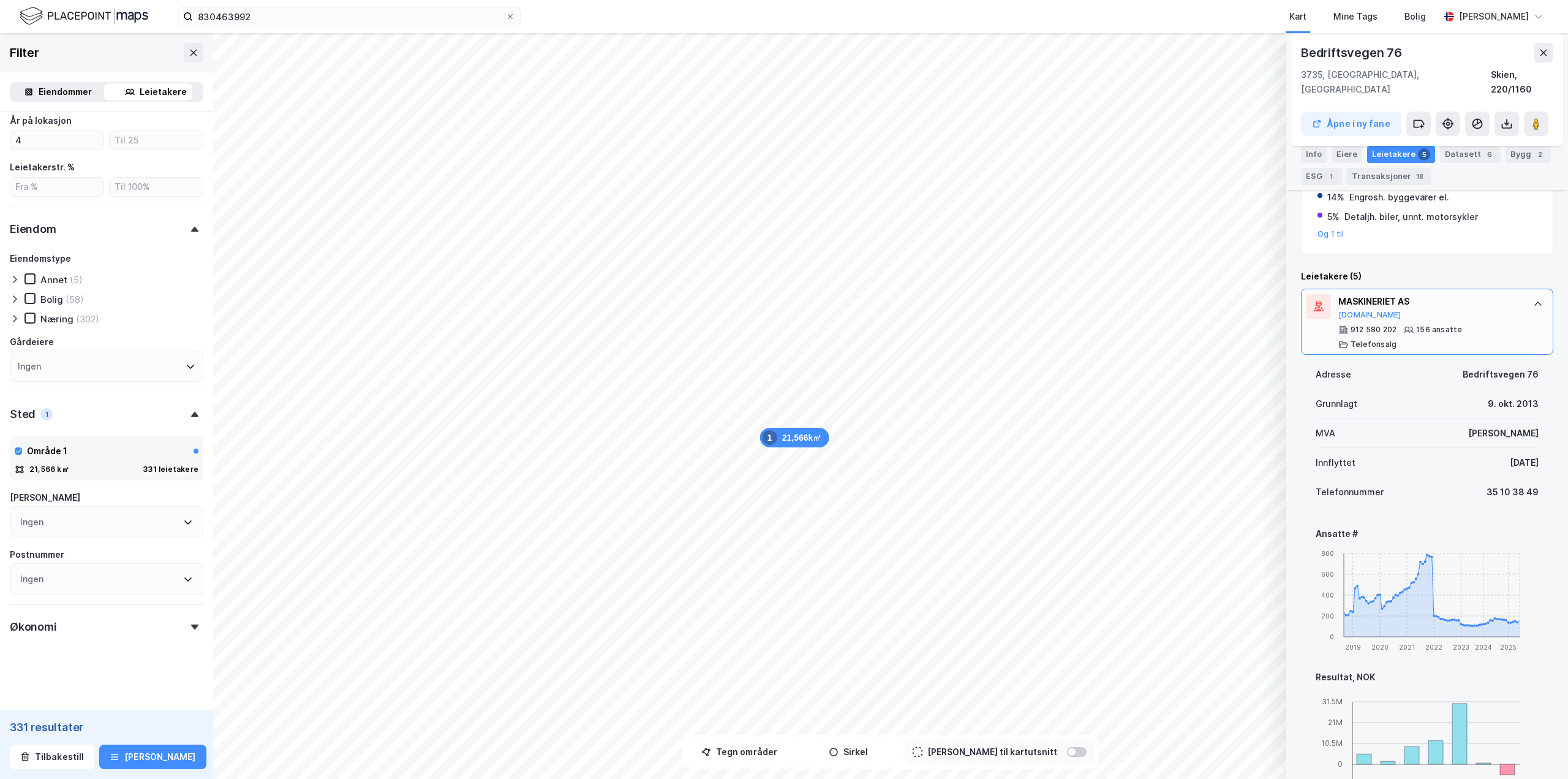
click at [940, 299] on icon at bounding box center [1538, 304] width 10 height 10
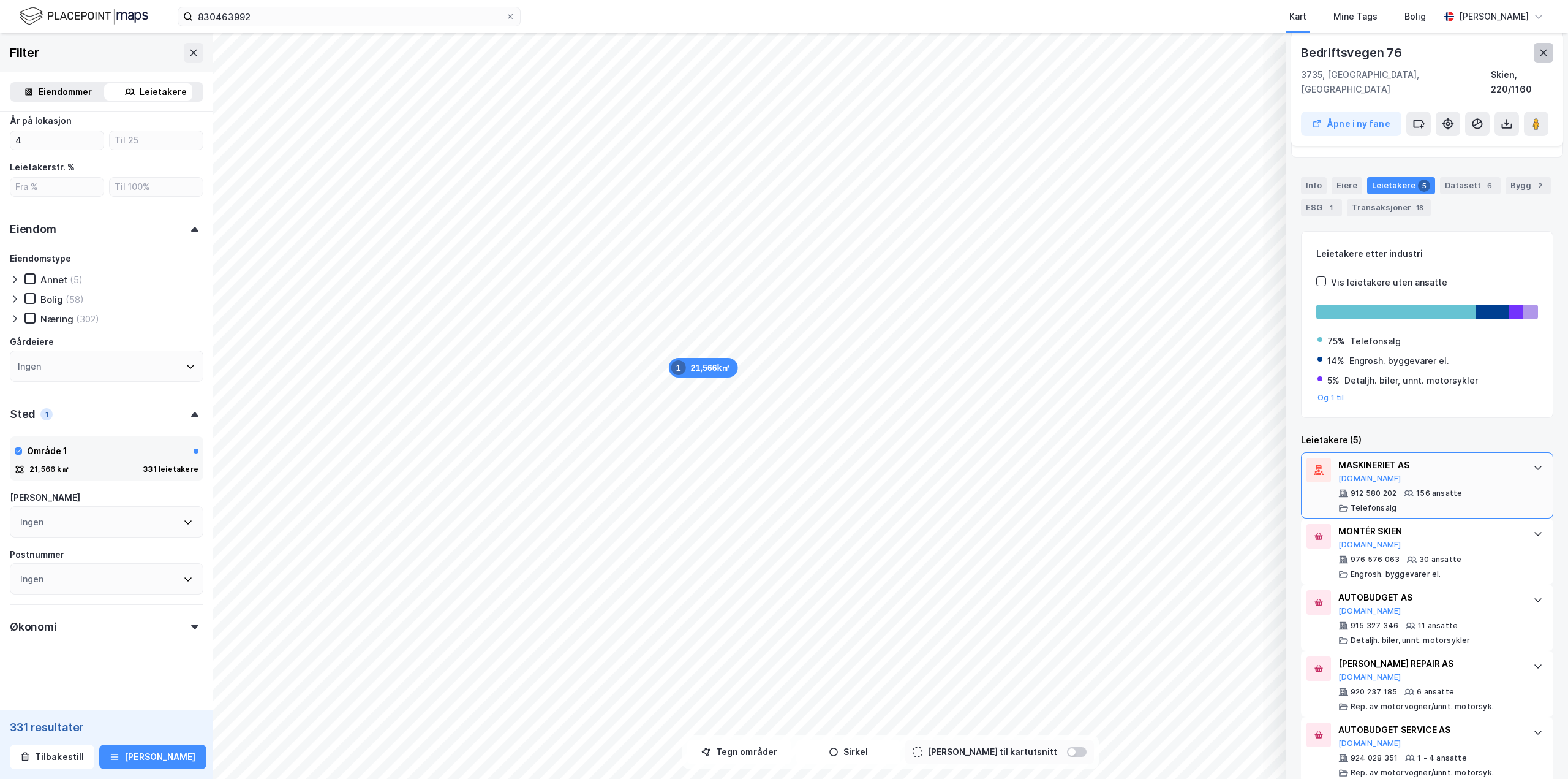
click at [940, 52] on icon at bounding box center [1543, 52] width 10 height 10
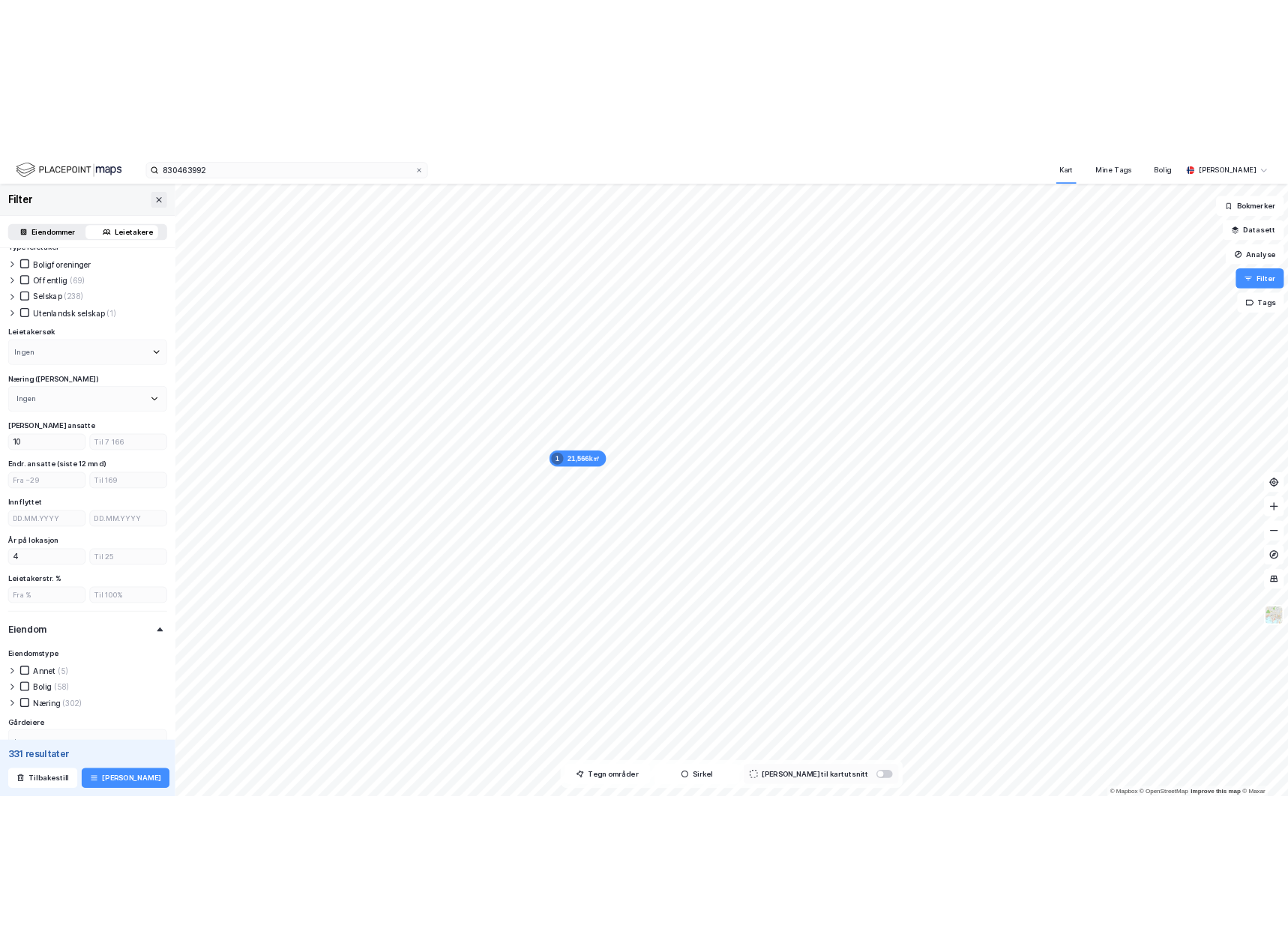
scroll to position [0, 0]
